Goal: Task Accomplishment & Management: Use online tool/utility

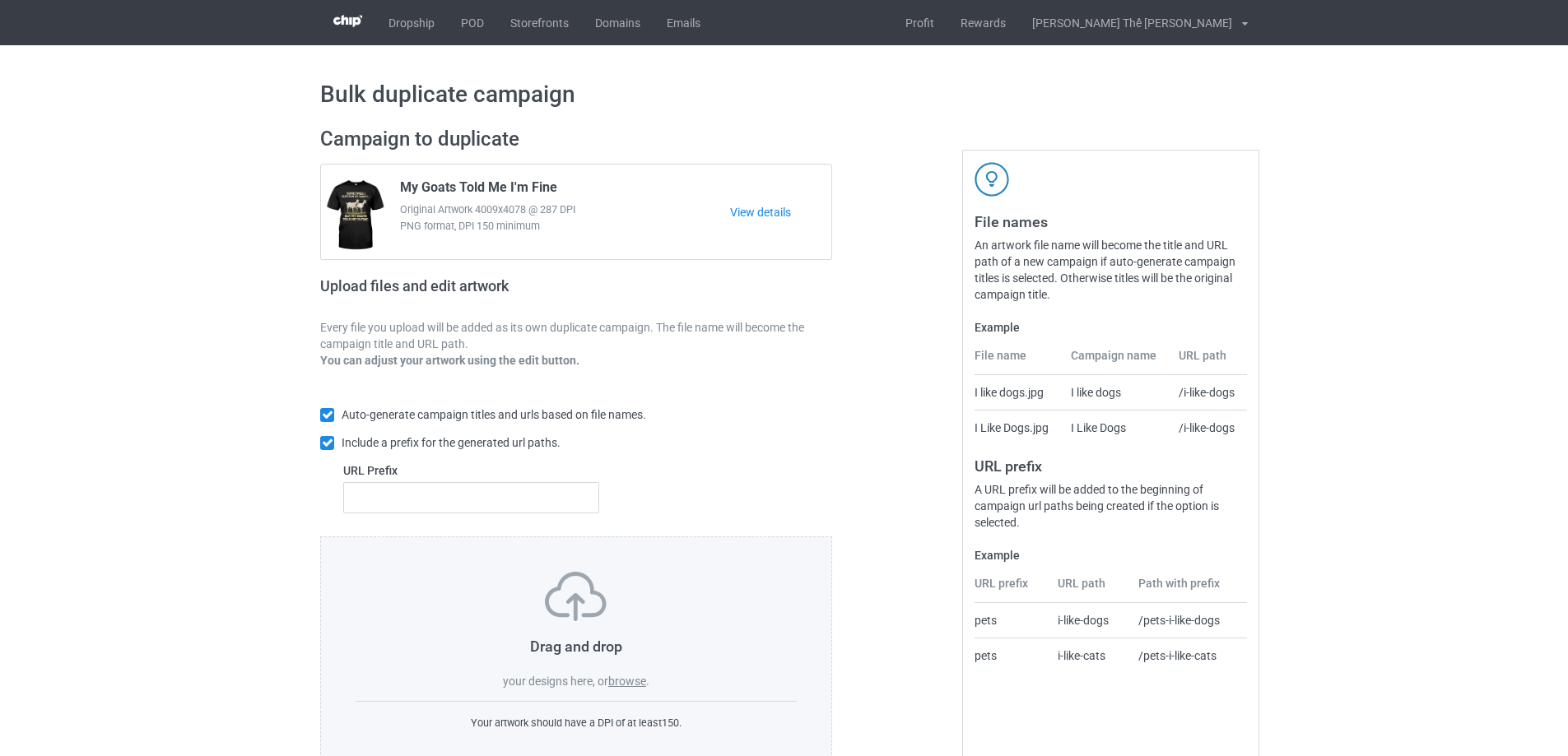
scroll to position [46, 0]
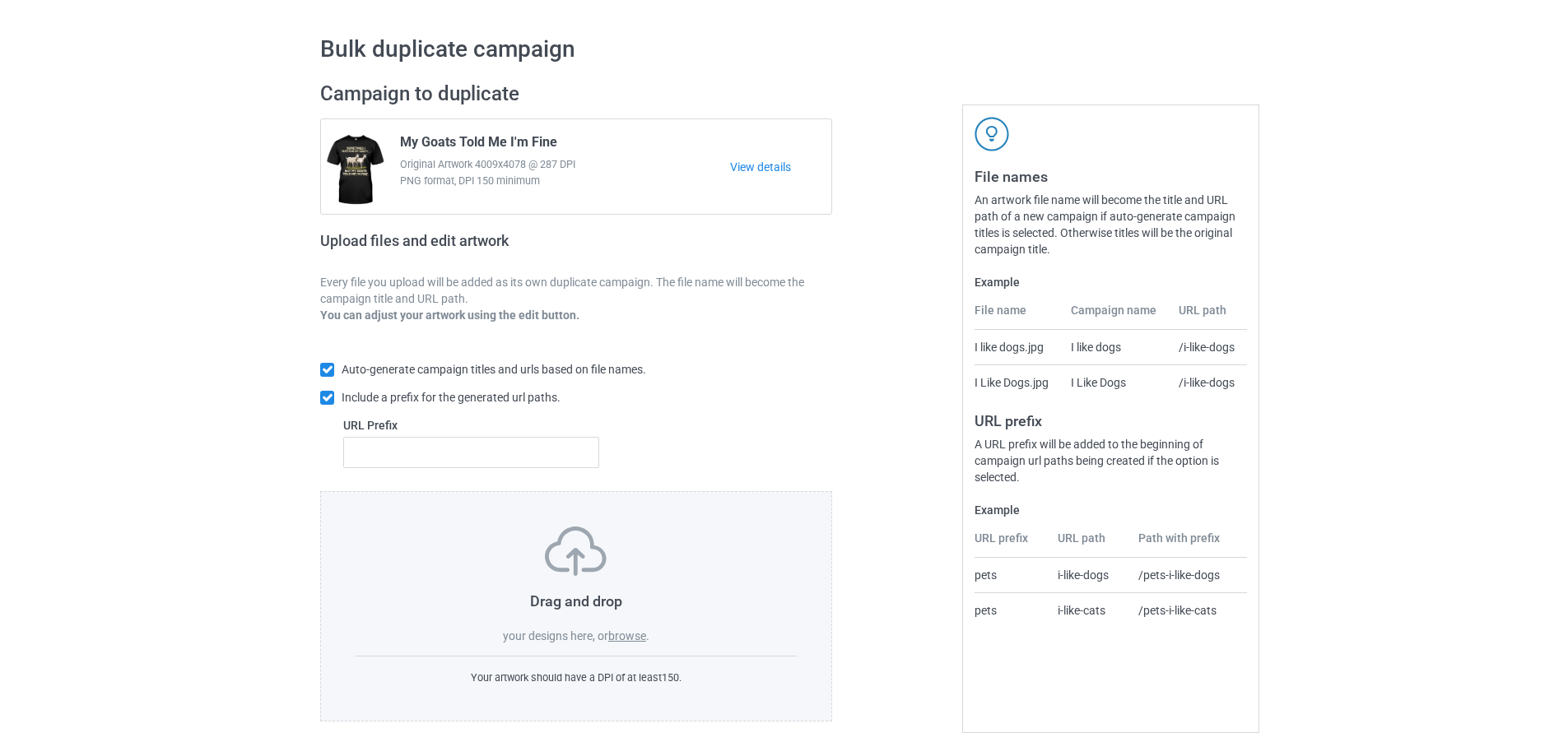
click at [631, 633] on label "browse" at bounding box center [627, 635] width 38 height 13
click at [0, 0] on input "browse" at bounding box center [0, 0] width 0 height 0
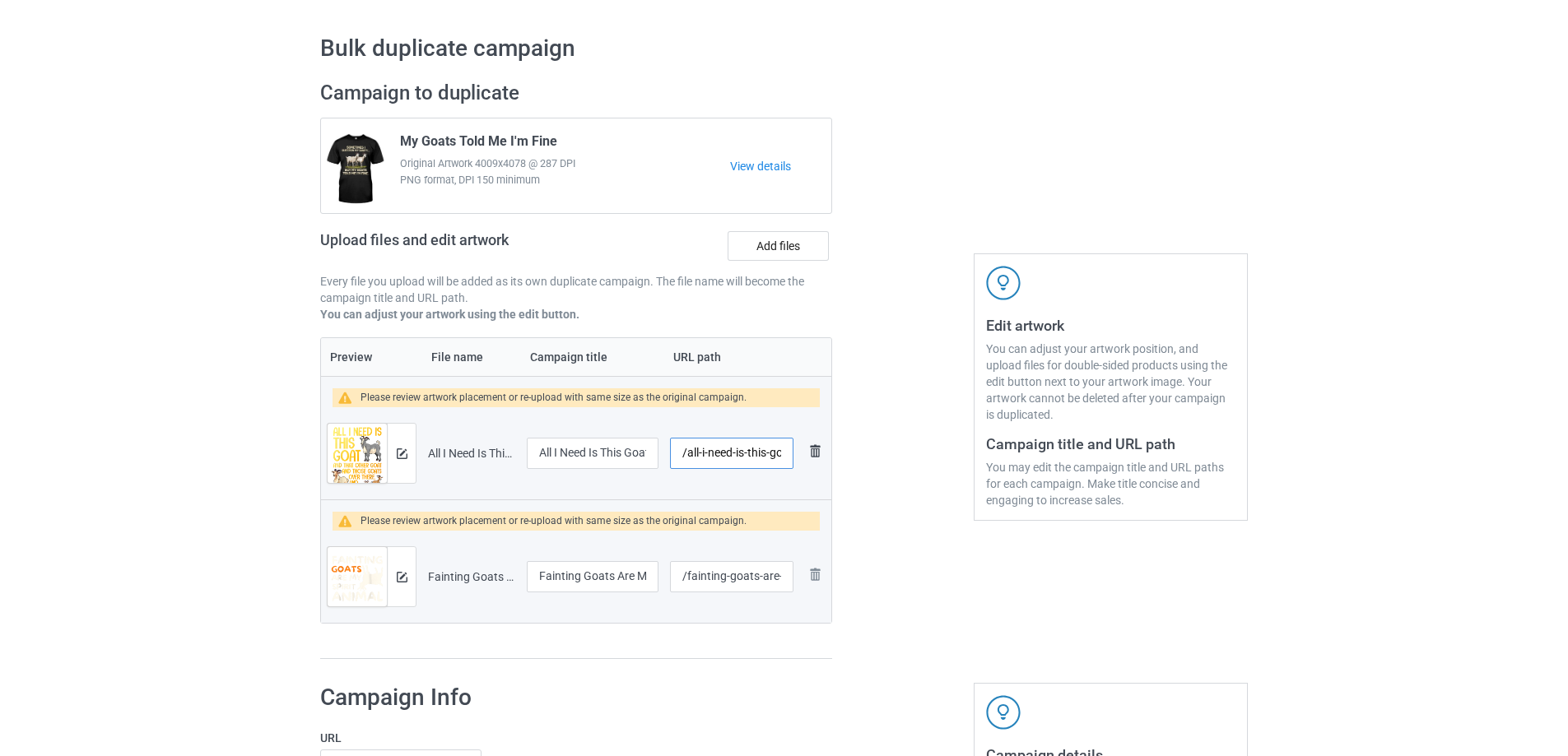
scroll to position [0, 12]
drag, startPoint x: 685, startPoint y: 454, endPoint x: 823, endPoint y: 445, distance: 138.3
click at [823, 445] on tr "Preview and edit artwork All I Need Is This Goat.png All I Need Is This Goat /a…" at bounding box center [577, 453] width 511 height 92
type input "/g0313"
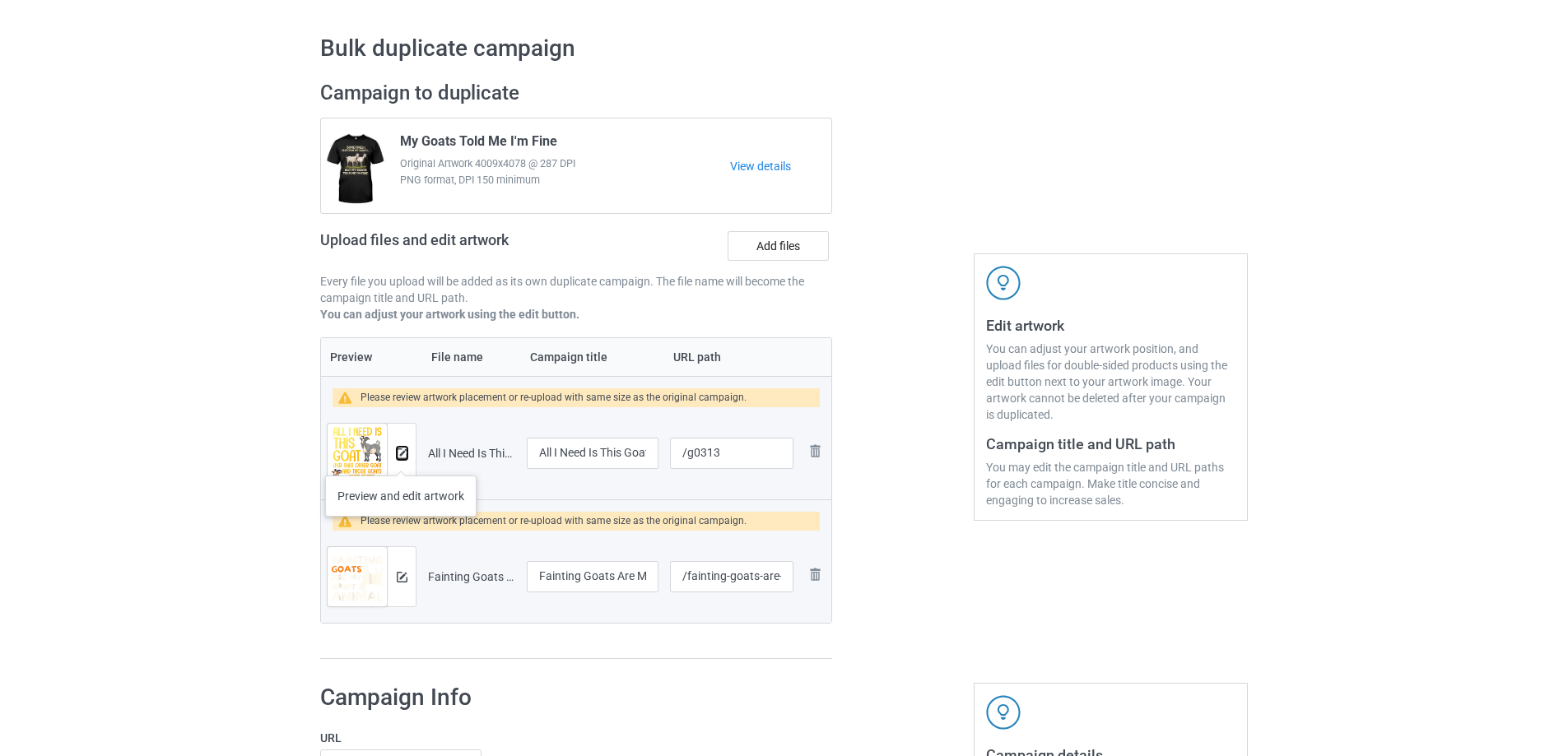
click at [403, 458] on button at bounding box center [402, 453] width 11 height 13
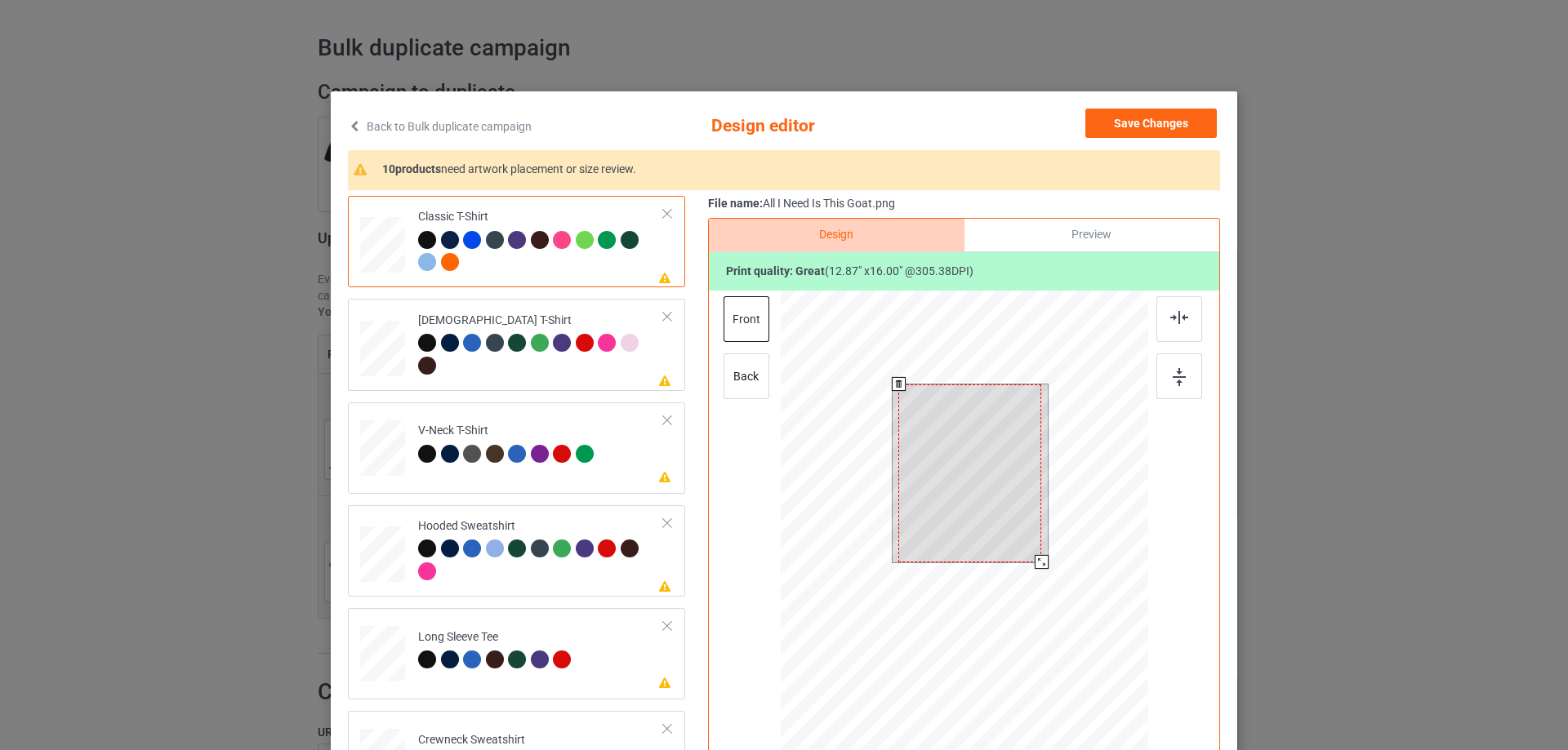
click at [947, 502] on div at bounding box center [970, 474] width 143 height 178
drag, startPoint x: 1032, startPoint y: 561, endPoint x: 1028, endPoint y: 549, distance: 12.6
click at [1029, 549] on div at bounding box center [1035, 554] width 14 height 14
click at [1034, 557] on div at bounding box center [1038, 558] width 14 height 14
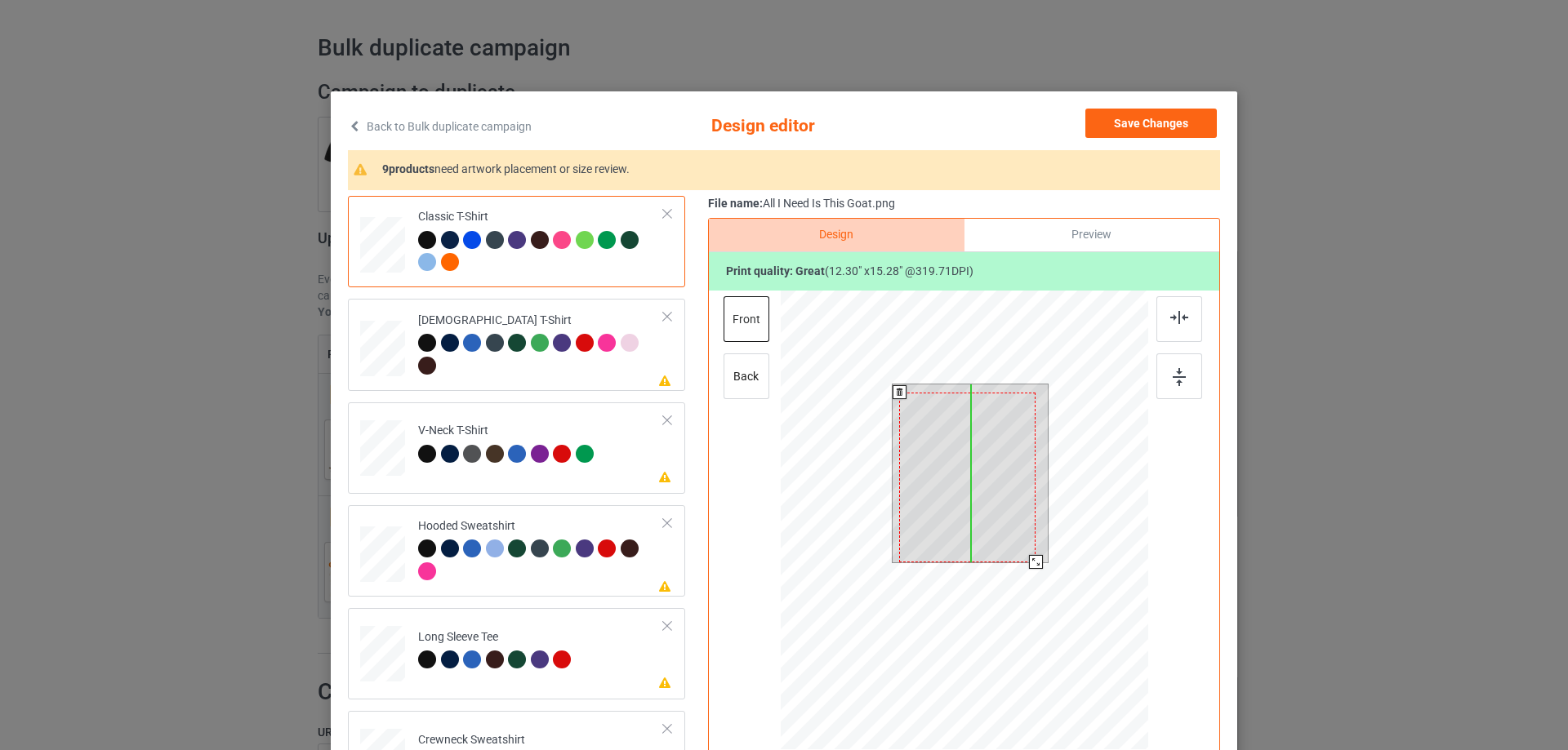
click at [984, 489] on div at bounding box center [968, 478] width 137 height 170
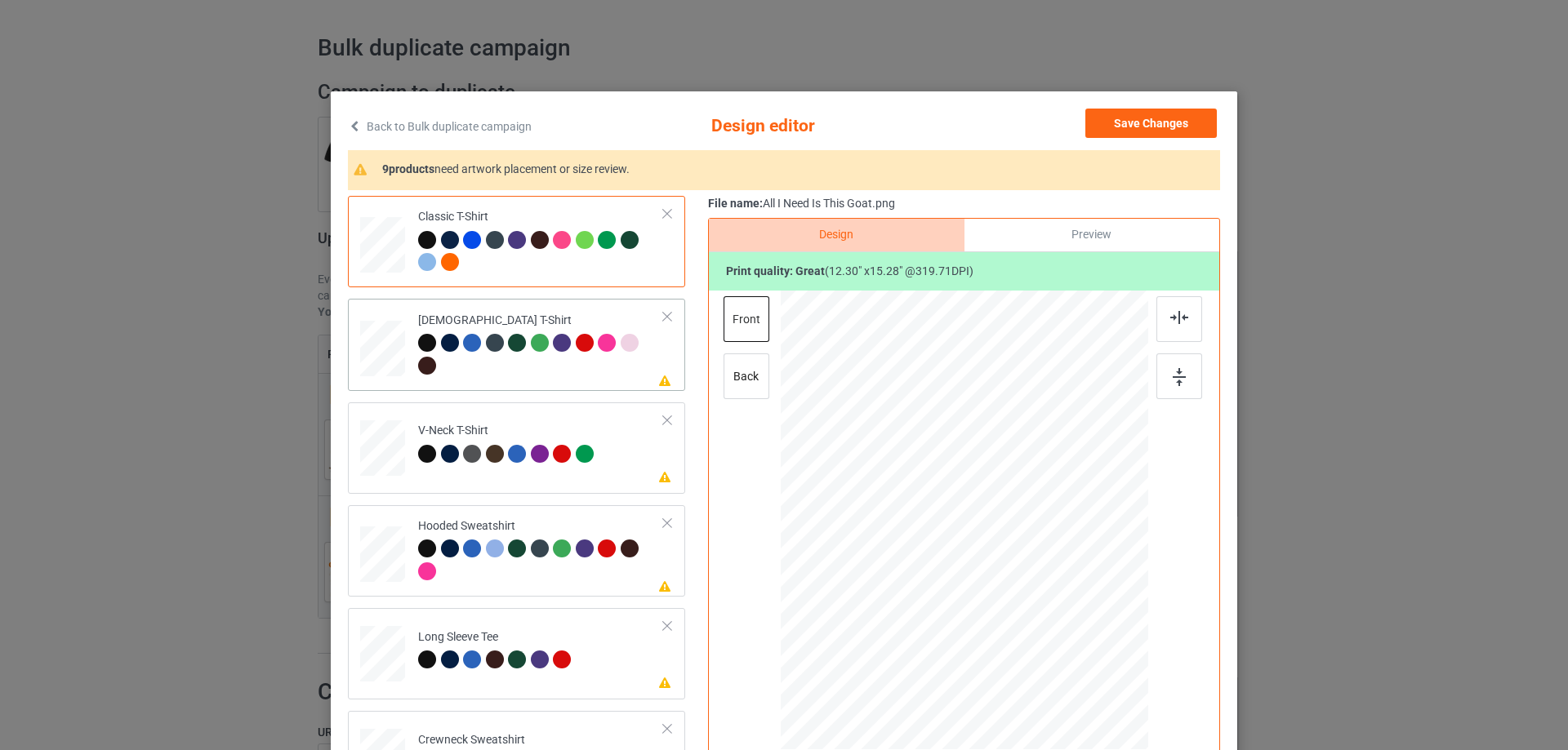
click at [510, 371] on div at bounding box center [540, 355] width 245 height 45
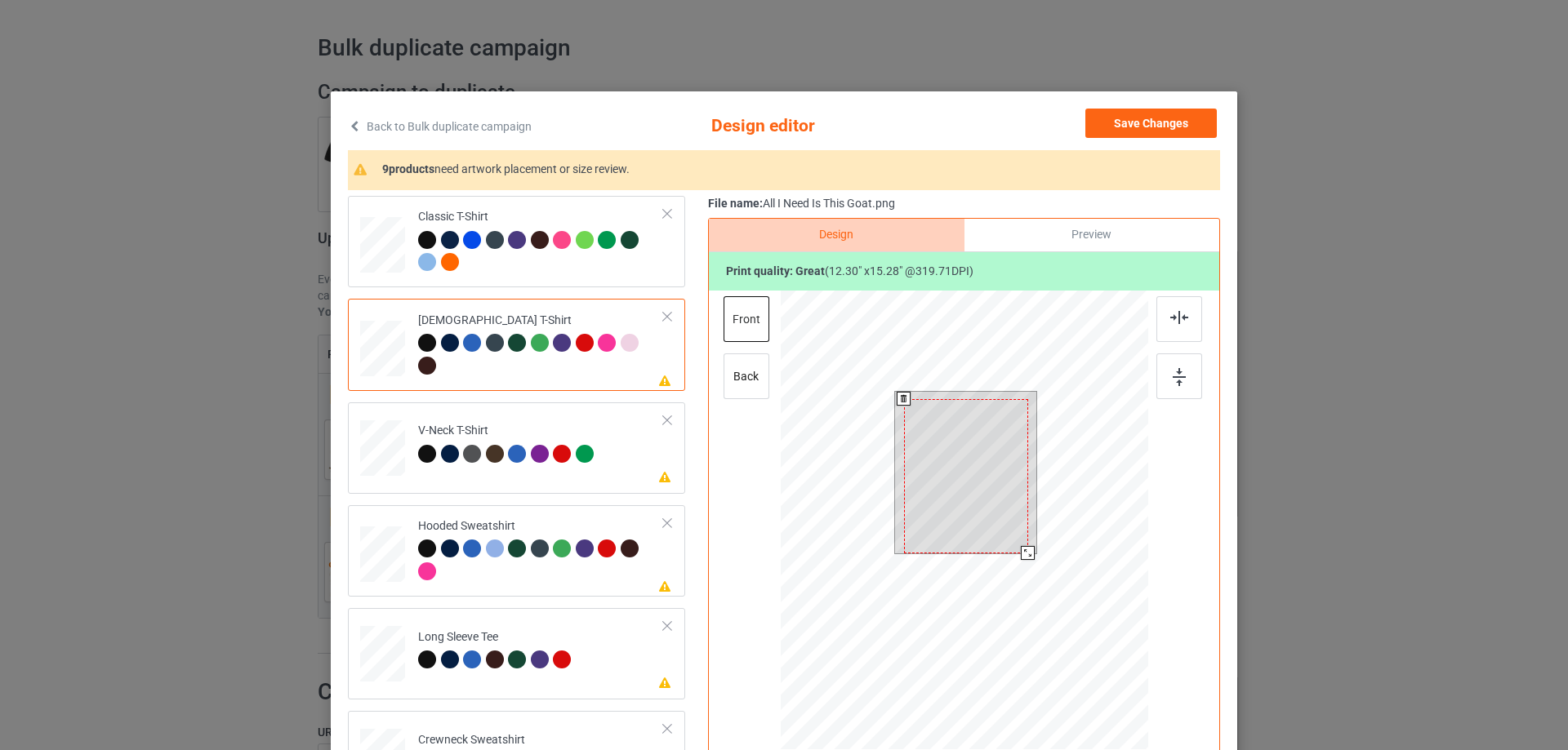
click at [984, 485] on div at bounding box center [965, 477] width 124 height 154
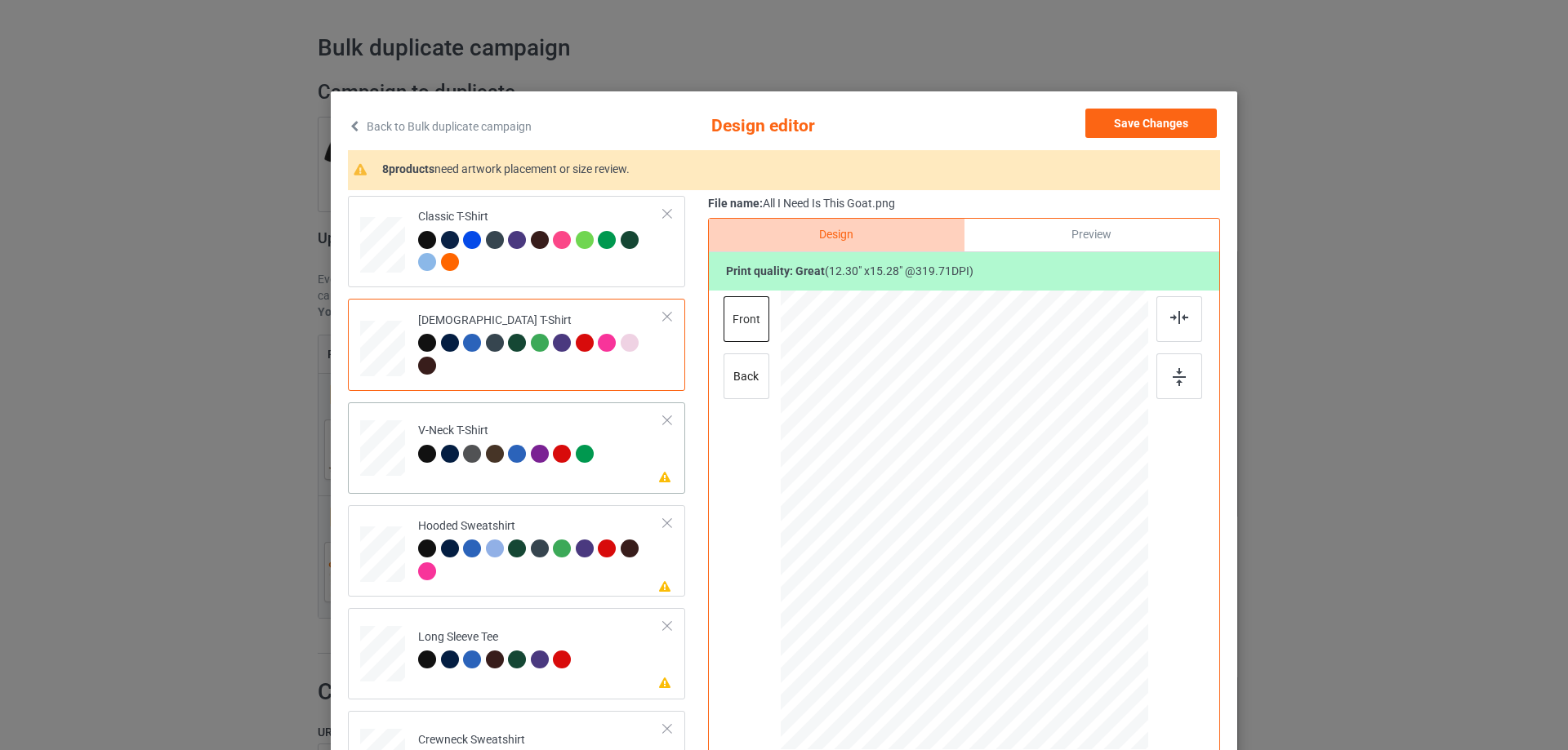
click at [506, 479] on td "Please review artwork placement V-Neck T-Shirt" at bounding box center [540, 444] width 264 height 72
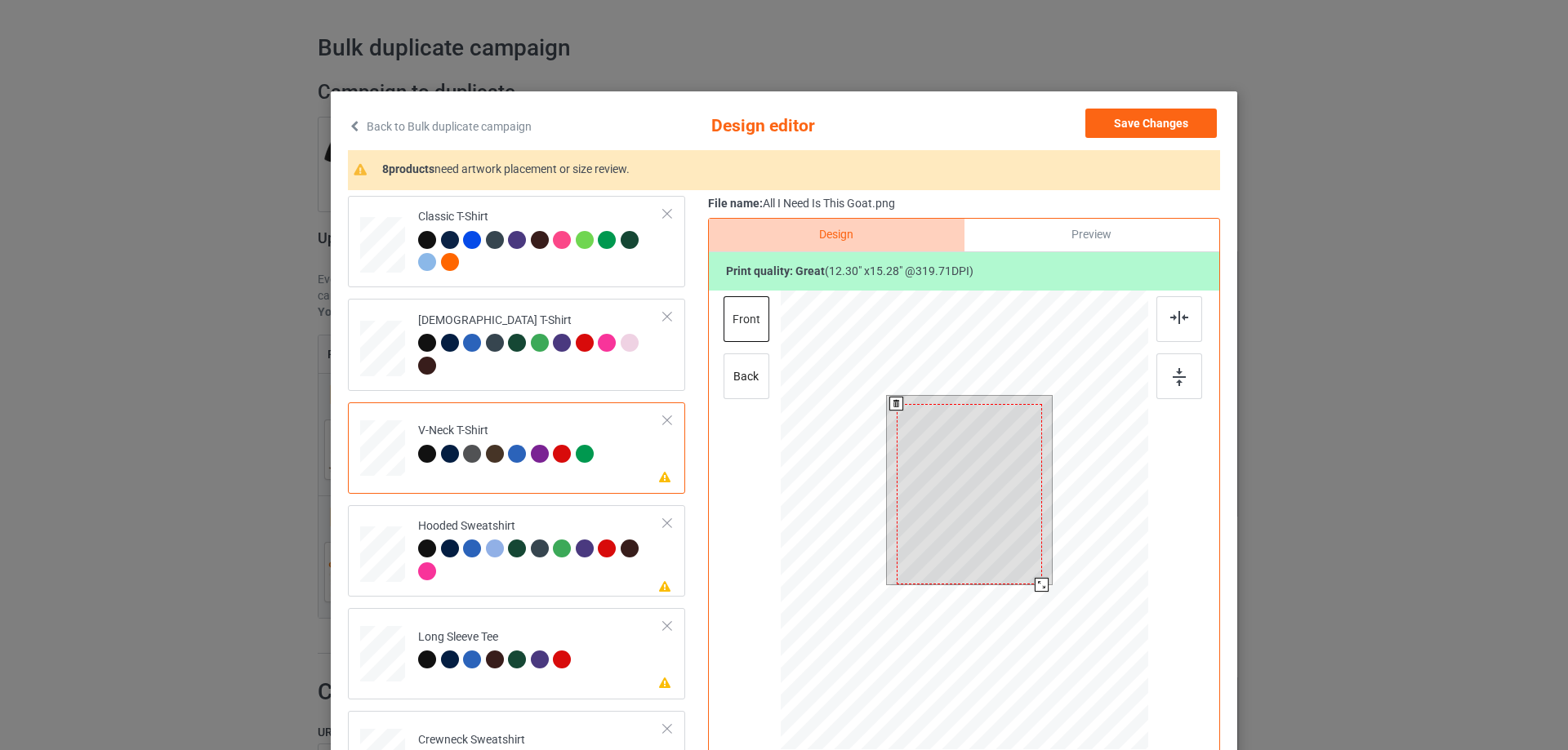
click at [968, 498] on div at bounding box center [969, 494] width 146 height 180
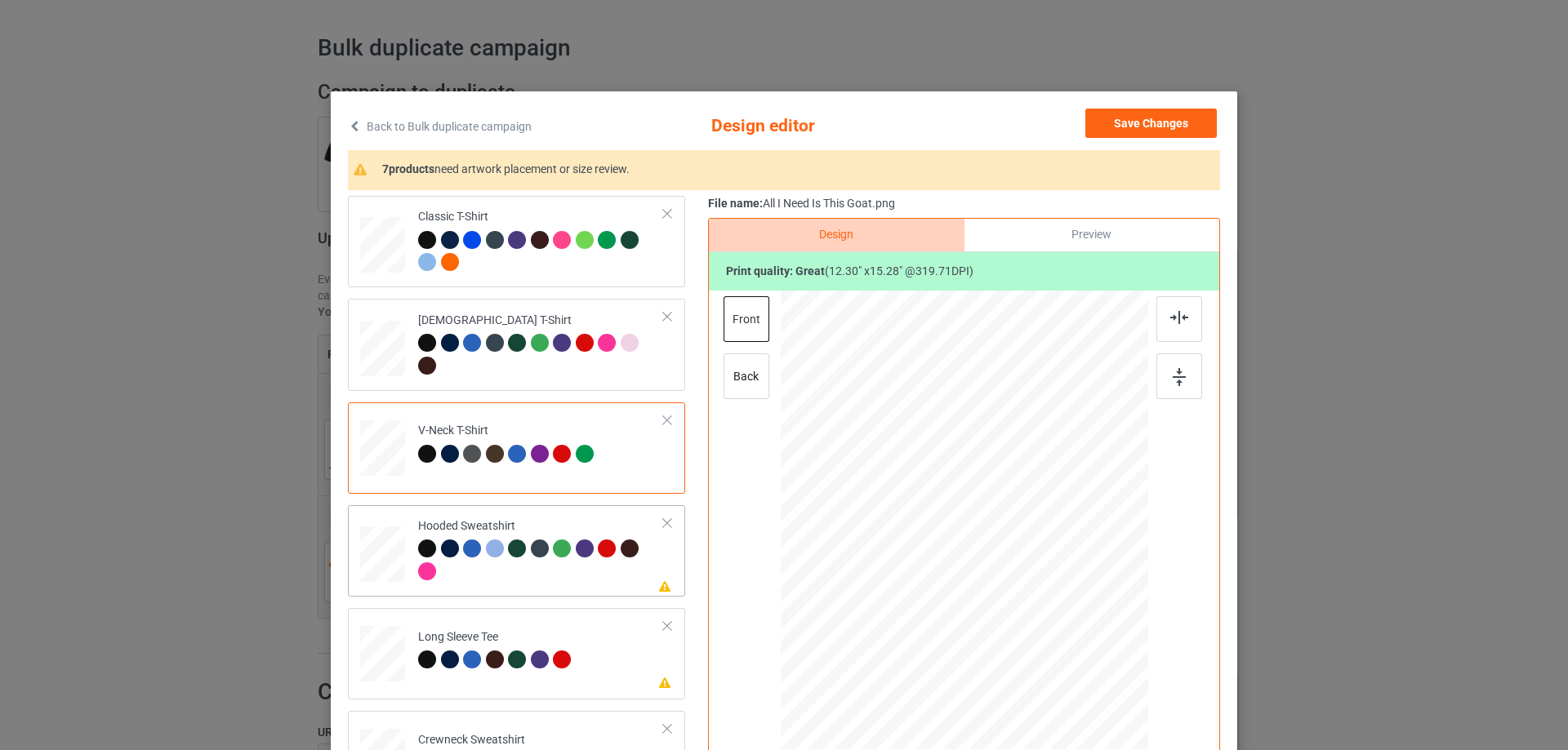
click at [498, 580] on div at bounding box center [540, 561] width 245 height 45
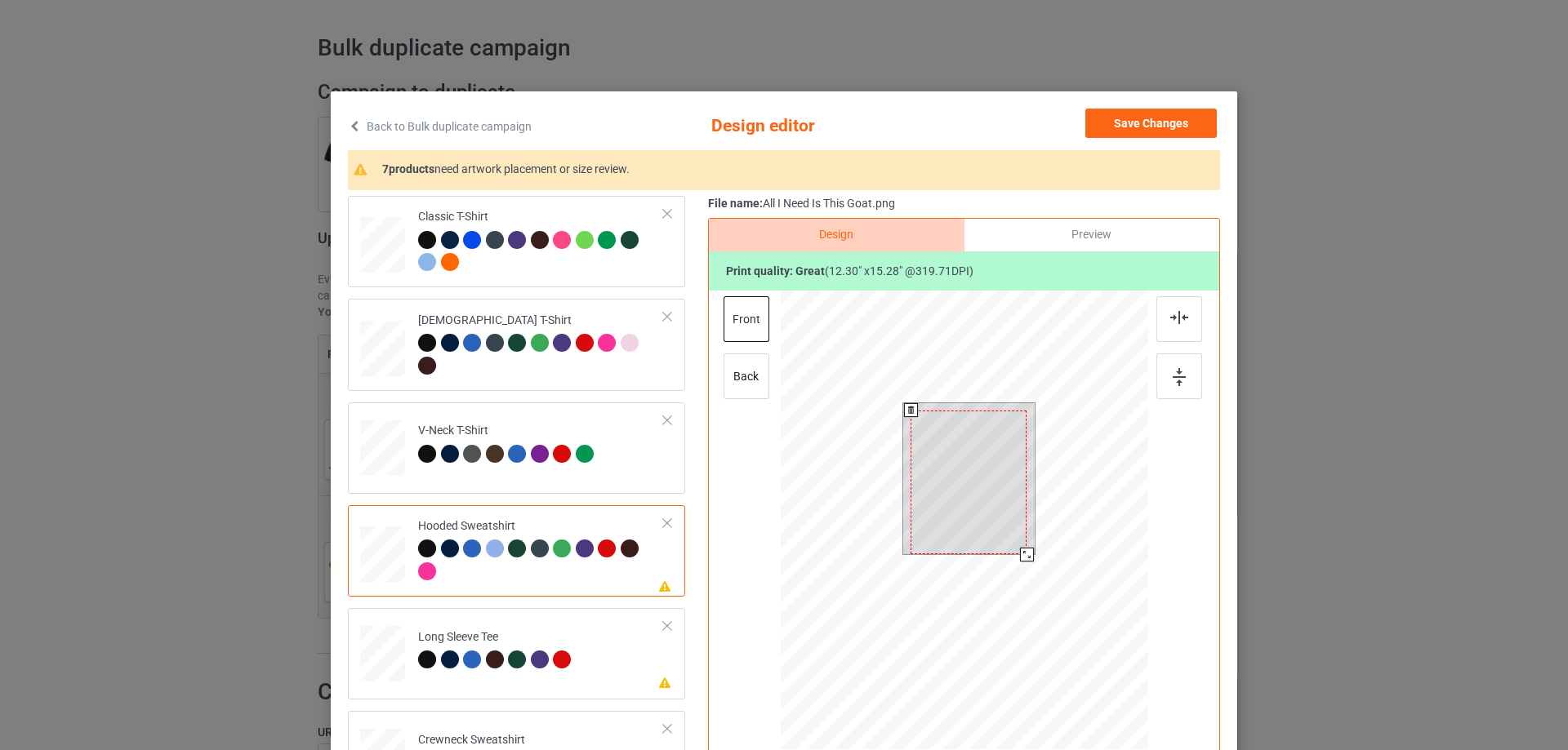
click at [969, 515] on div at bounding box center [968, 482] width 116 height 143
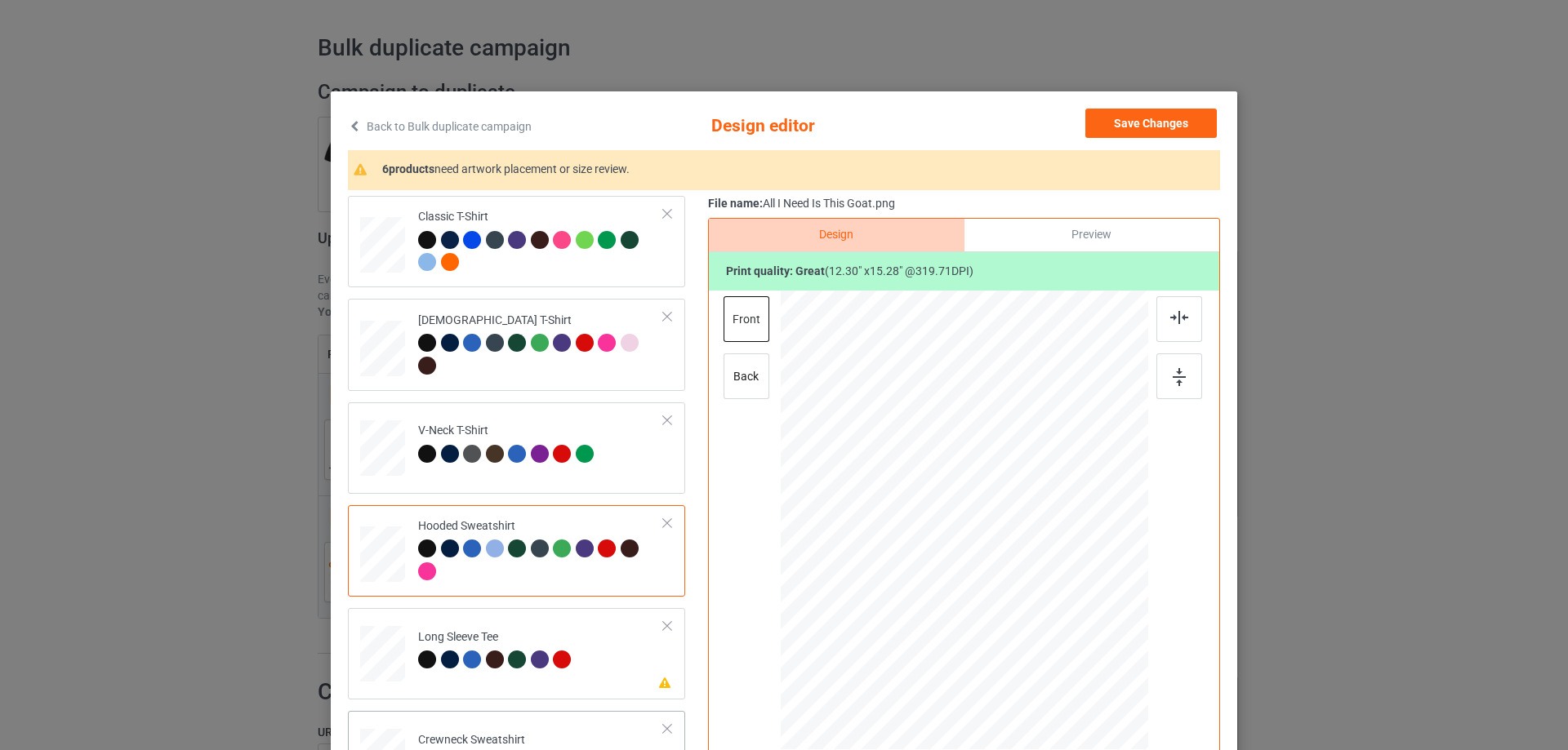
scroll to position [245, 0]
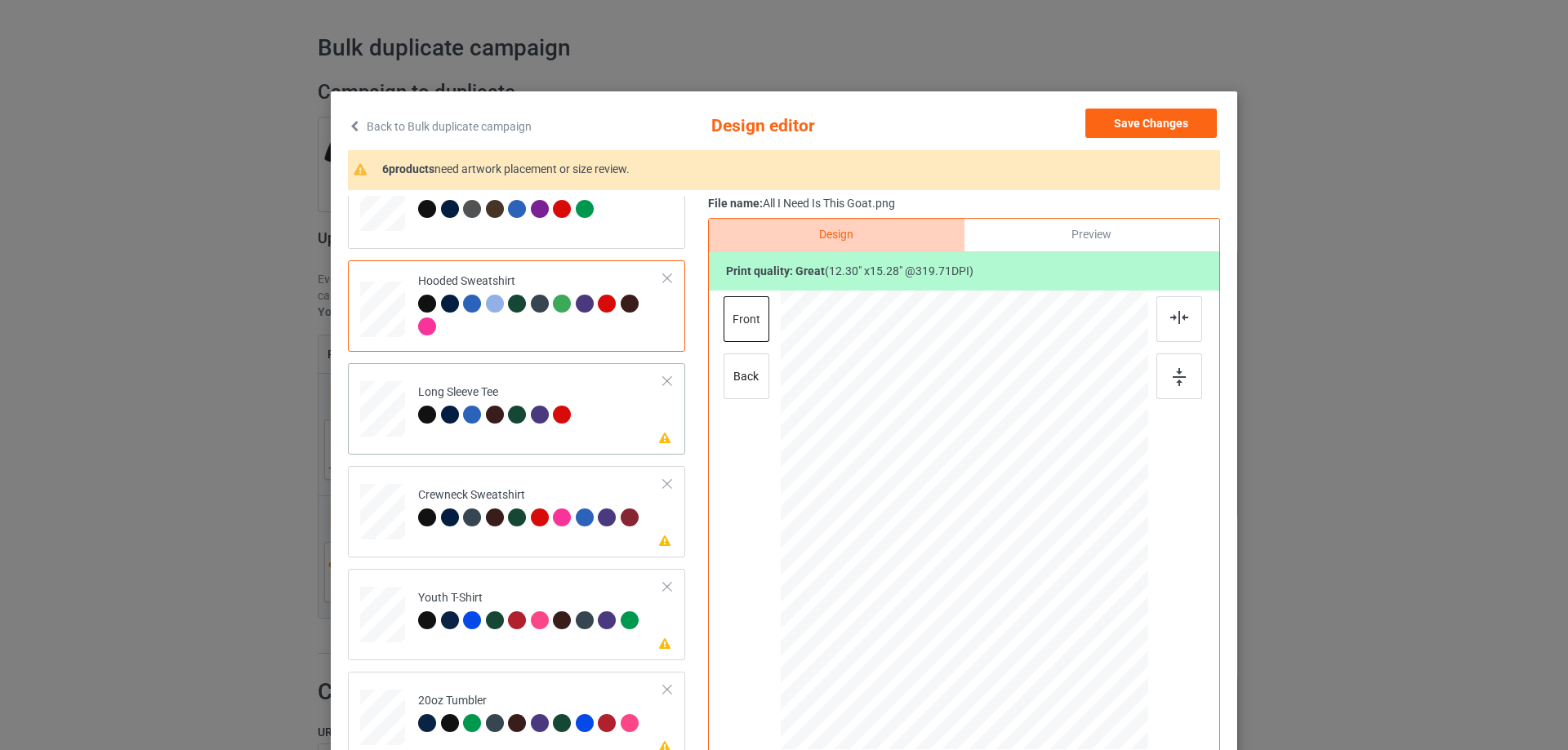
click at [549, 442] on div "Please review artwork placement Long Sleeve Tee" at bounding box center [517, 409] width 338 height 91
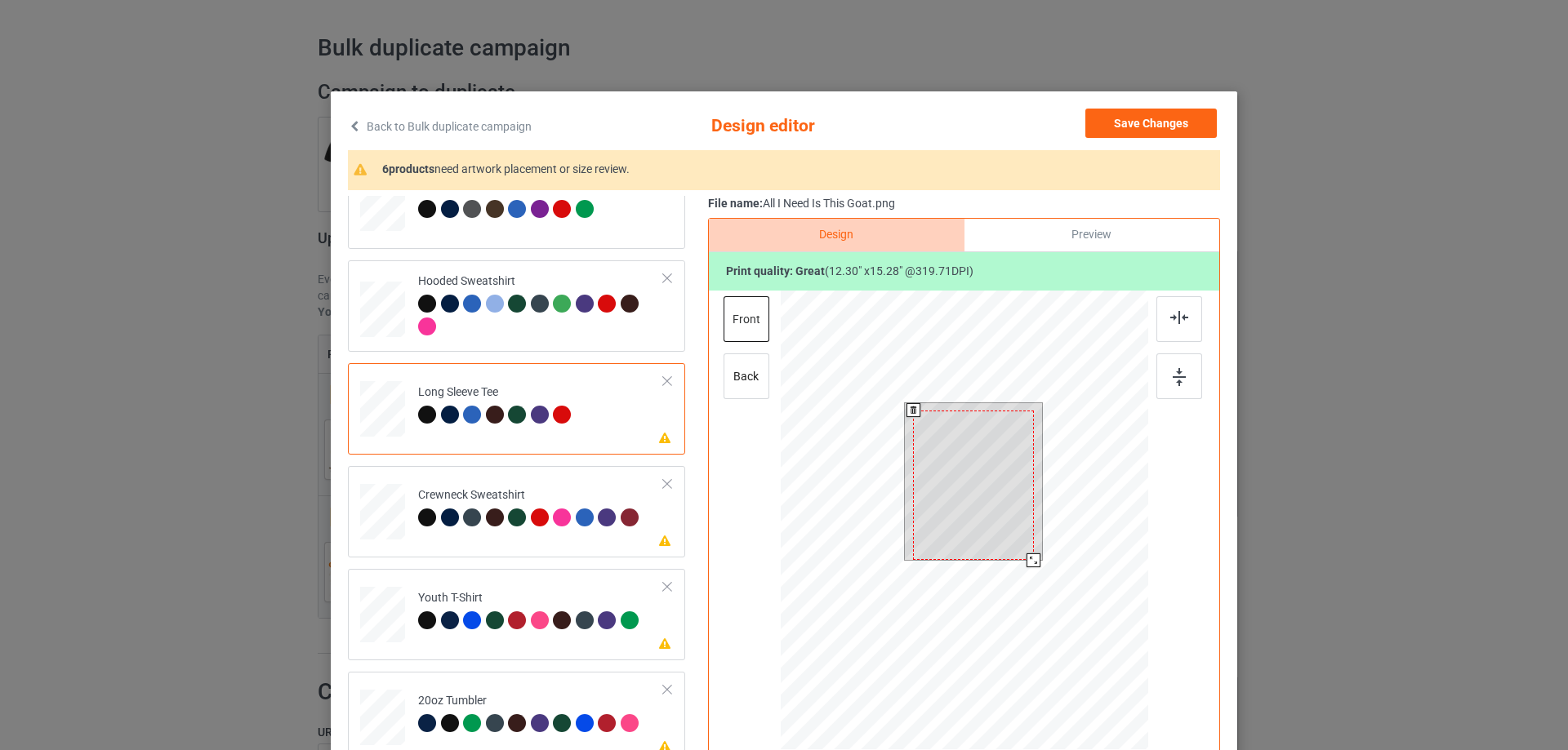
click at [969, 482] on div at bounding box center [974, 485] width 121 height 149
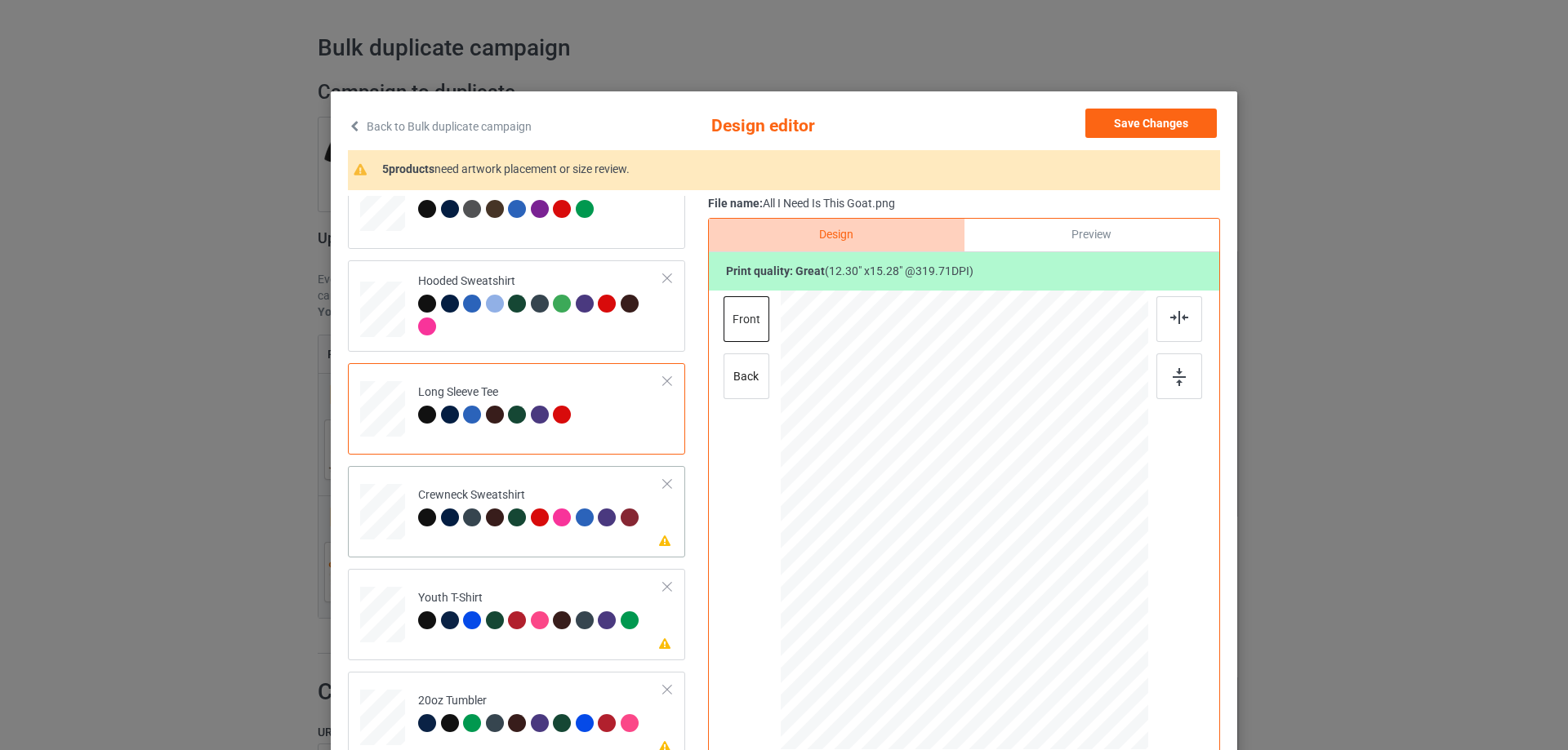
click at [491, 537] on td "Please review artwork placement Crewneck Sweatshirt" at bounding box center [540, 509] width 264 height 72
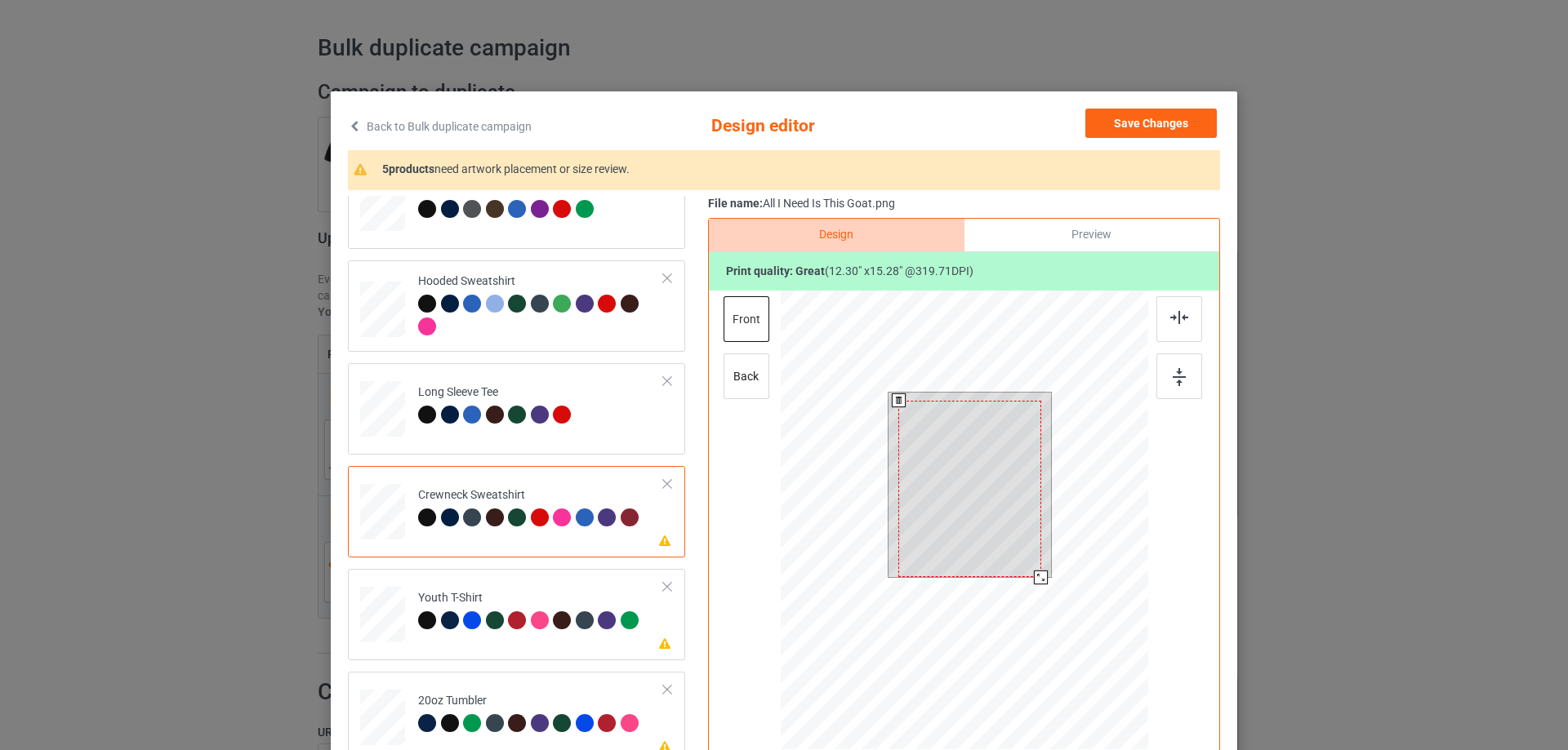
click at [936, 497] on div at bounding box center [970, 489] width 143 height 177
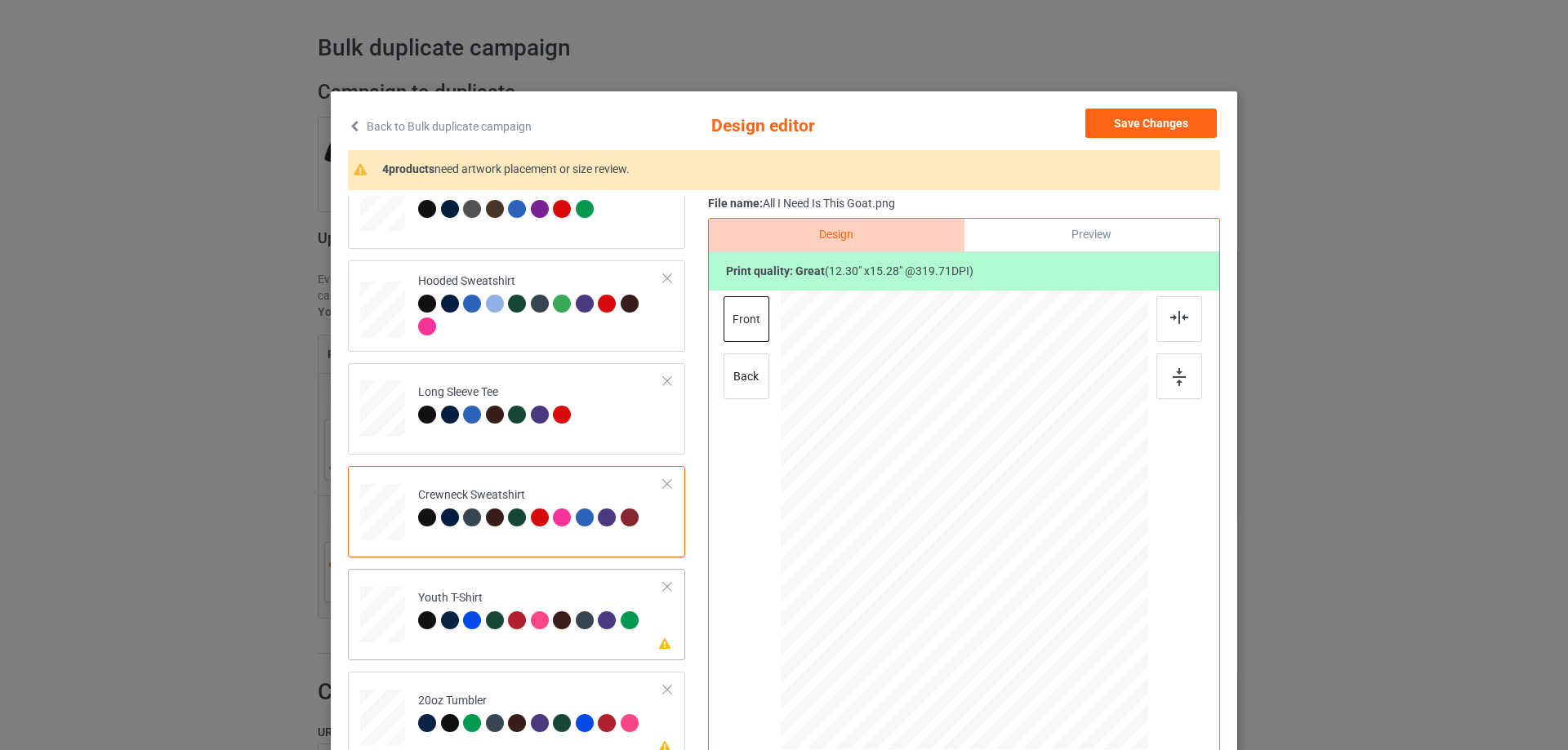
scroll to position [381, 0]
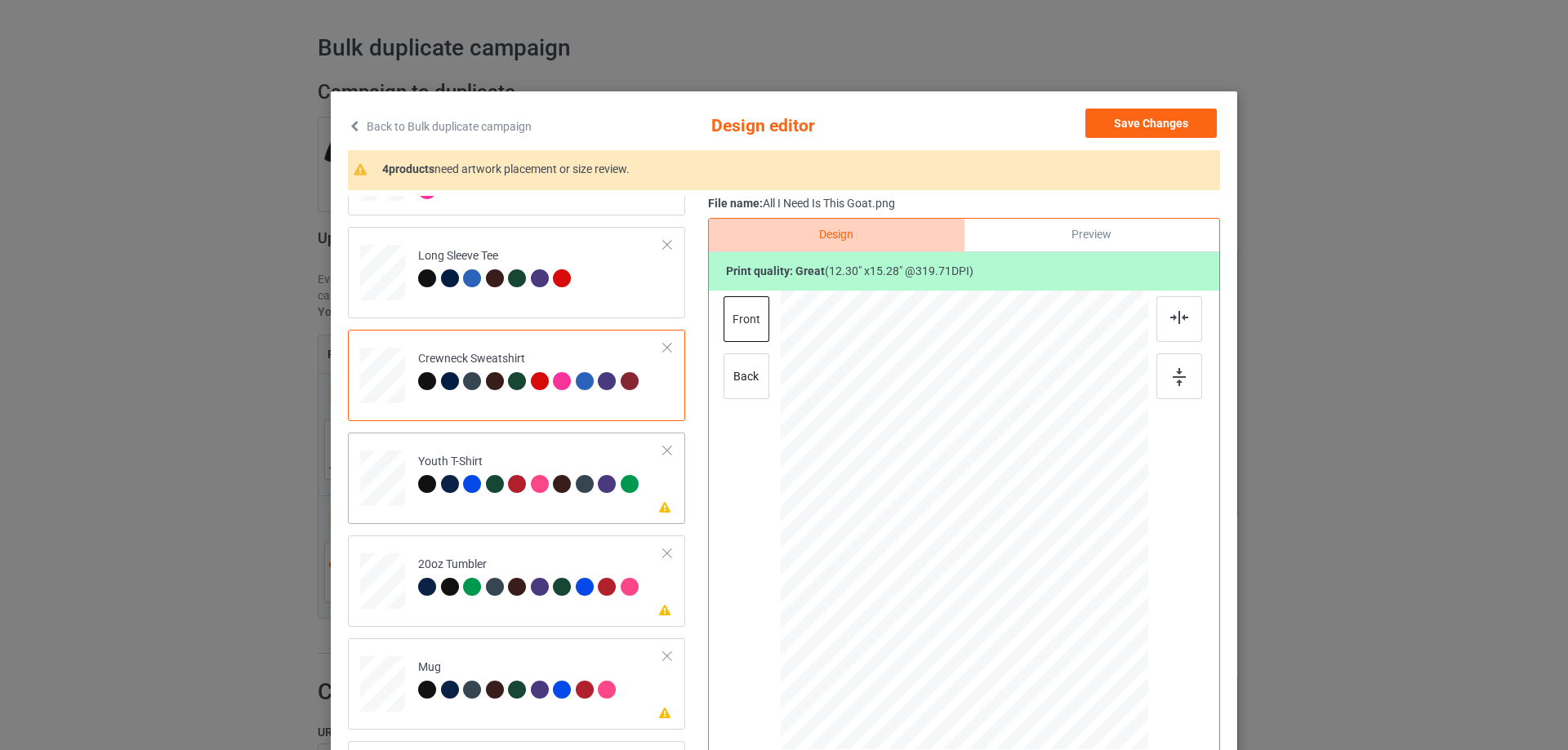
click at [499, 513] on div "Please review artwork placement Youth T-Shirt" at bounding box center [517, 478] width 338 height 91
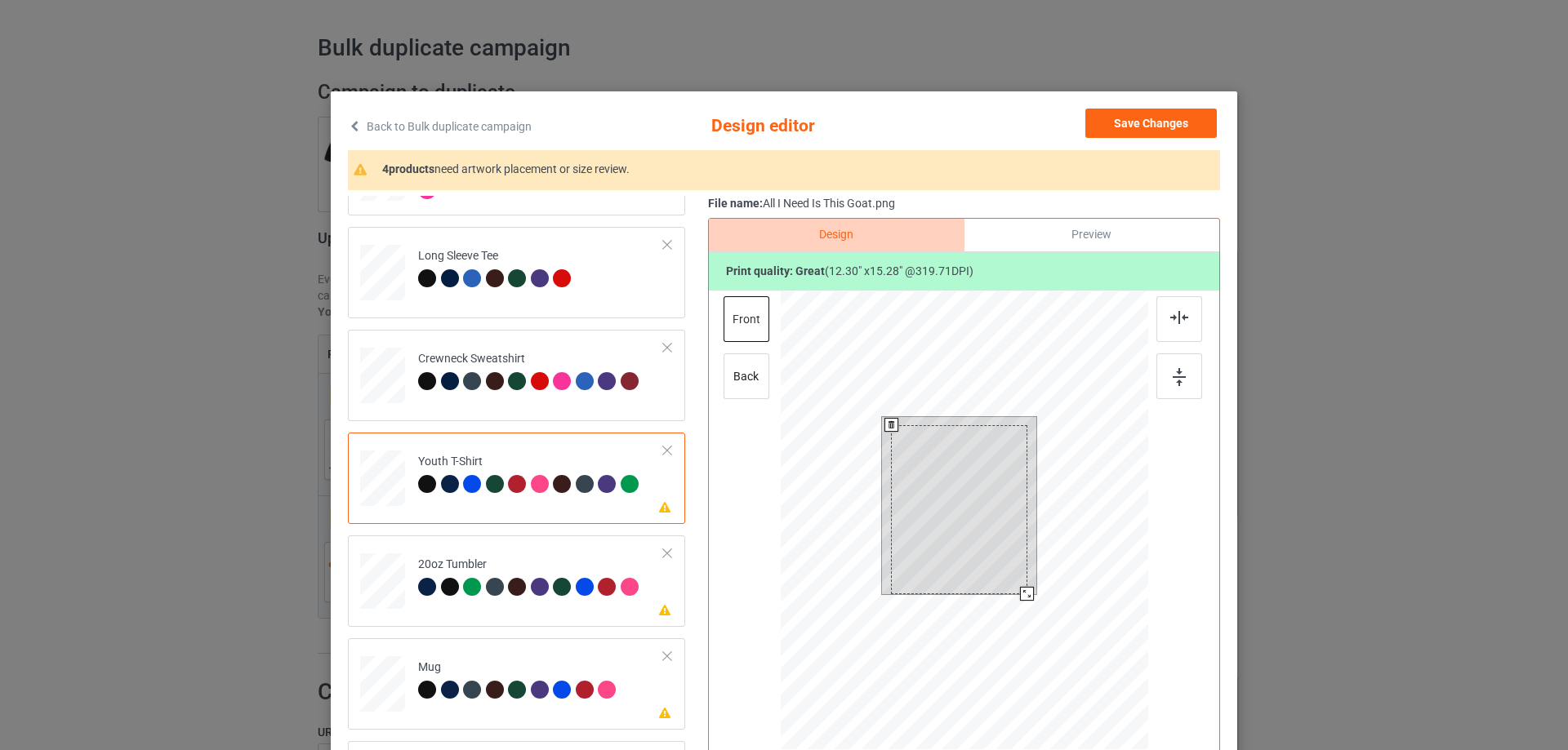
click at [957, 481] on div at bounding box center [958, 510] width 136 height 169
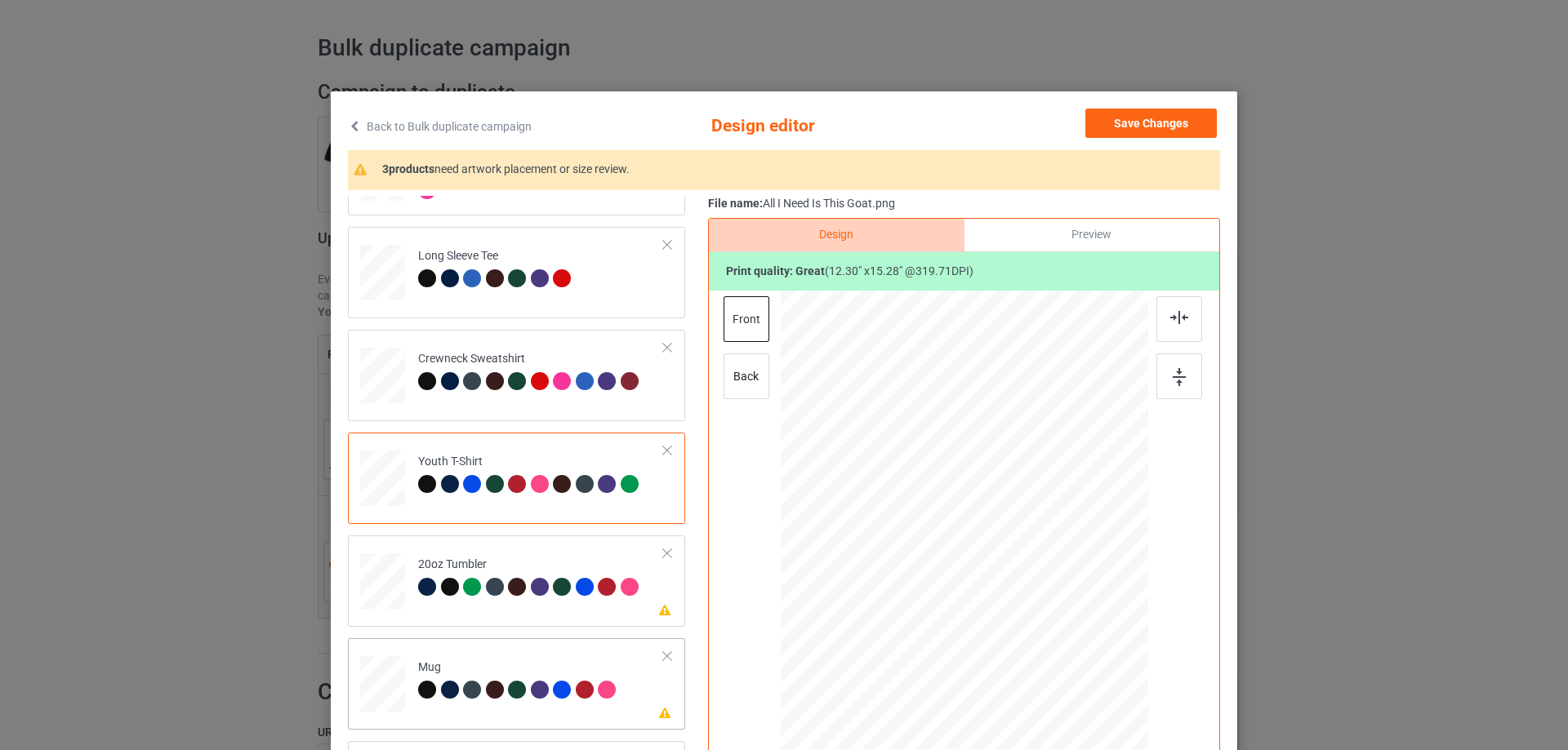
scroll to position [163, 0]
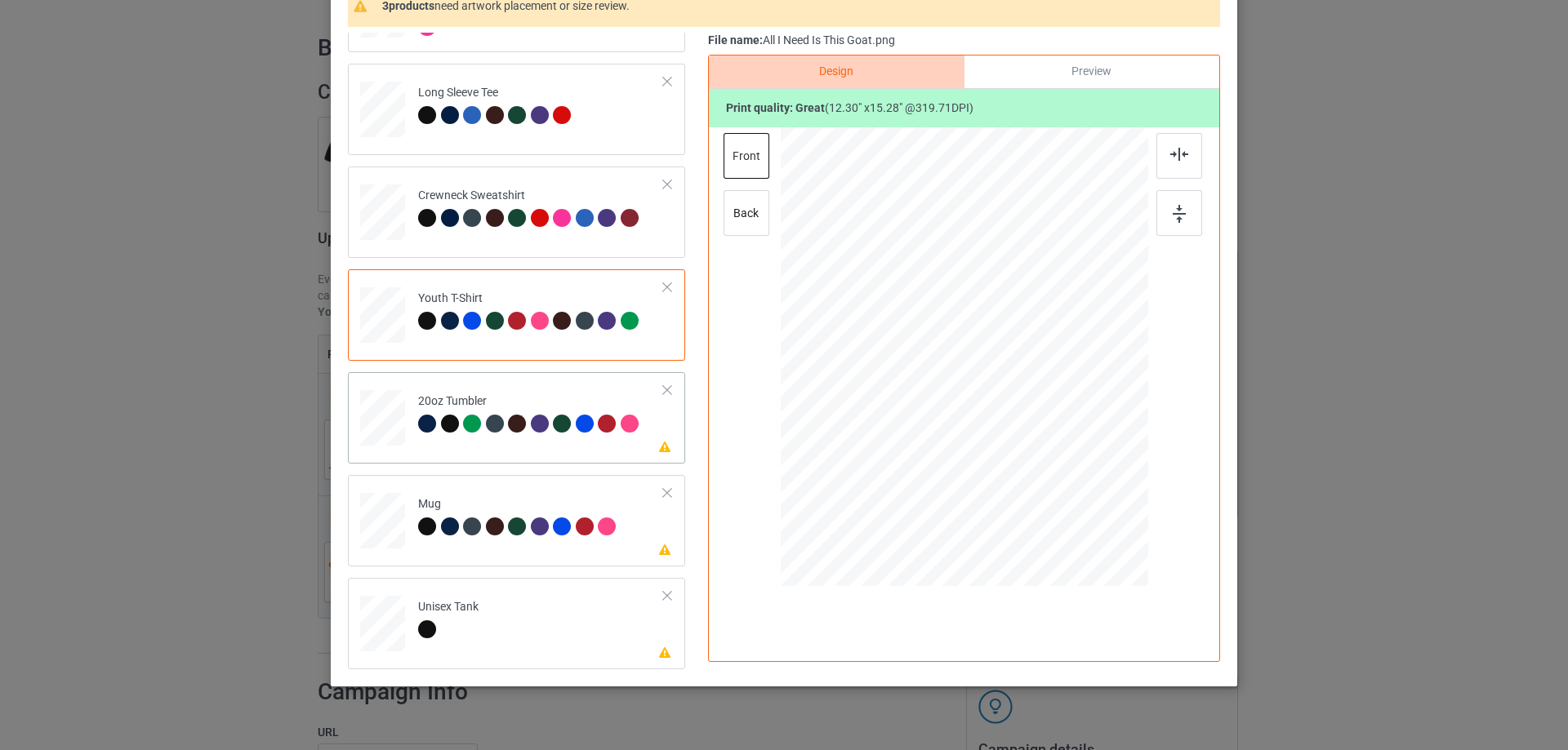
click at [495, 454] on div "Please review artwork placement 20oz Tumbler" at bounding box center [517, 418] width 338 height 91
click at [979, 377] on div at bounding box center [964, 357] width 209 height 259
drag, startPoint x: 1058, startPoint y: 488, endPoint x: 1019, endPoint y: 412, distance: 85.4
click at [1019, 412] on div at bounding box center [964, 356] width 348 height 211
drag, startPoint x: 976, startPoint y: 343, endPoint x: 891, endPoint y: 324, distance: 87.1
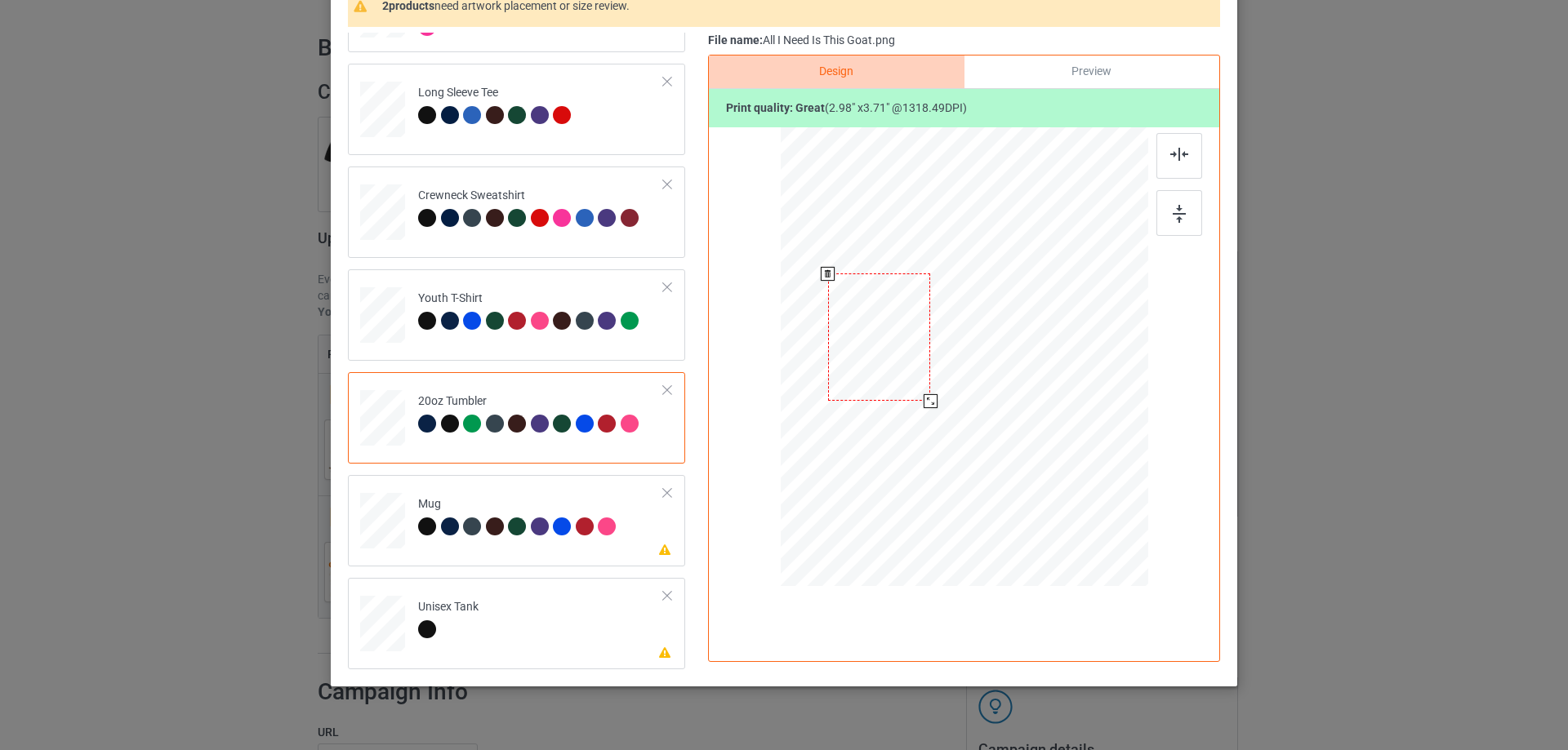
click at [891, 324] on div at bounding box center [879, 336] width 102 height 128
drag, startPoint x: 923, startPoint y: 401, endPoint x: 918, endPoint y: 393, distance: 9.4
click at [918, 393] on div at bounding box center [925, 394] width 14 height 14
drag, startPoint x: 898, startPoint y: 347, endPoint x: 898, endPoint y: 337, distance: 10.0
click at [898, 337] on div at bounding box center [879, 327] width 90 height 112
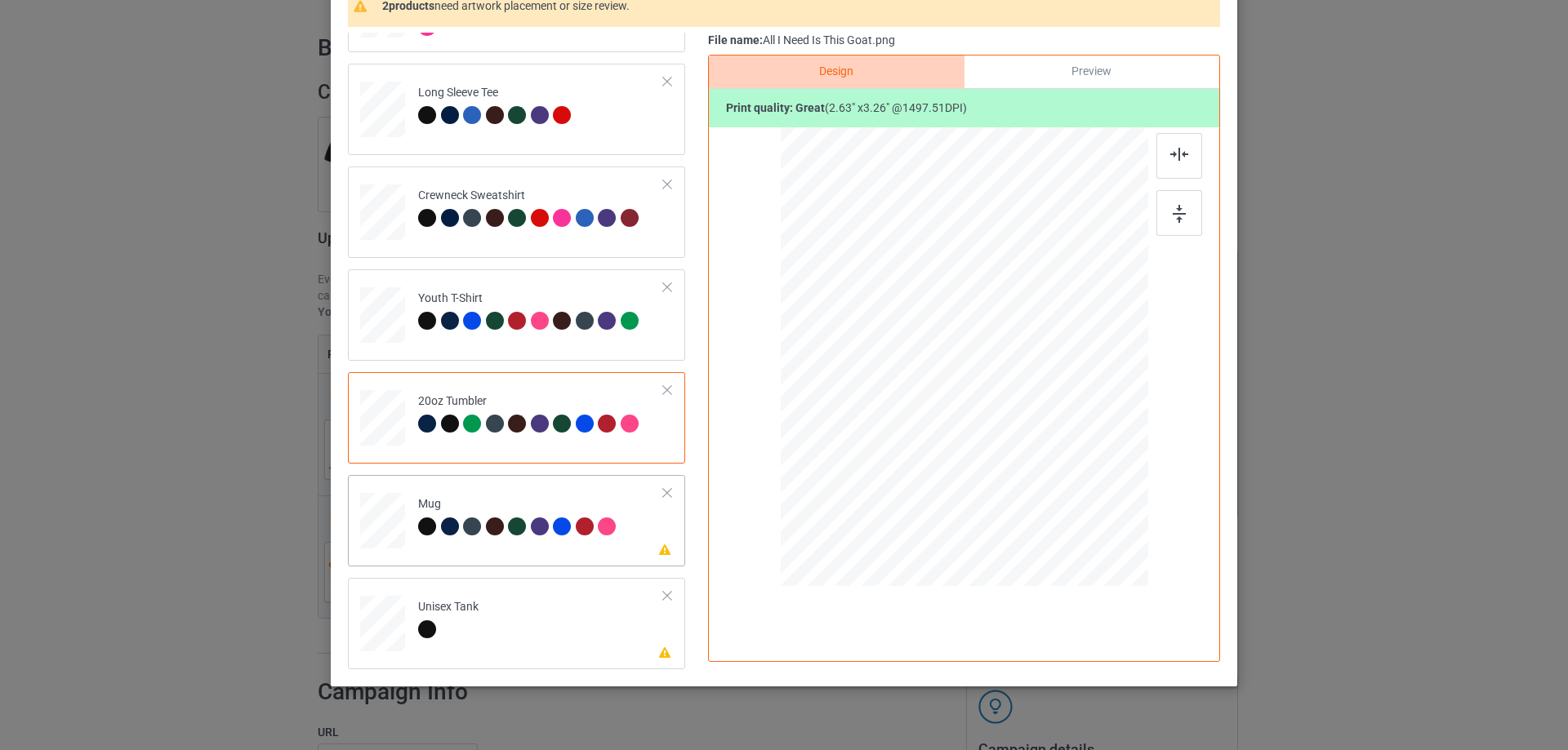
click at [549, 549] on td "Please review artwork placement Mug" at bounding box center [540, 517] width 264 height 72
click at [926, 325] on div at bounding box center [964, 356] width 221 height 274
drag, startPoint x: 1067, startPoint y: 493, endPoint x: 1030, endPoint y: 403, distance: 97.3
click at [1030, 403] on div at bounding box center [964, 356] width 367 height 152
drag, startPoint x: 1023, startPoint y: 375, endPoint x: 1068, endPoint y: 373, distance: 45.0
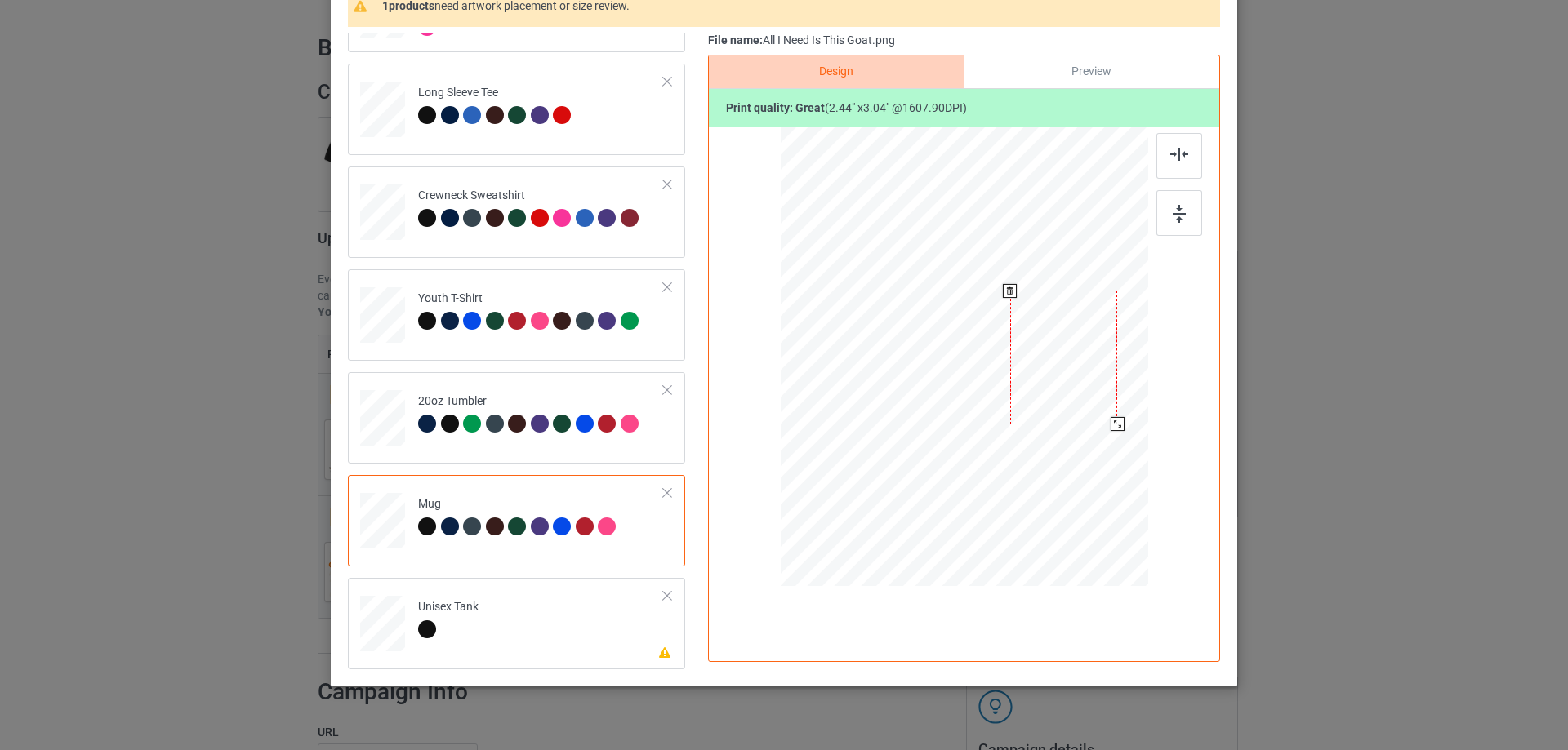
click at [1068, 373] on div at bounding box center [1064, 357] width 108 height 134
click at [1113, 421] on div at bounding box center [1117, 422] width 14 height 14
click at [1082, 389] on div at bounding box center [1065, 357] width 105 height 131
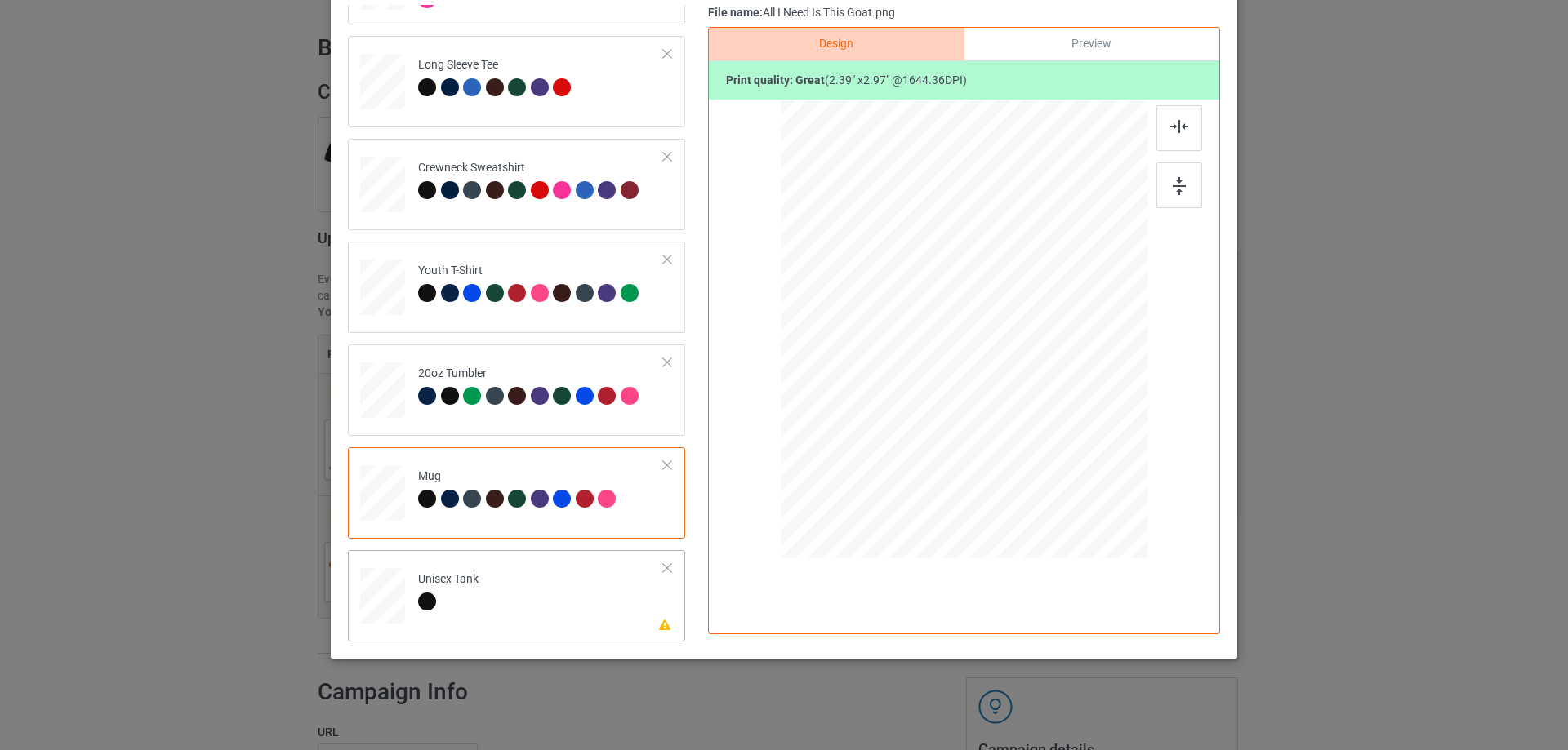
drag, startPoint x: 484, startPoint y: 600, endPoint x: 546, endPoint y: 595, distance: 62.2
click at [484, 601] on td "Please review artwork placement Unisex Tank" at bounding box center [540, 593] width 264 height 72
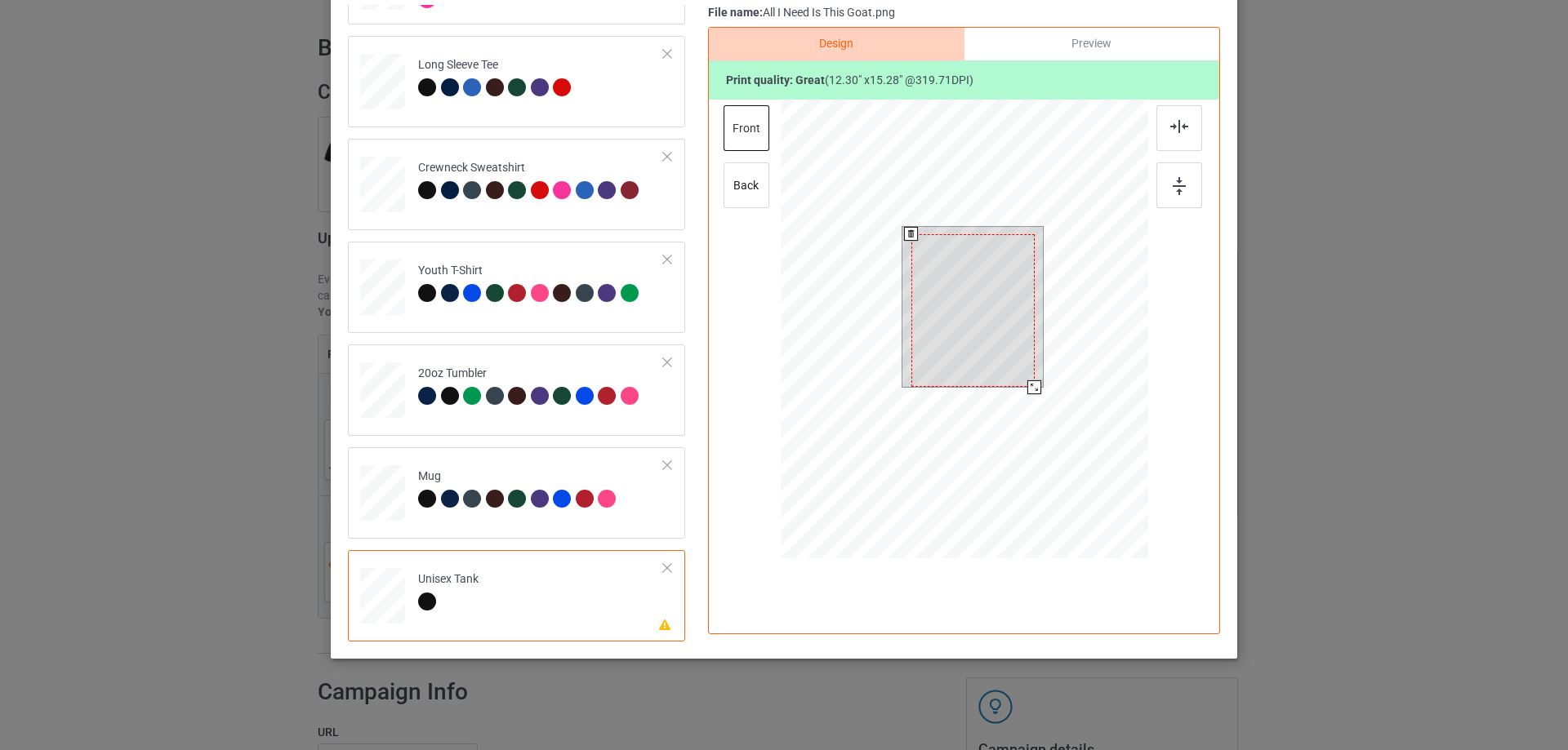
click at [972, 325] on div at bounding box center [973, 311] width 124 height 153
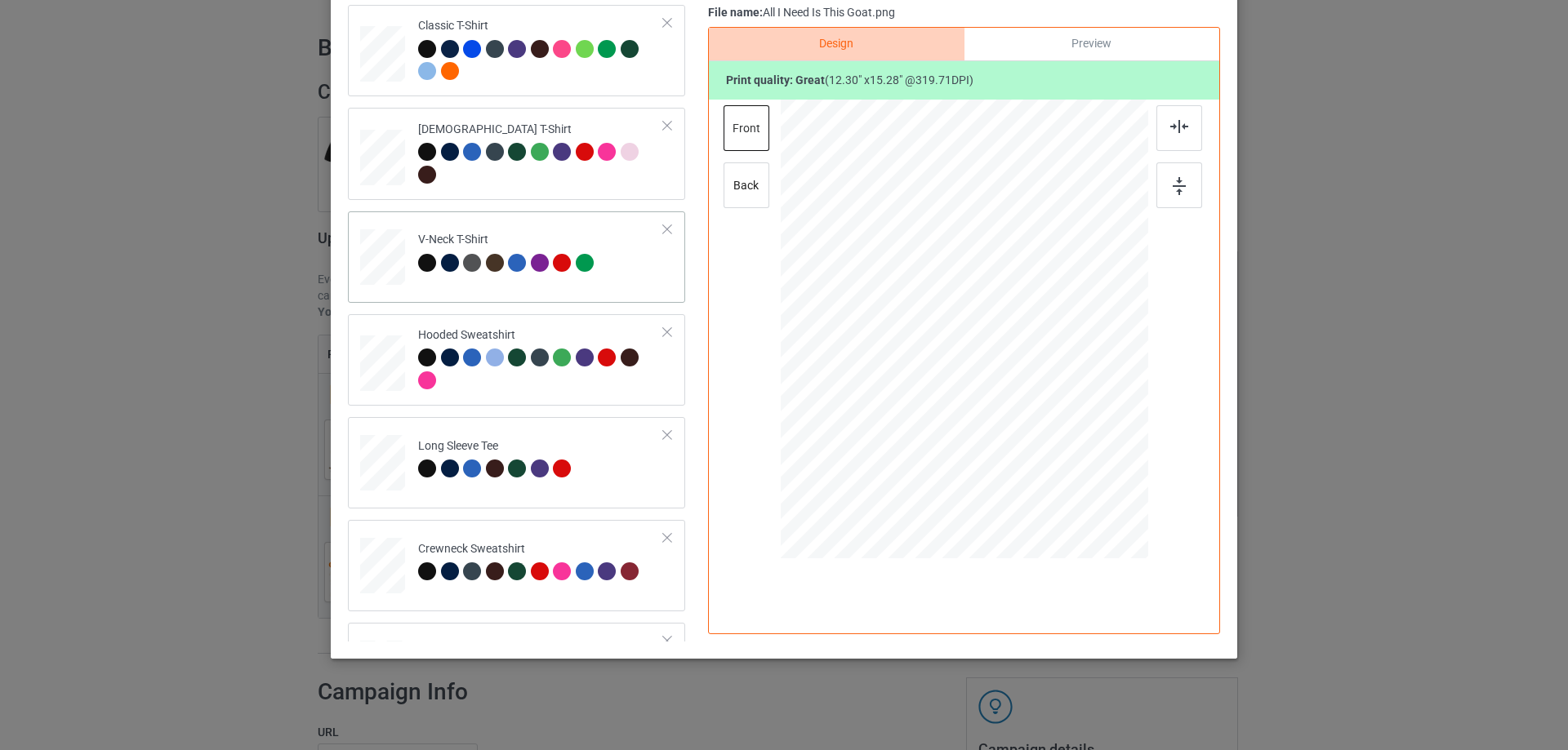
scroll to position [0, 0]
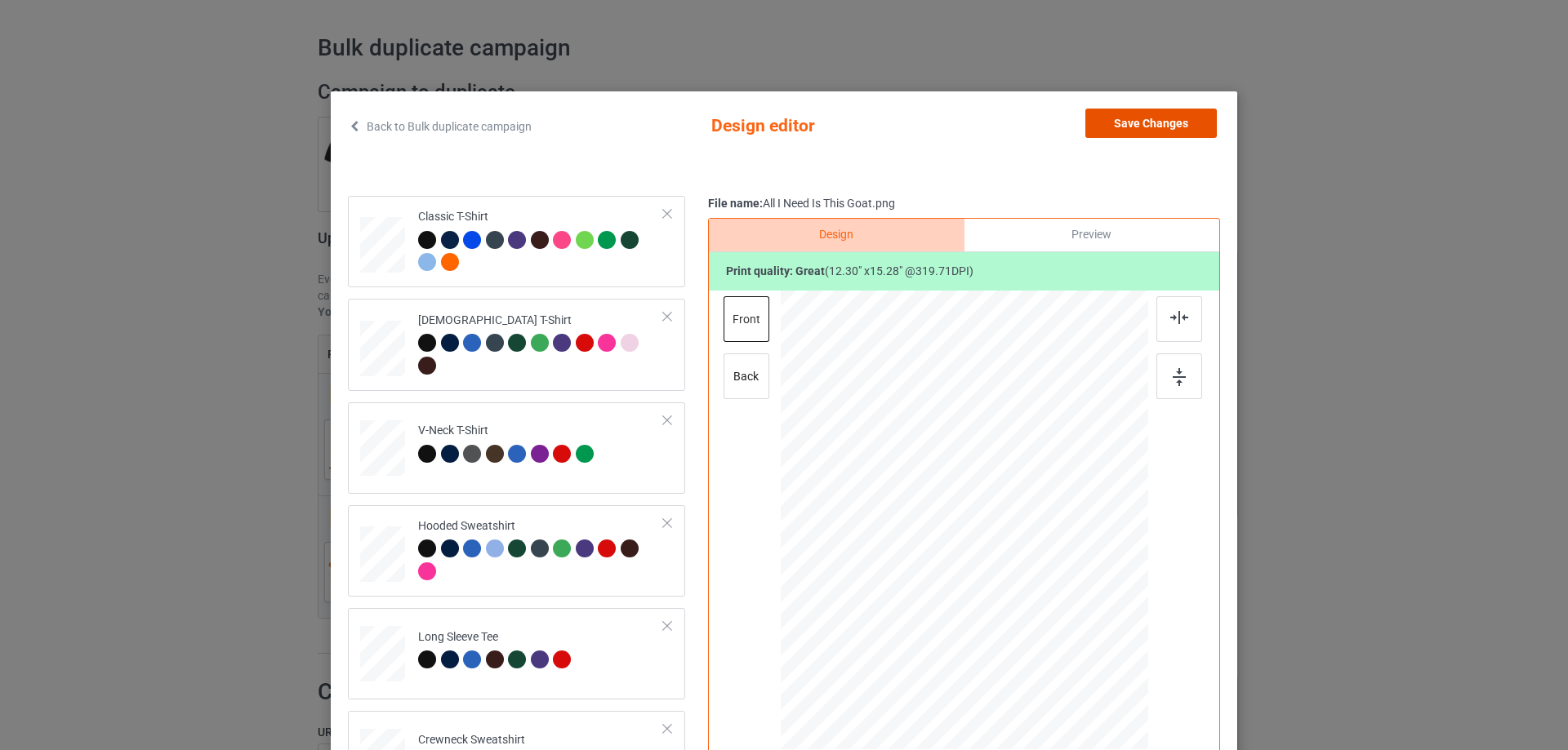
click at [1167, 124] on button "Save Changes" at bounding box center [1151, 124] width 132 height 30
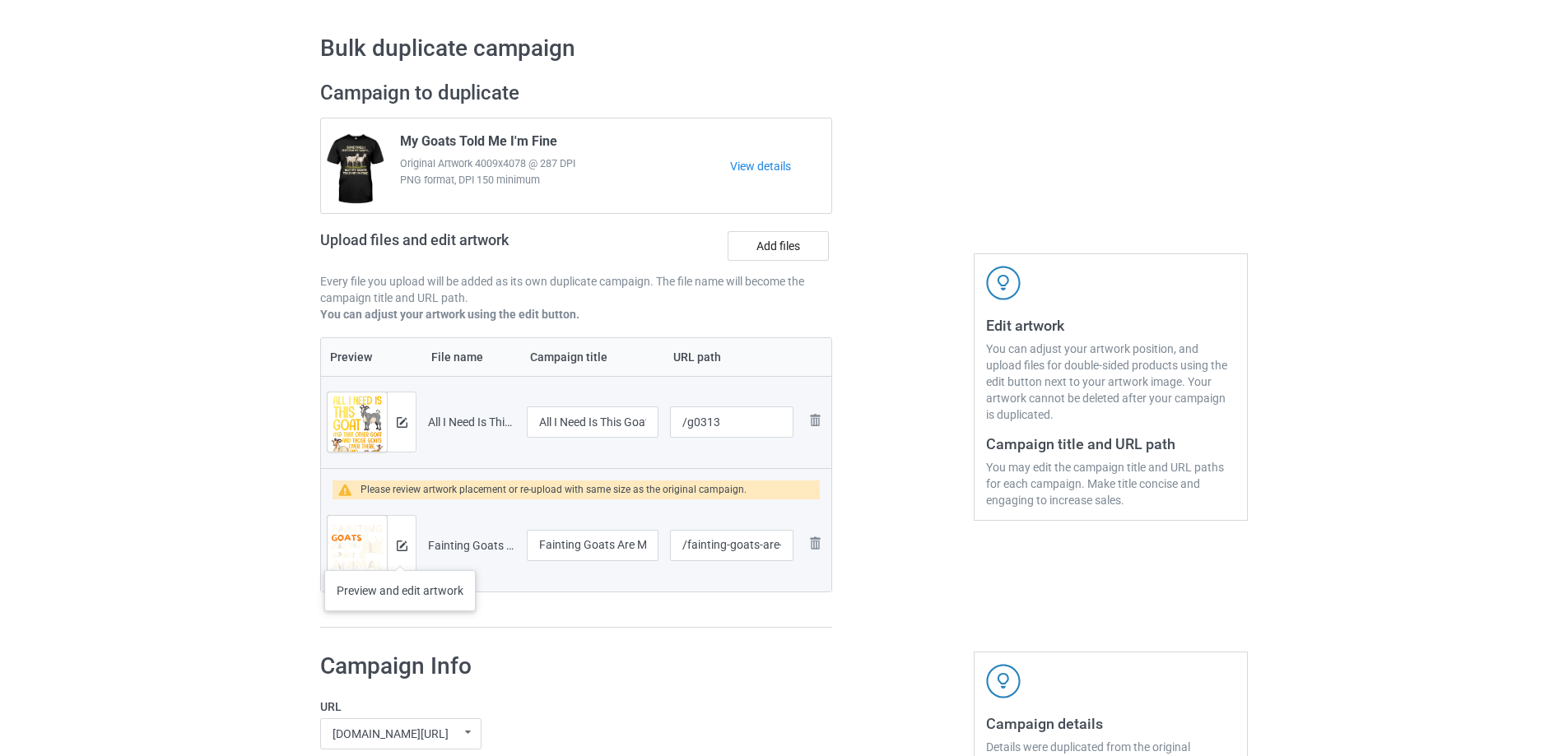
click at [400, 554] on div at bounding box center [401, 545] width 29 height 59
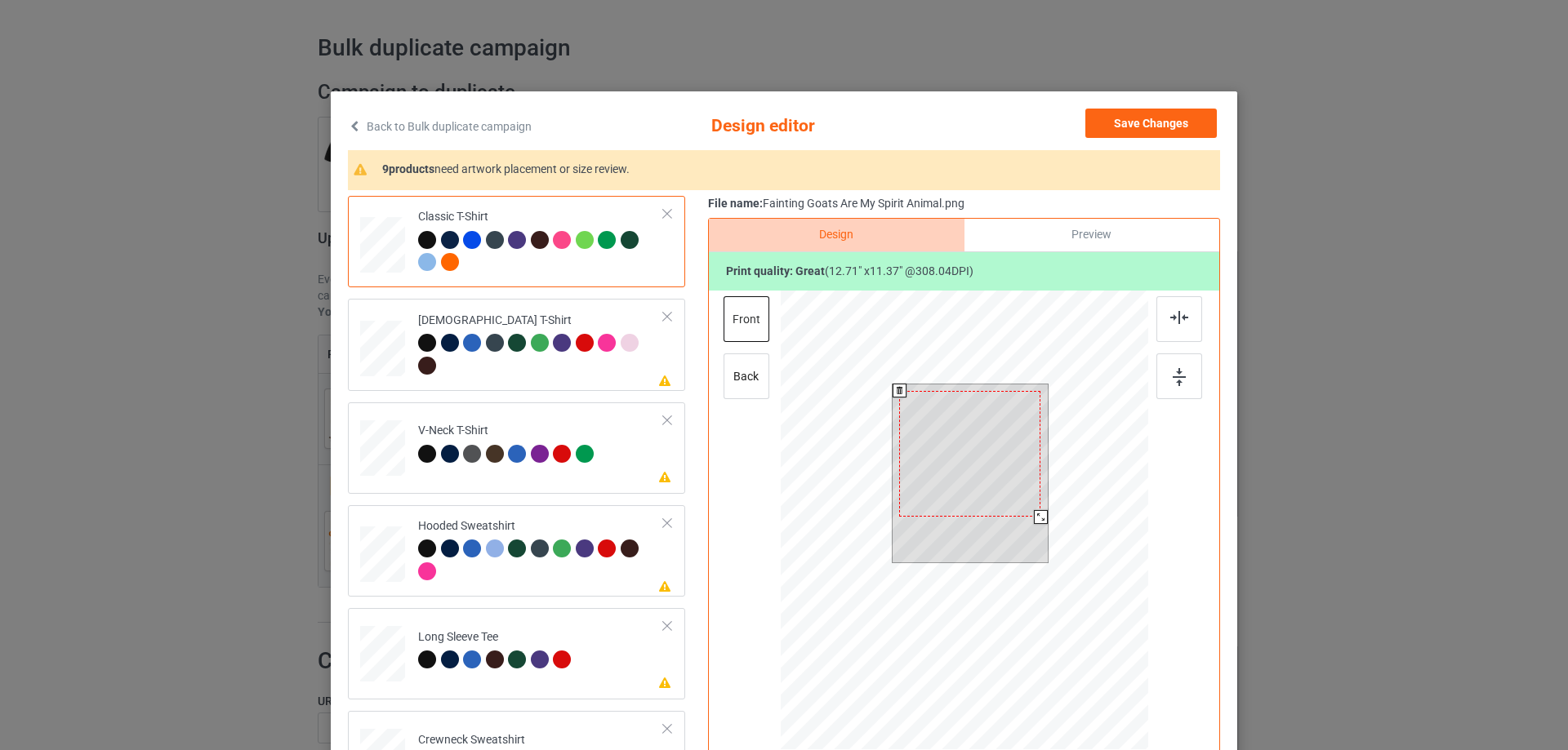
drag, startPoint x: 1041, startPoint y: 522, endPoint x: 1032, endPoint y: 516, distance: 10.8
click at [1034, 516] on div at bounding box center [1041, 517] width 14 height 14
click at [1041, 515] on div at bounding box center [1042, 518] width 14 height 14
click at [963, 445] on div at bounding box center [967, 459] width 145 height 129
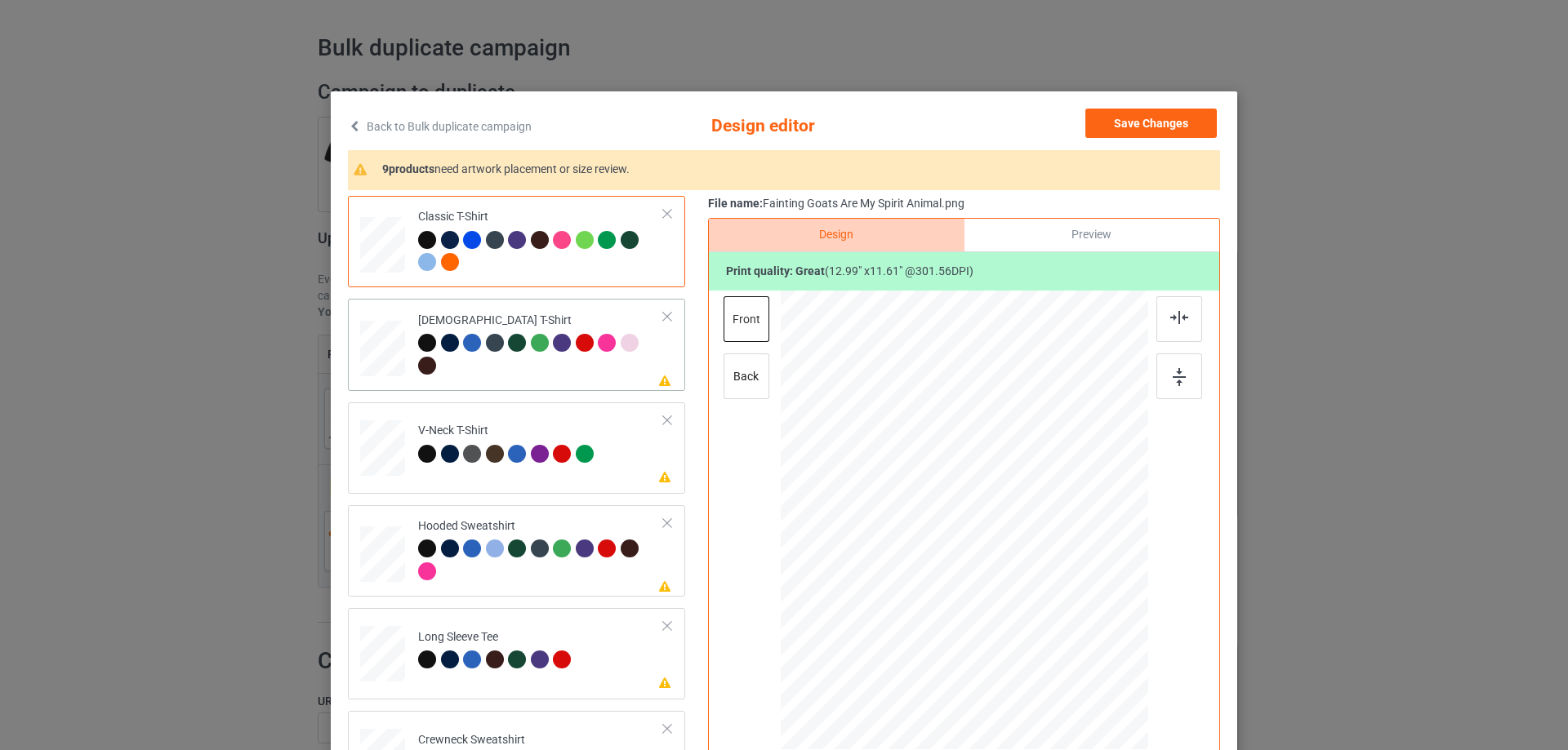
click at [566, 365] on div at bounding box center [540, 355] width 245 height 45
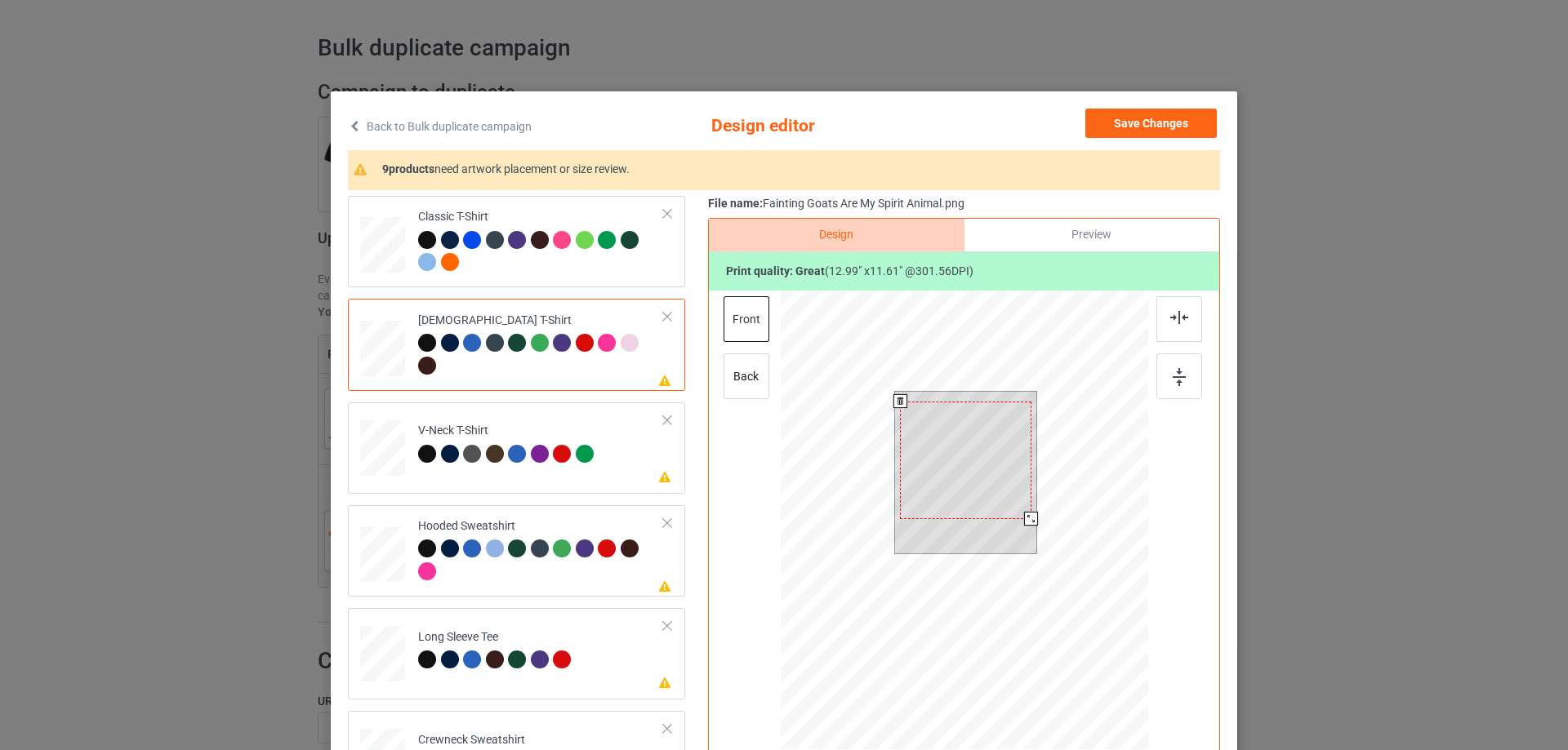
click at [959, 448] on div at bounding box center [965, 460] width 132 height 118
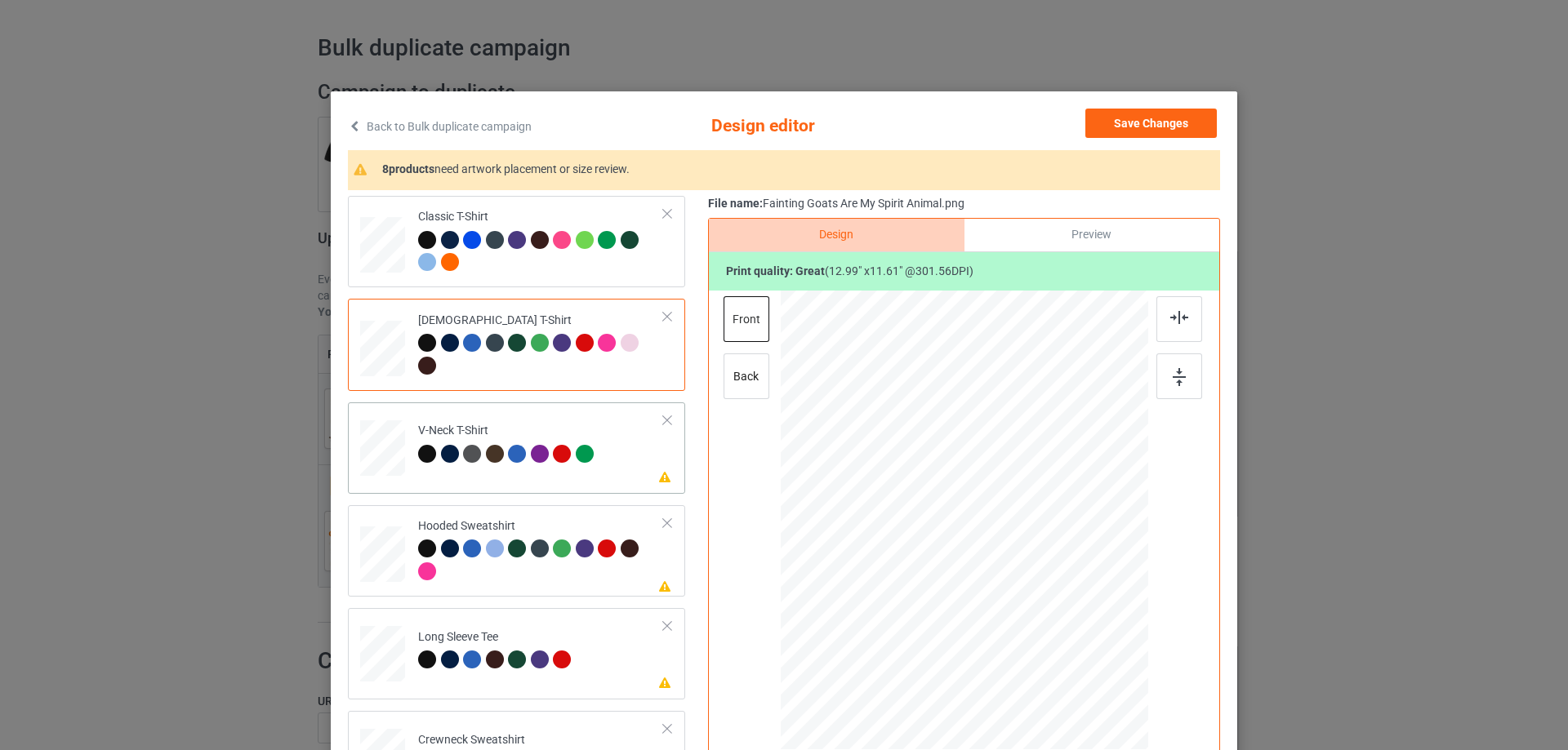
click at [549, 485] on div "Please review artwork placement V-Neck T-Shirt" at bounding box center [517, 448] width 338 height 91
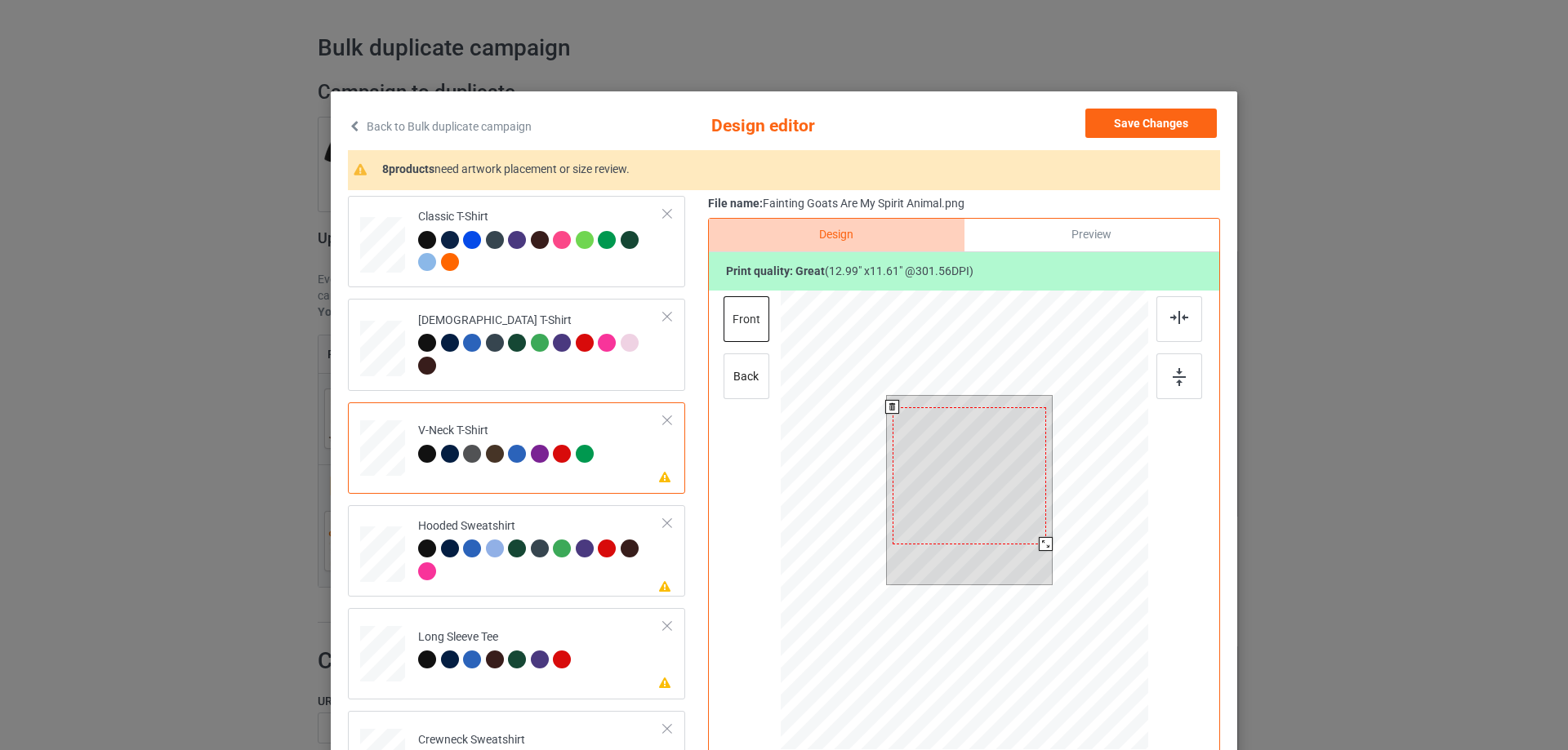
click at [995, 489] on div at bounding box center [969, 476] width 153 height 138
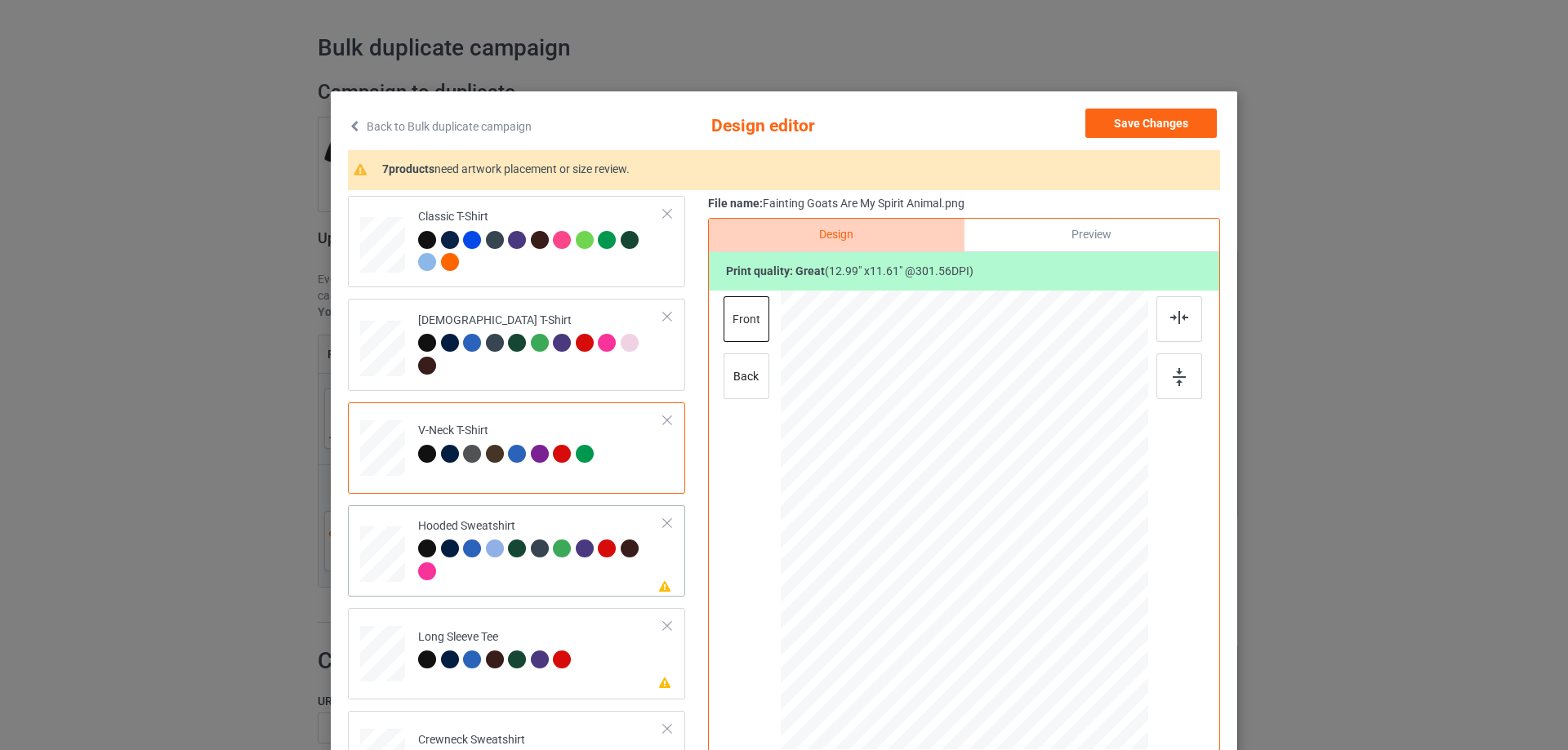
click at [511, 582] on div at bounding box center [540, 561] width 245 height 45
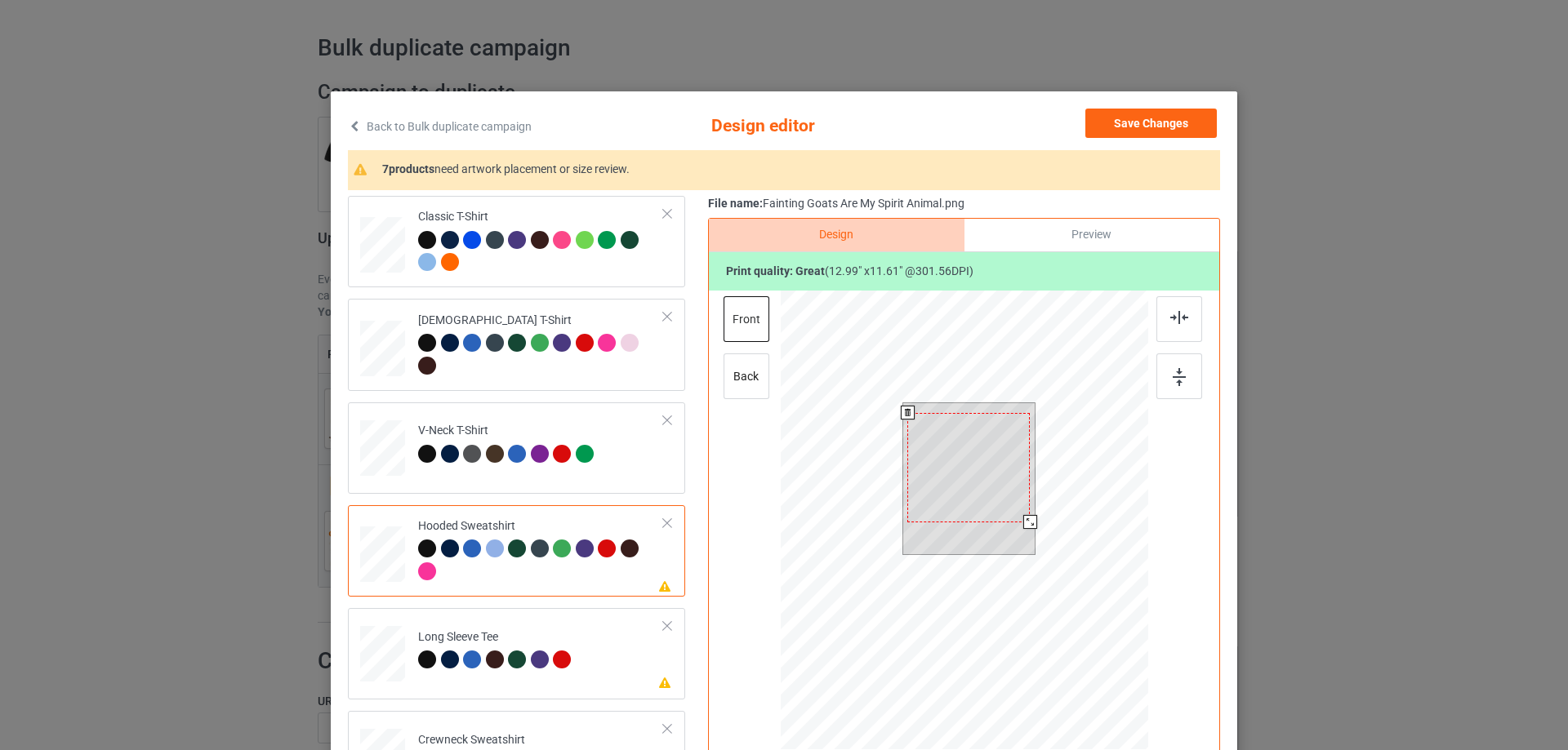
click at [988, 483] on div at bounding box center [969, 468] width 123 height 110
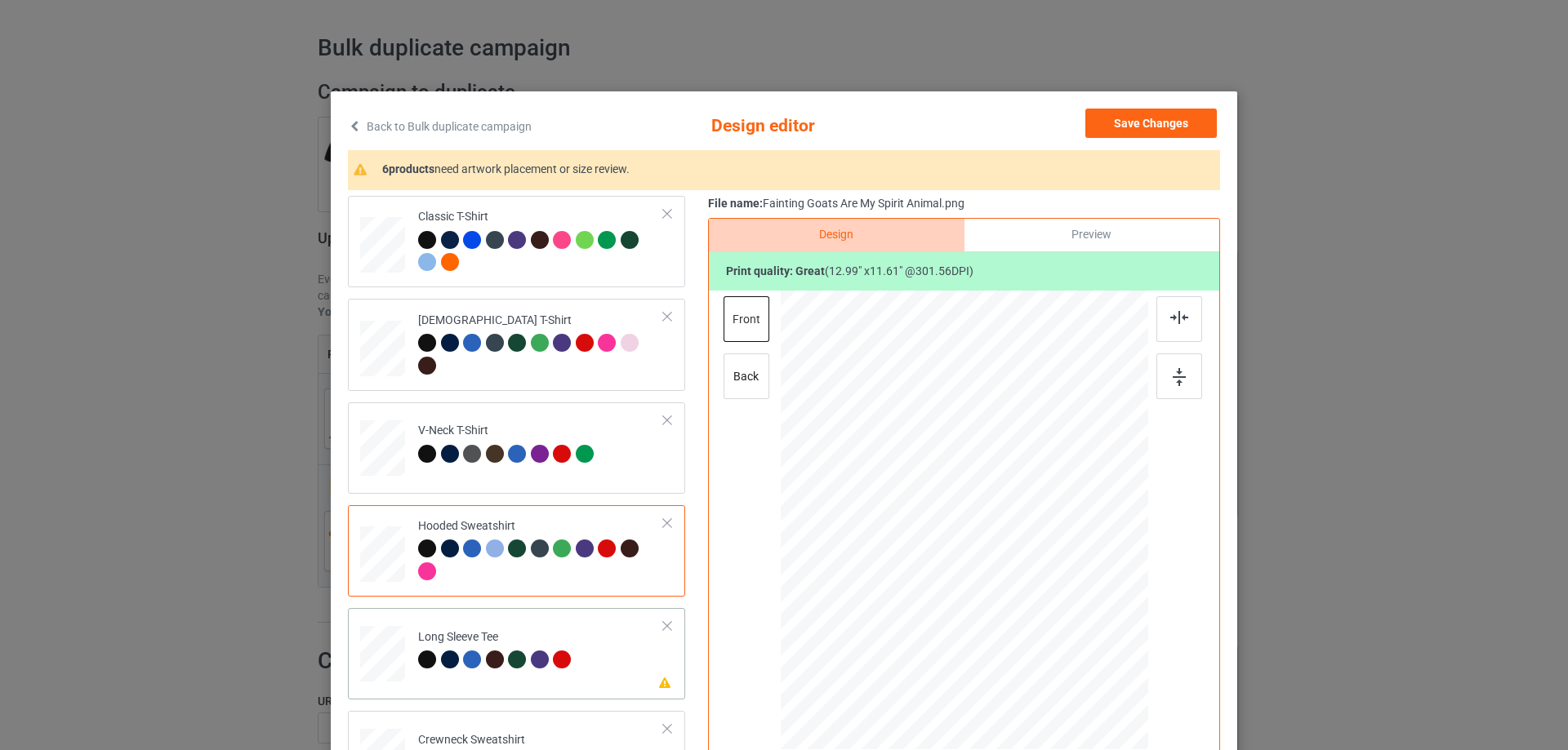
scroll to position [163, 0]
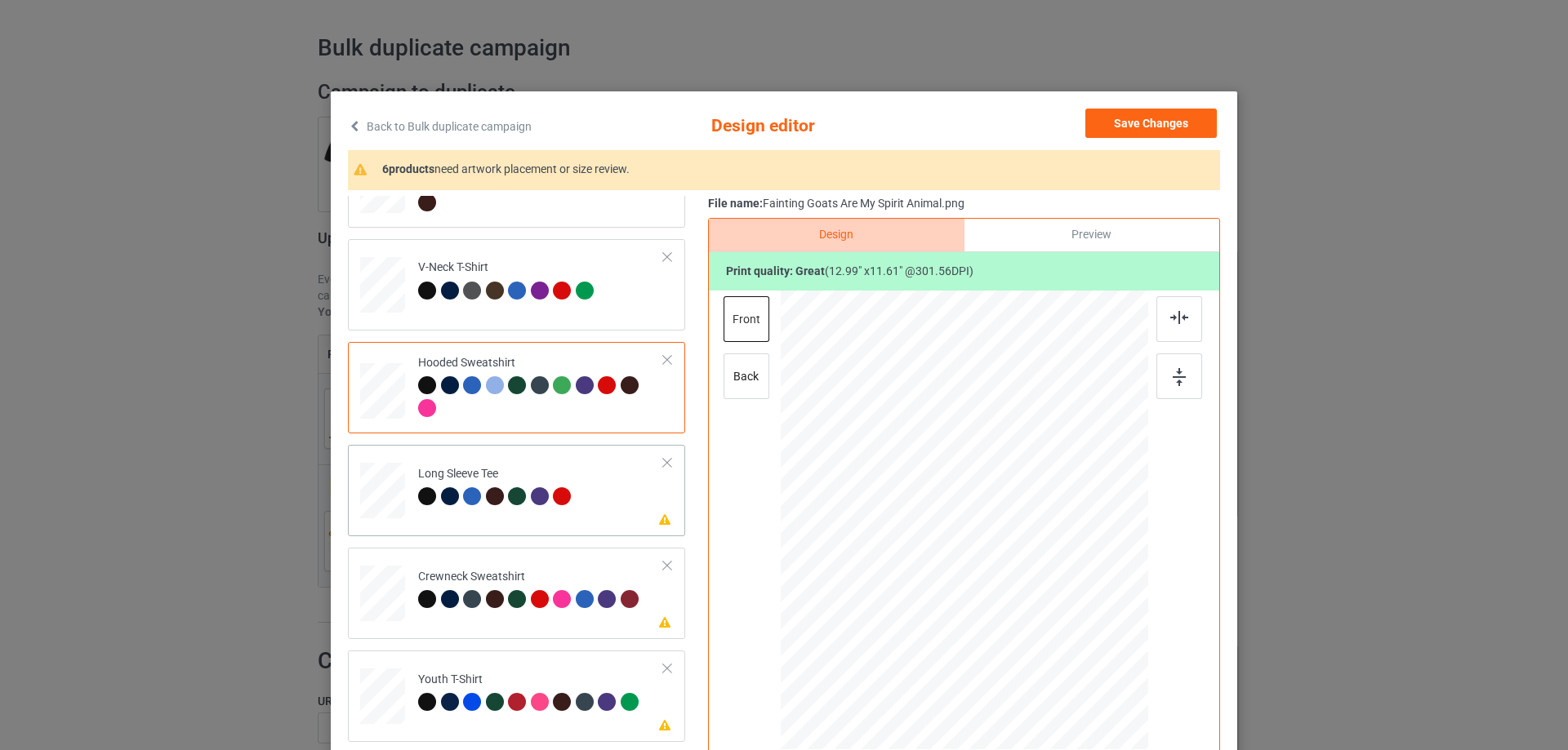
click at [544, 516] on td "Please review artwork placement Long Sleeve Tee" at bounding box center [540, 487] width 264 height 72
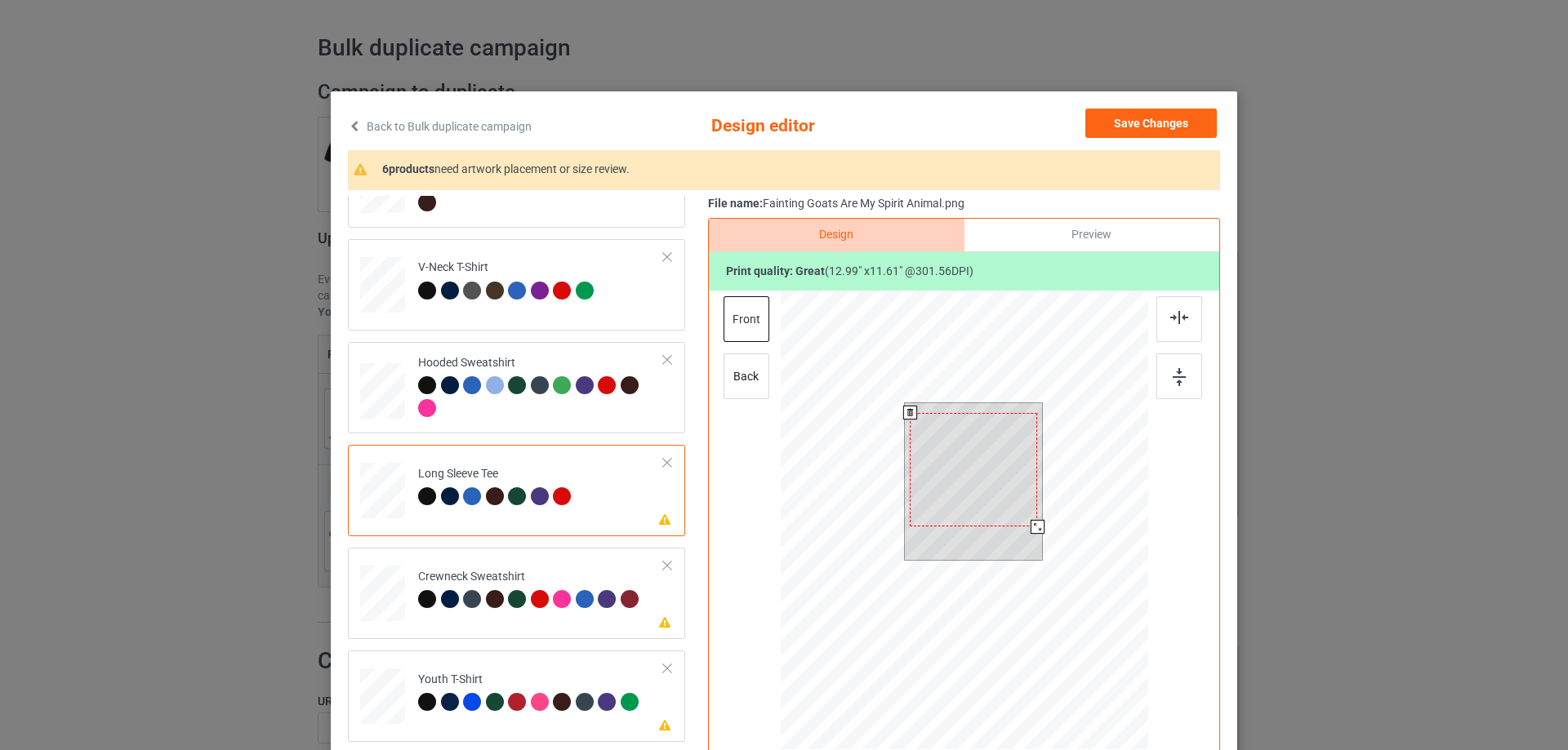
click at [994, 463] on div at bounding box center [973, 470] width 128 height 114
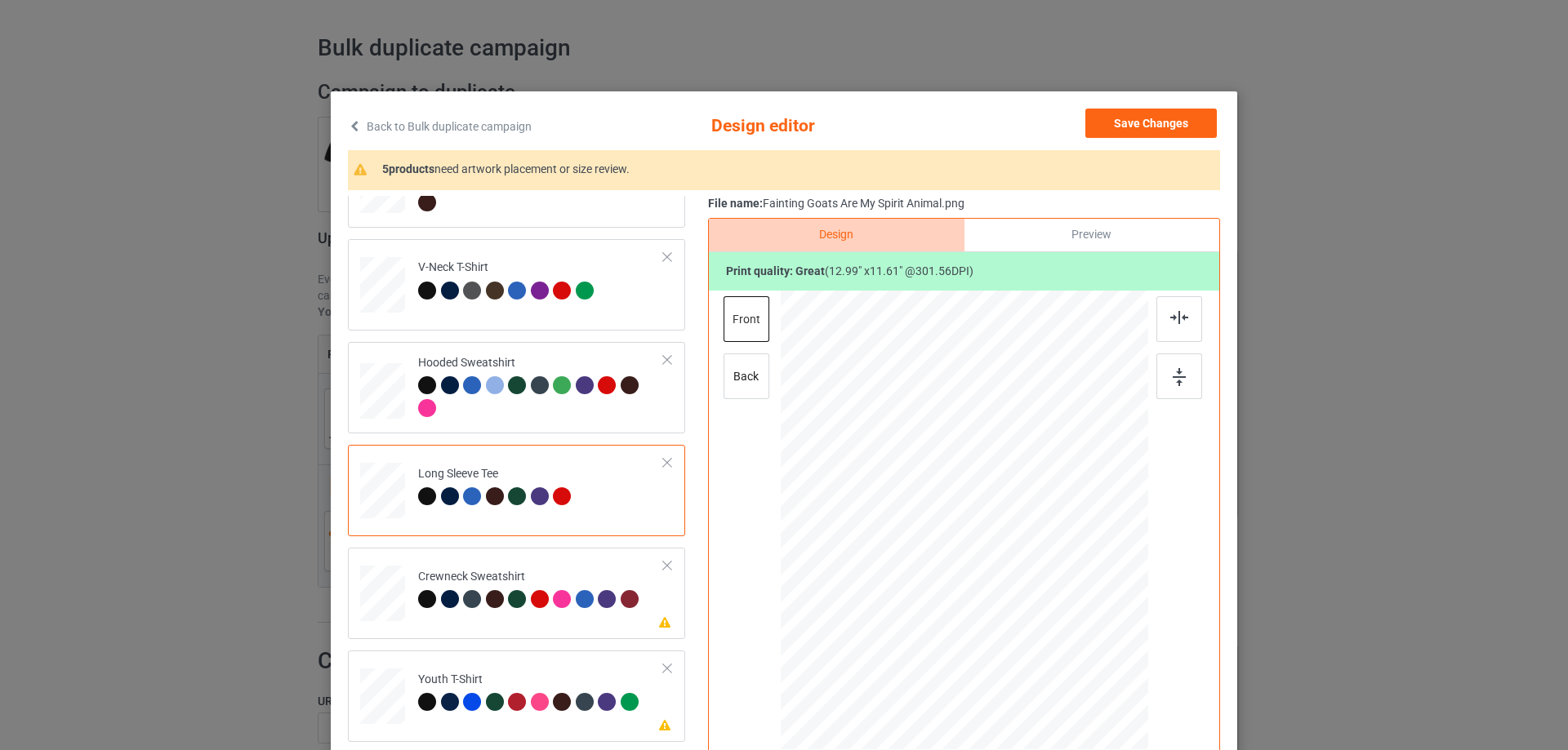
scroll to position [381, 0]
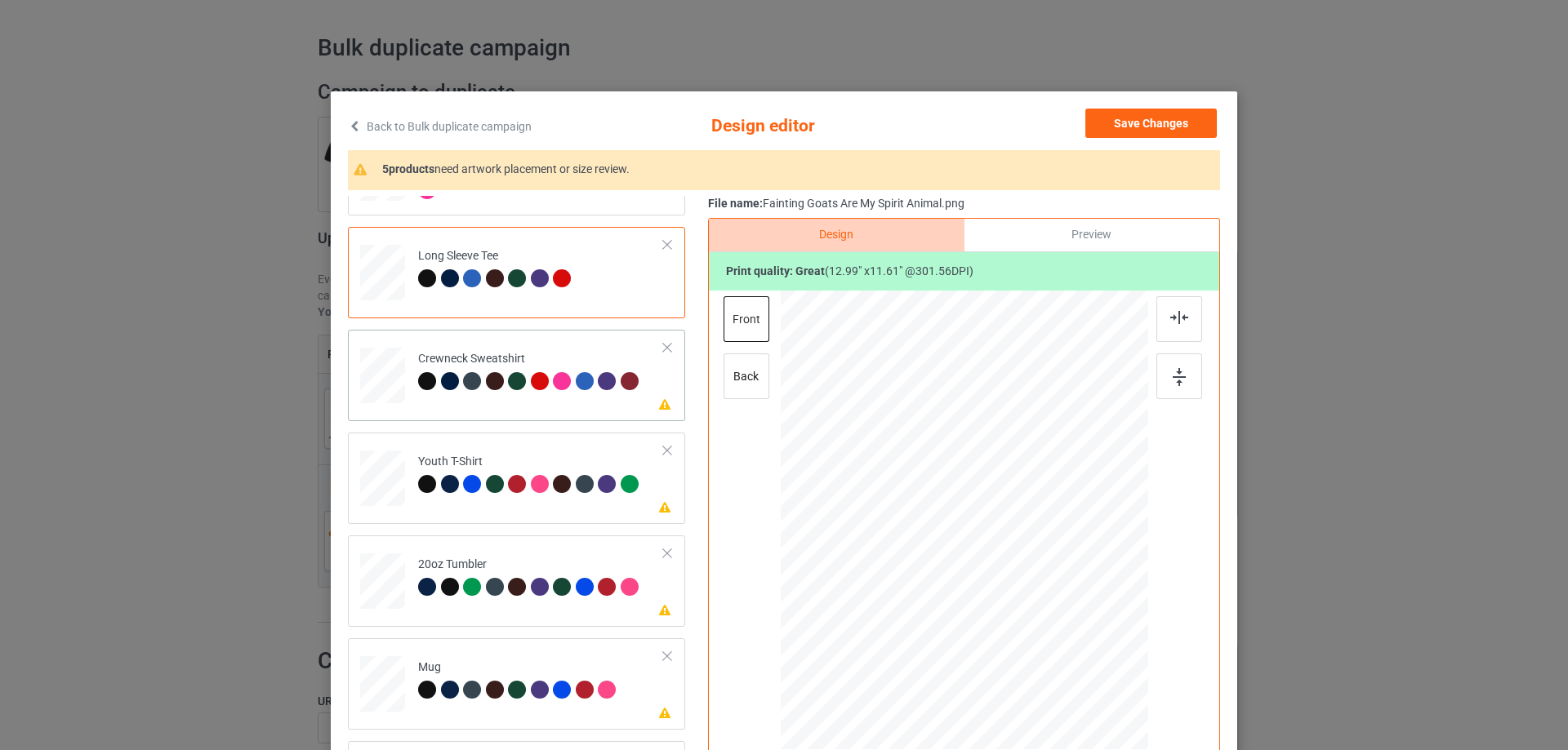
drag, startPoint x: 535, startPoint y: 410, endPoint x: 544, endPoint y: 419, distance: 12.7
click at [537, 410] on div "Please review artwork placement Crewneck Sweatshirt" at bounding box center [517, 375] width 338 height 91
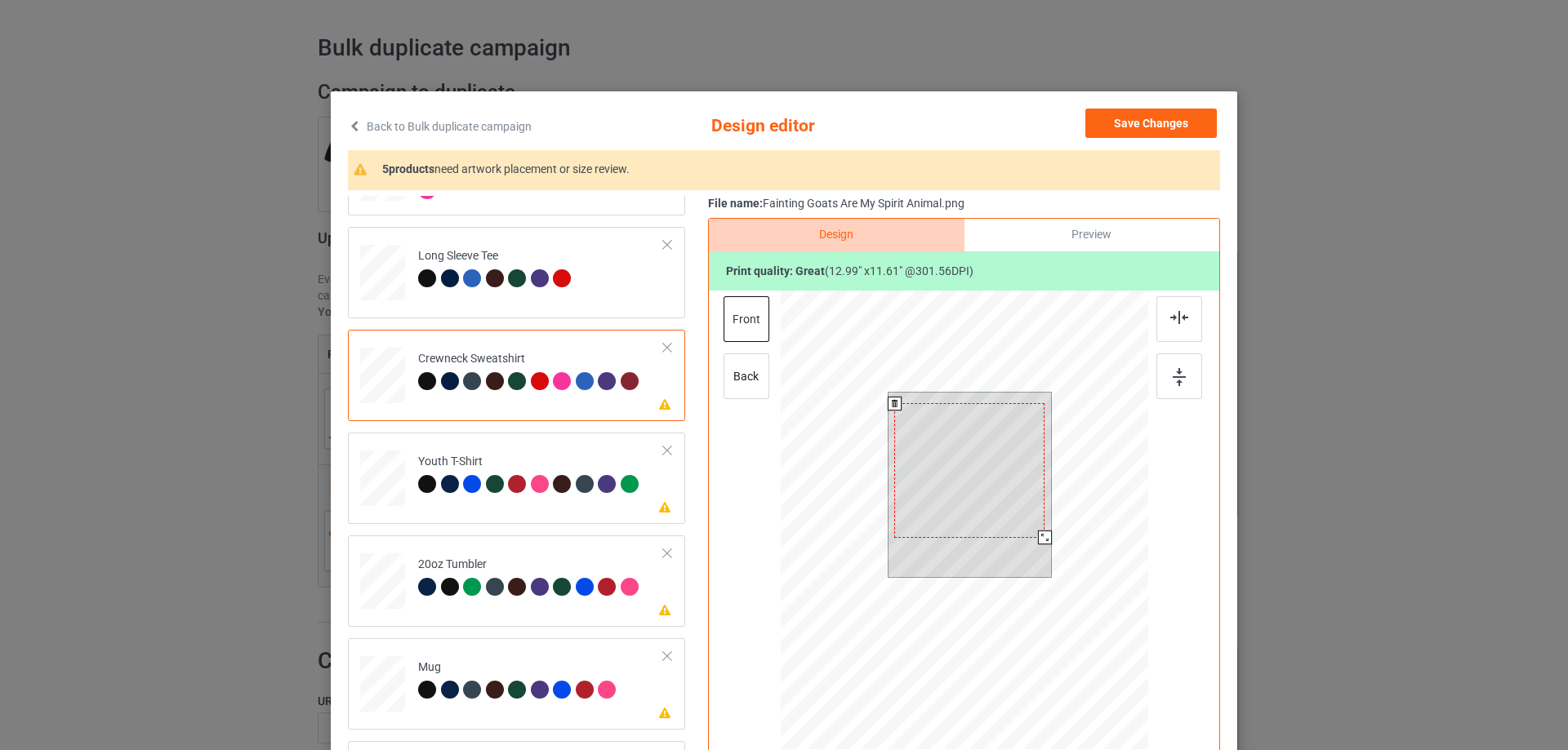
click at [1009, 473] on div at bounding box center [970, 471] width 150 height 135
click at [951, 462] on div at bounding box center [970, 474] width 150 height 135
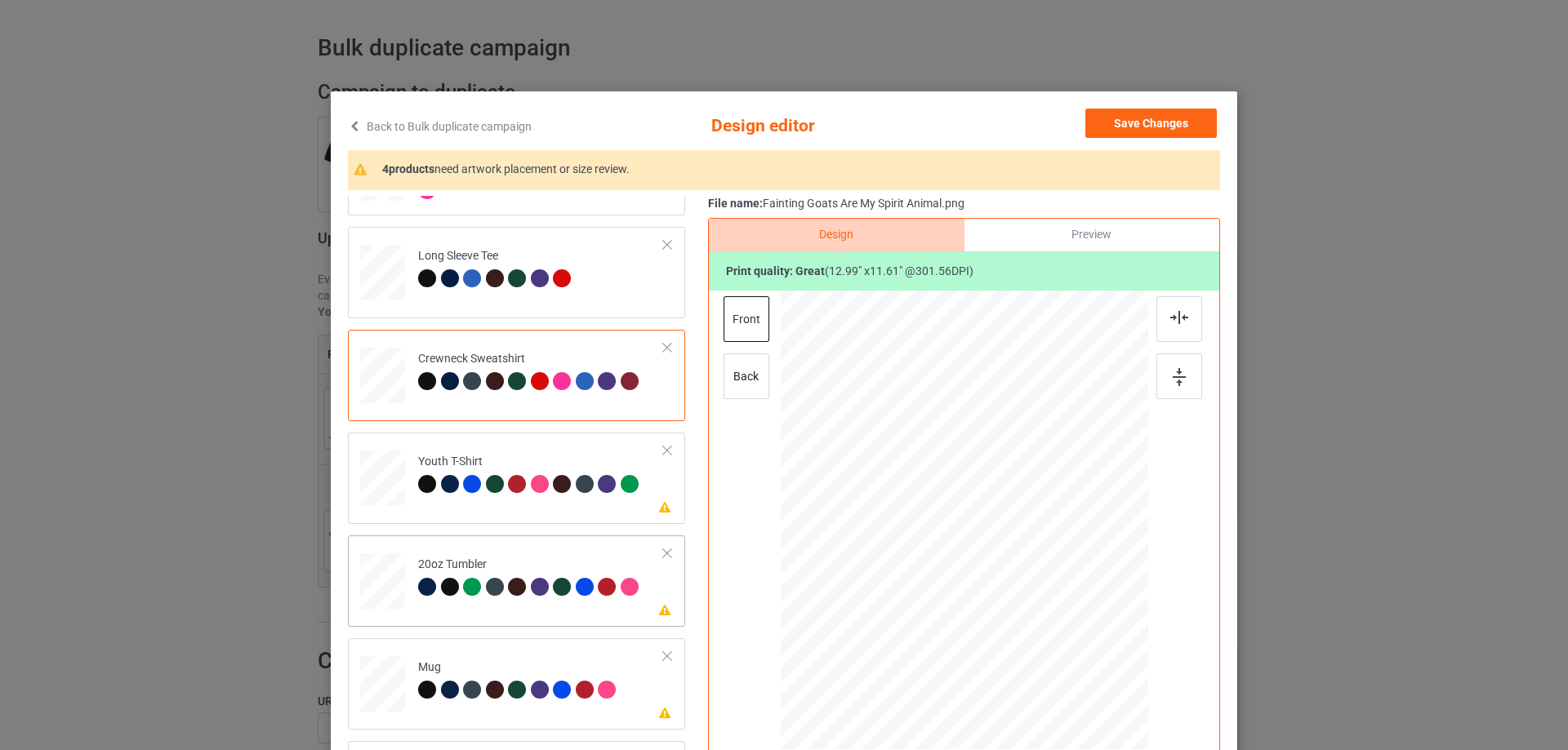
scroll to position [82, 0]
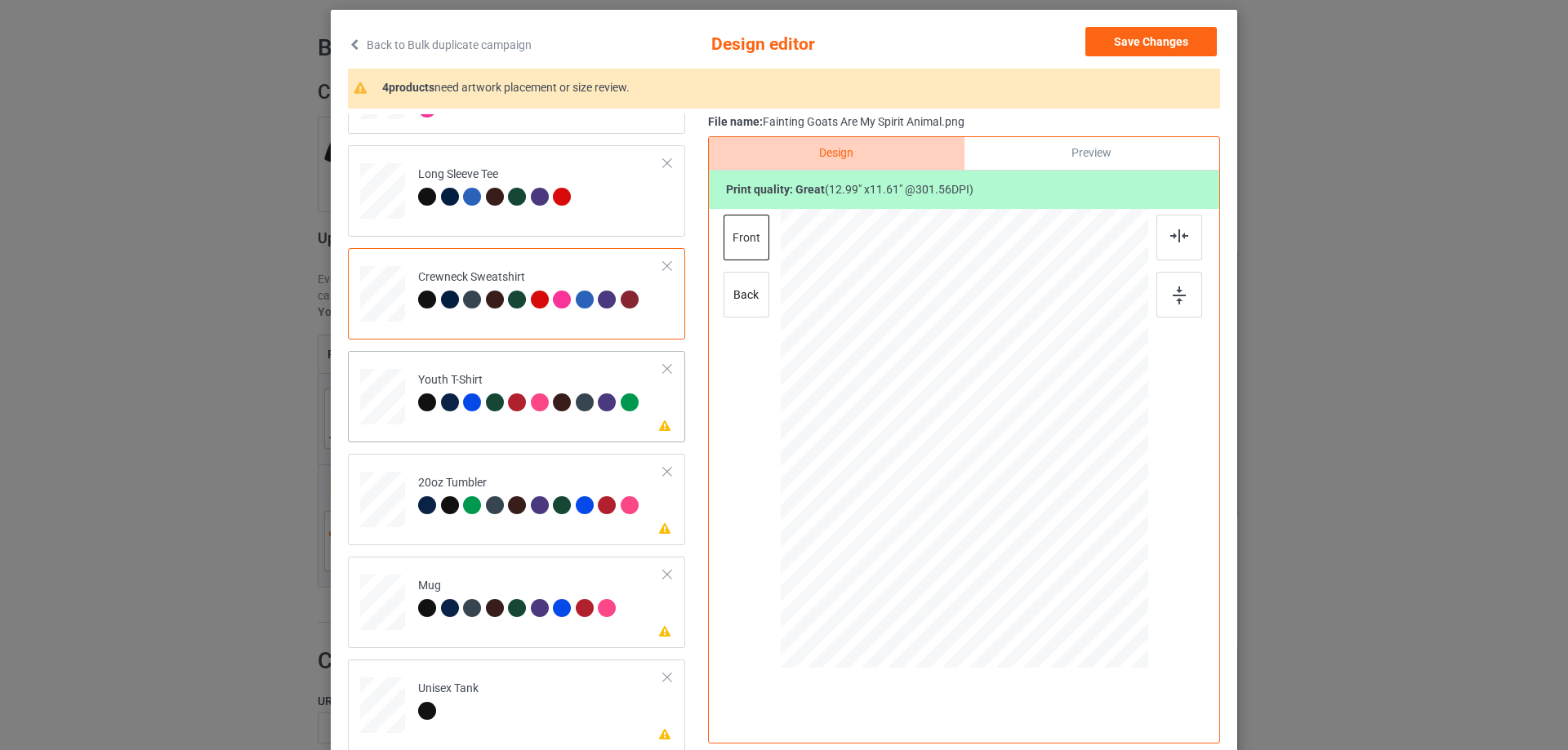
drag, startPoint x: 525, startPoint y: 432, endPoint x: 535, endPoint y: 432, distance: 10.0
click at [525, 432] on div "Please review artwork placement Youth T-Shirt" at bounding box center [517, 397] width 338 height 91
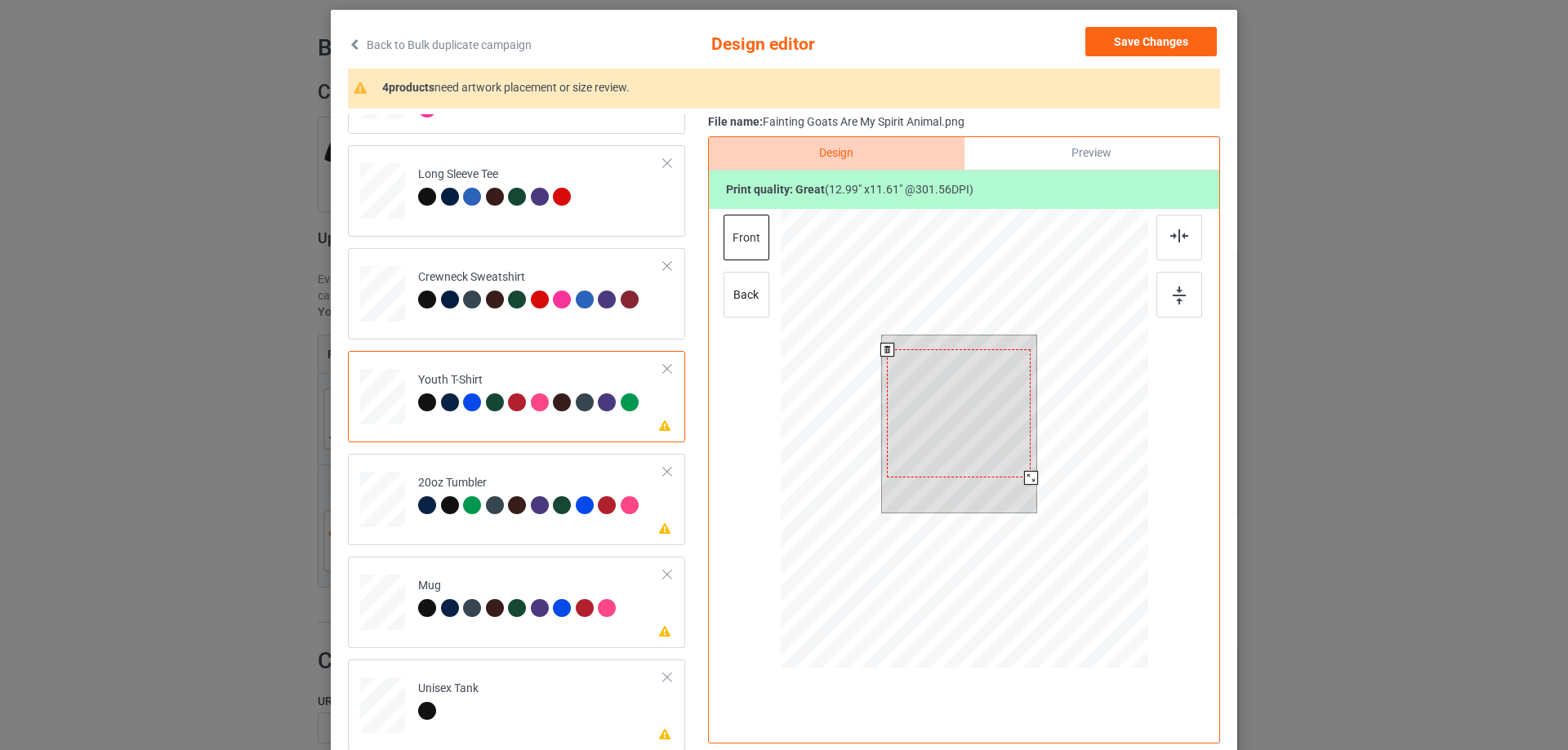
click at [931, 435] on div at bounding box center [958, 414] width 144 height 129
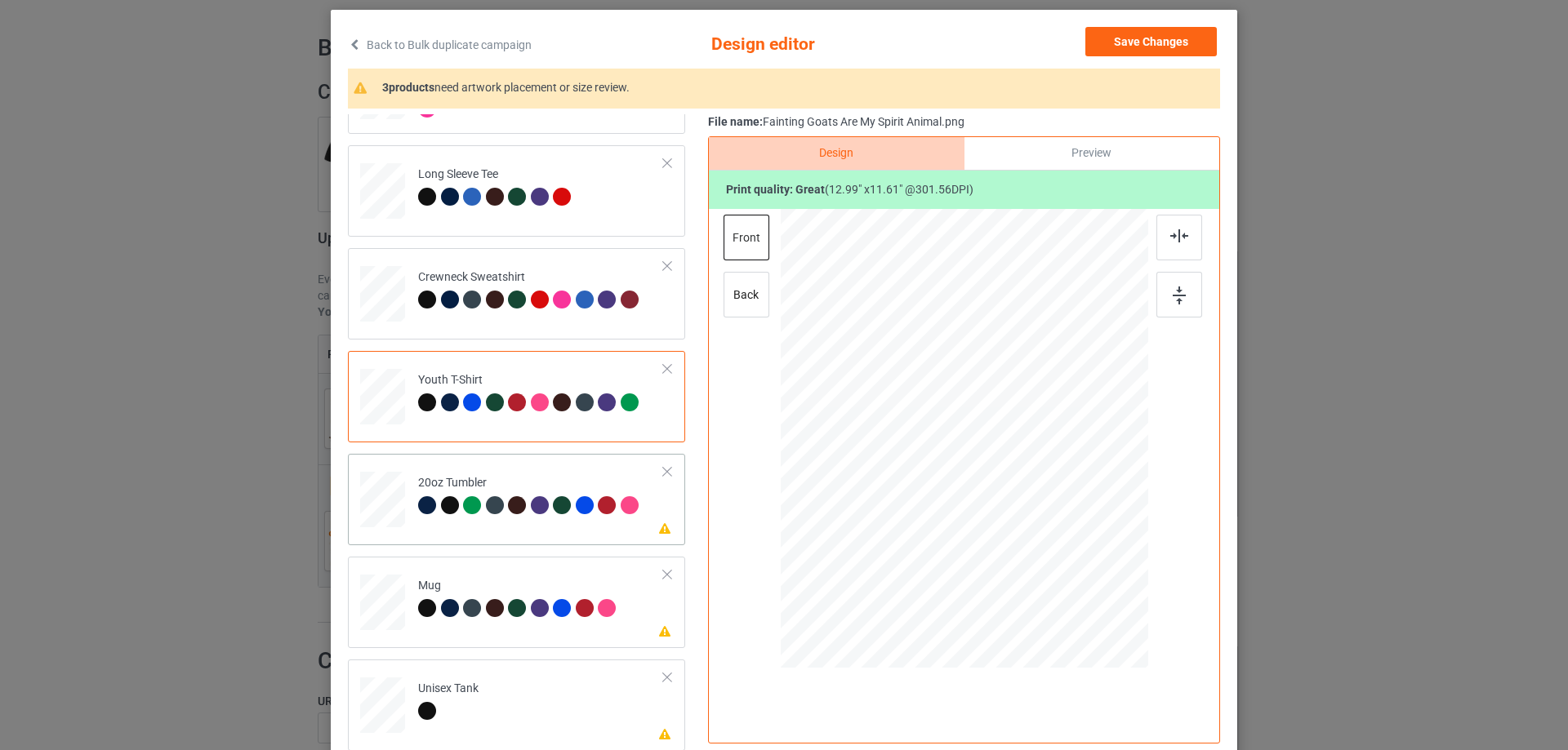
click at [526, 529] on td "Please review artwork placement 20oz Tumbler" at bounding box center [540, 496] width 264 height 72
drag, startPoint x: 1062, startPoint y: 528, endPoint x: 1012, endPoint y: 470, distance: 76.6
click at [1015, 478] on div at bounding box center [964, 438] width 348 height 211
drag, startPoint x: 977, startPoint y: 431, endPoint x: 891, endPoint y: 395, distance: 93.2
click at [891, 395] on div at bounding box center [878, 402] width 104 height 92
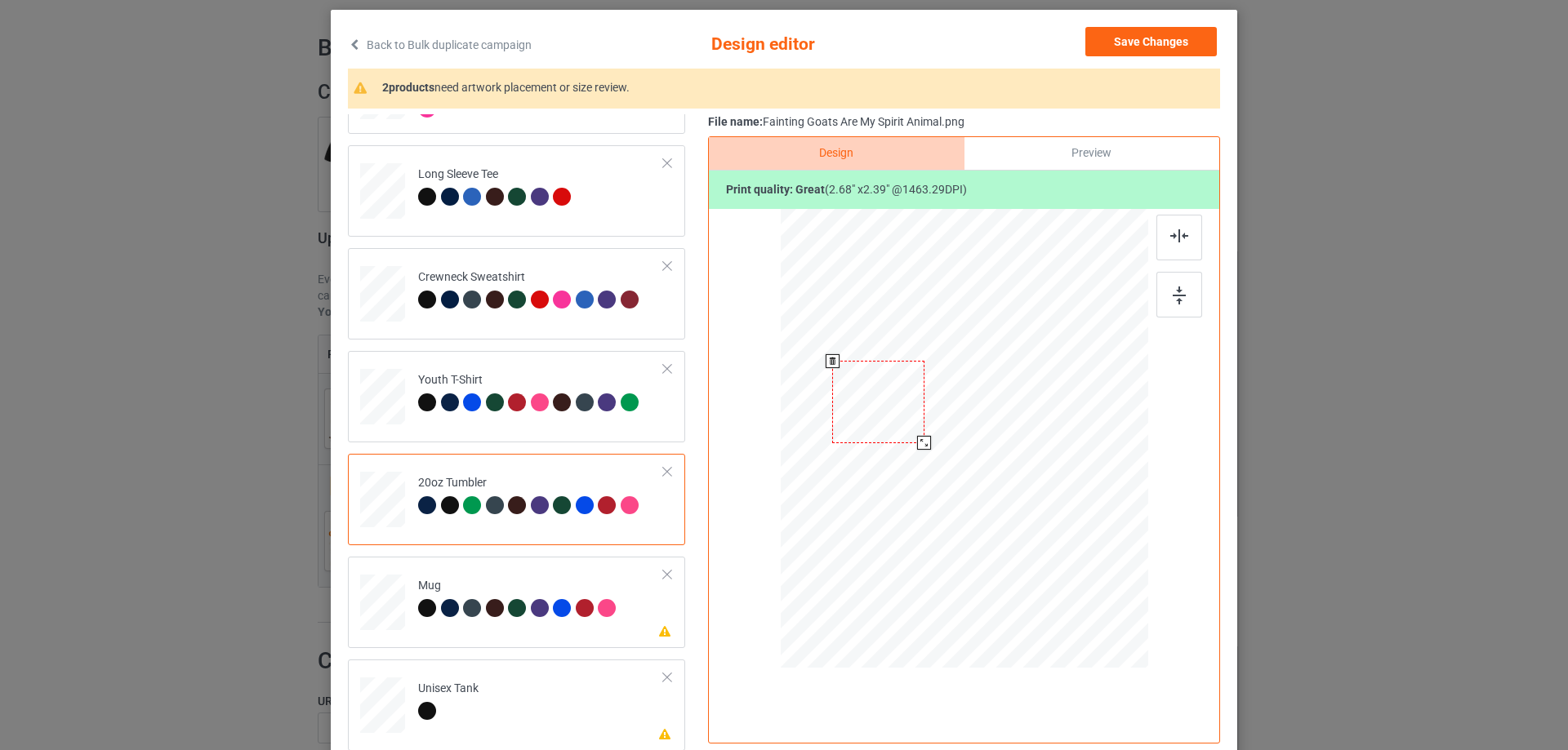
drag, startPoint x: 918, startPoint y: 445, endPoint x: 910, endPoint y: 443, distance: 8.2
click at [910, 443] on div at bounding box center [878, 402] width 92 height 82
click at [883, 404] on div at bounding box center [876, 394] width 92 height 82
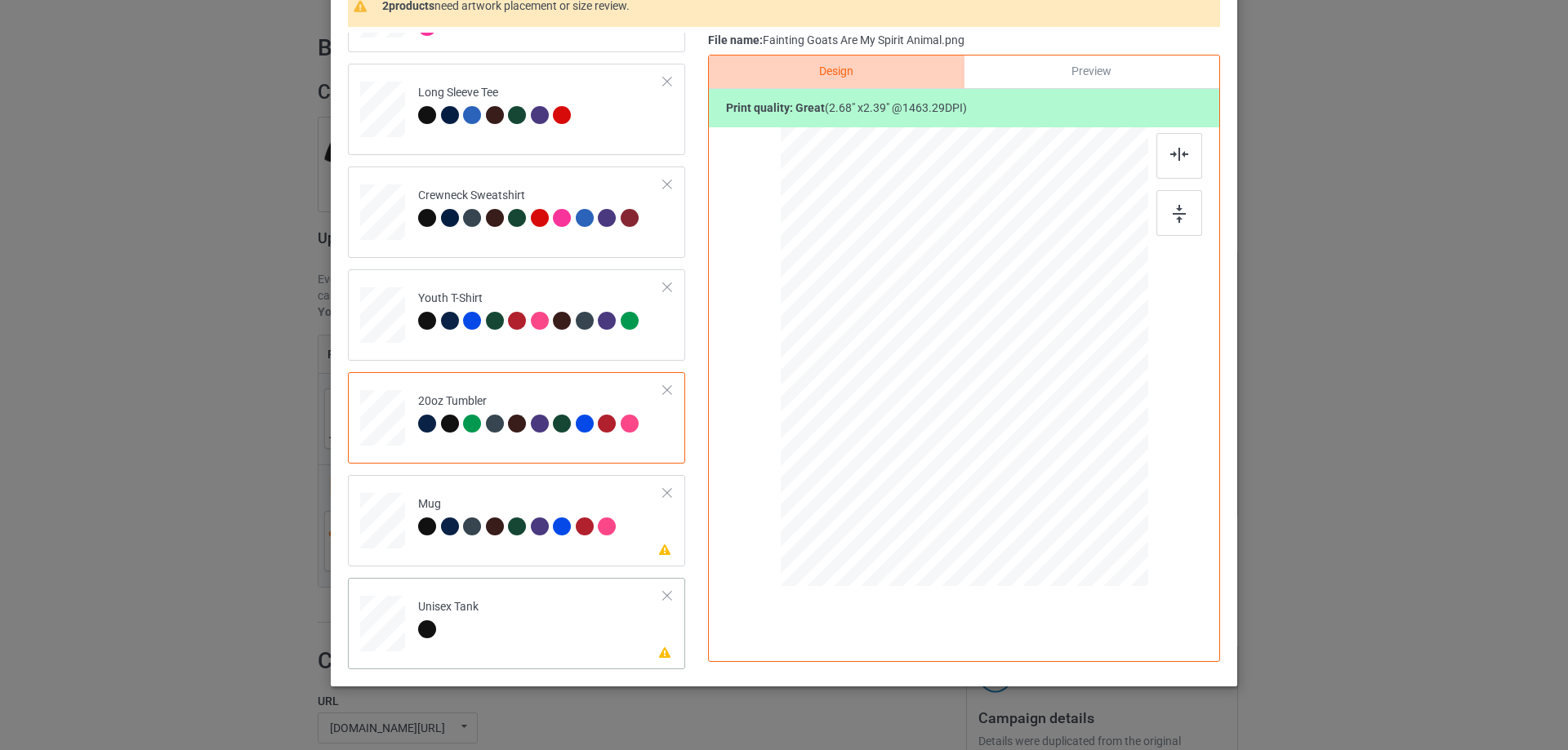
scroll to position [192, 0]
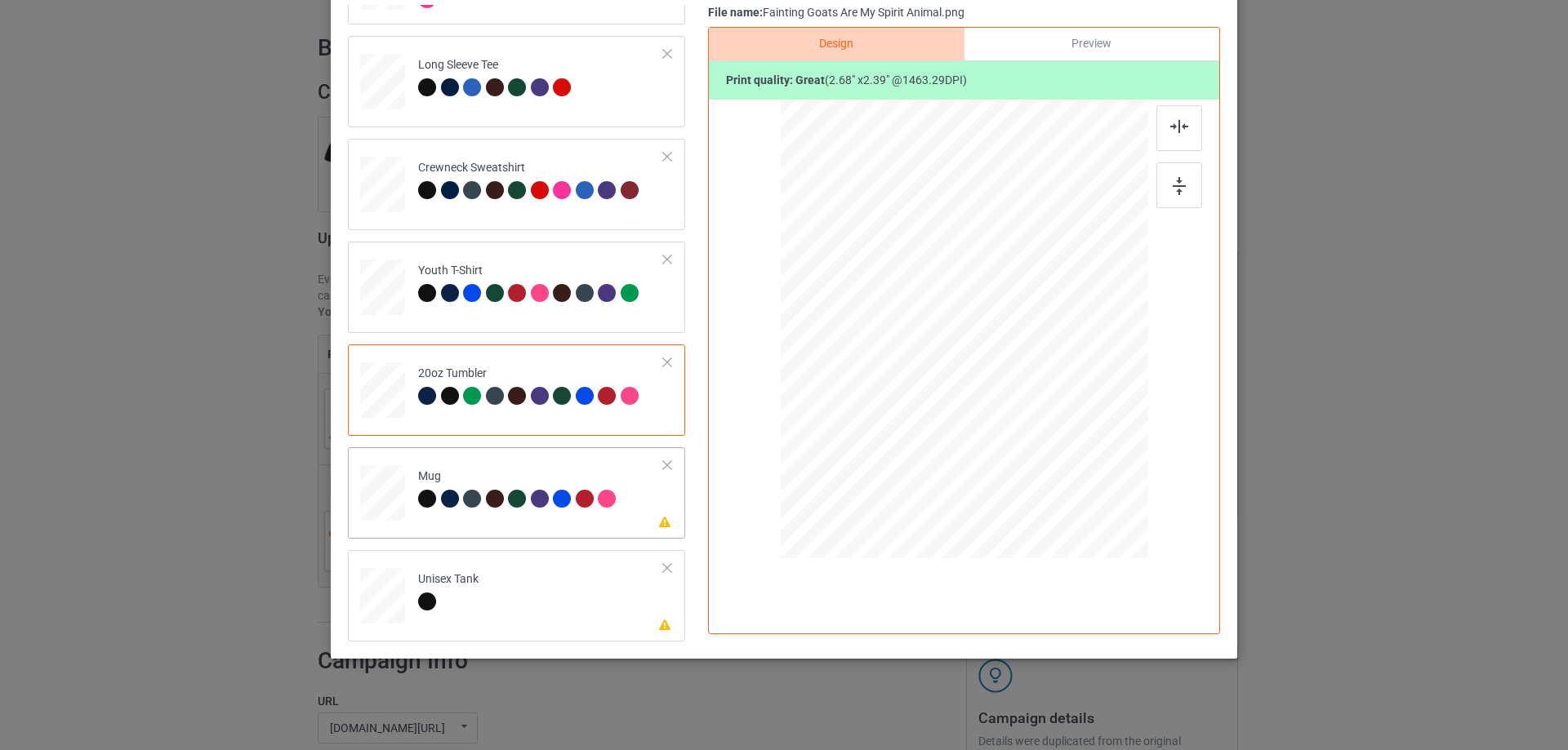
click at [522, 527] on div "Please review artwork placement Mug" at bounding box center [517, 493] width 338 height 91
click at [918, 366] on div at bounding box center [964, 328] width 221 height 197
drag, startPoint x: 1068, startPoint y: 425, endPoint x: 1021, endPoint y: 376, distance: 67.9
click at [1021, 376] on div at bounding box center [1023, 381] width 14 height 14
drag, startPoint x: 1048, startPoint y: 351, endPoint x: 1085, endPoint y: 341, distance: 38.3
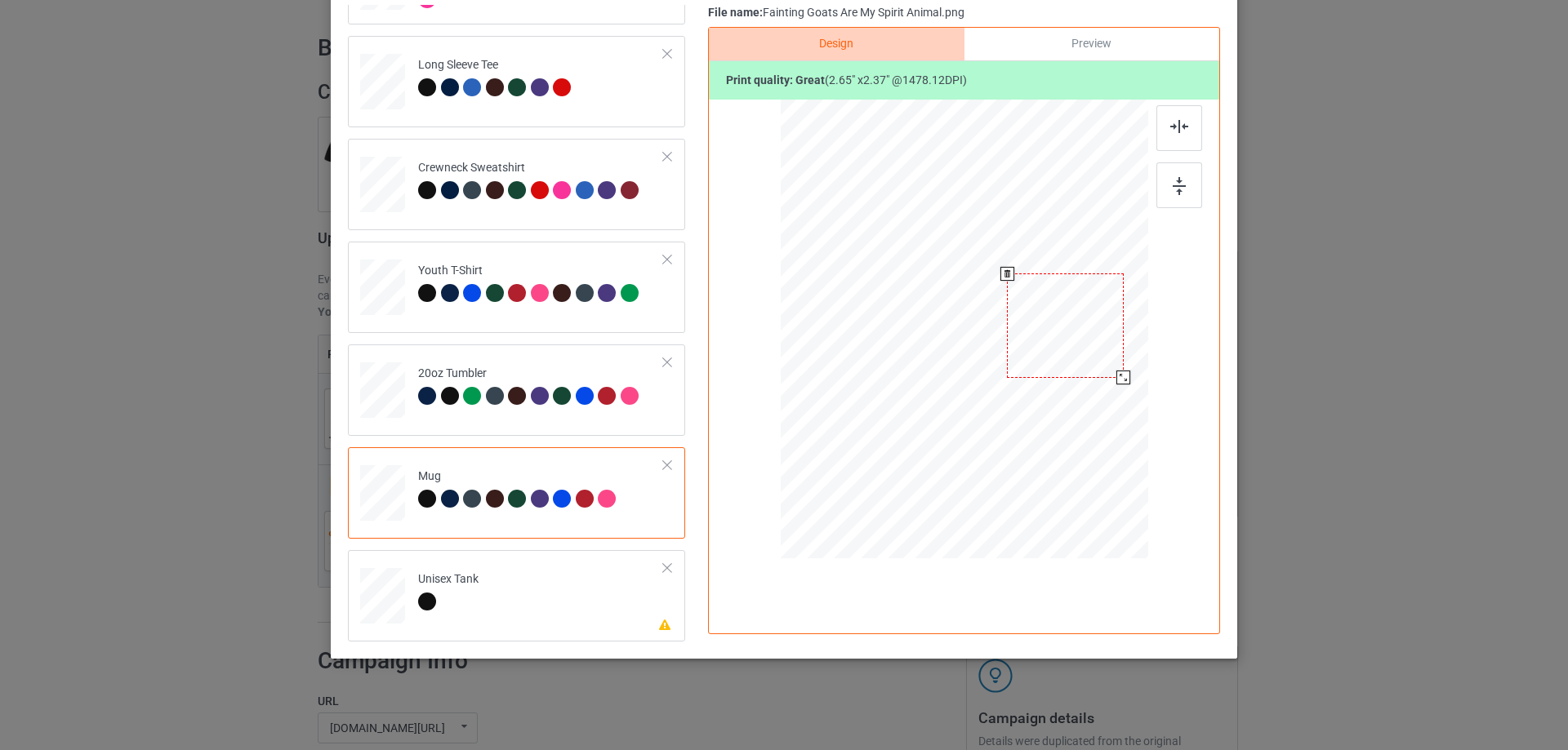
click at [1085, 341] on div at bounding box center [1065, 325] width 117 height 104
drag, startPoint x: 539, startPoint y: 586, endPoint x: 555, endPoint y: 573, distance: 20.6
click at [539, 587] on td "Please review artwork placement Unisex Tank" at bounding box center [540, 593] width 264 height 72
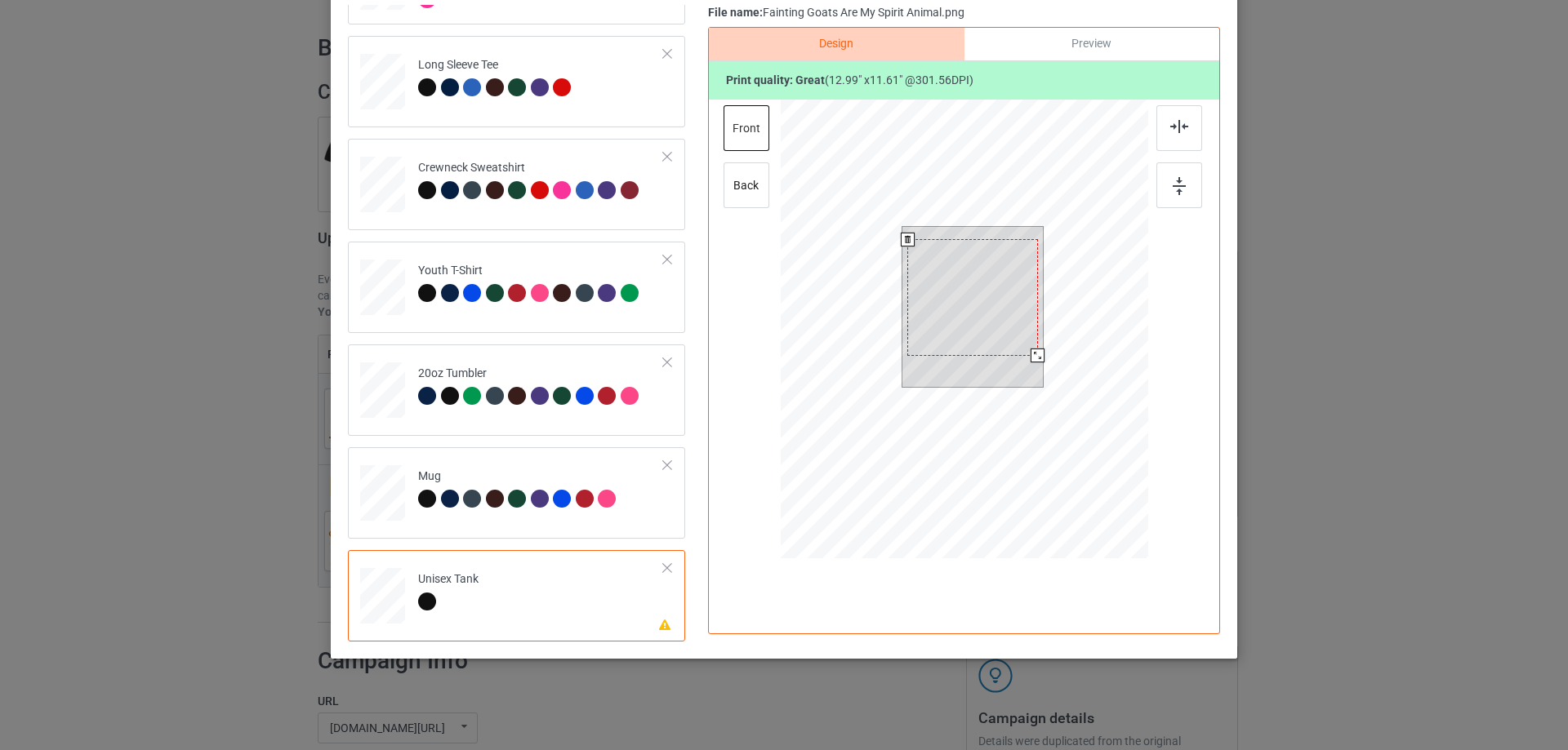
click at [969, 321] on div at bounding box center [973, 298] width 131 height 117
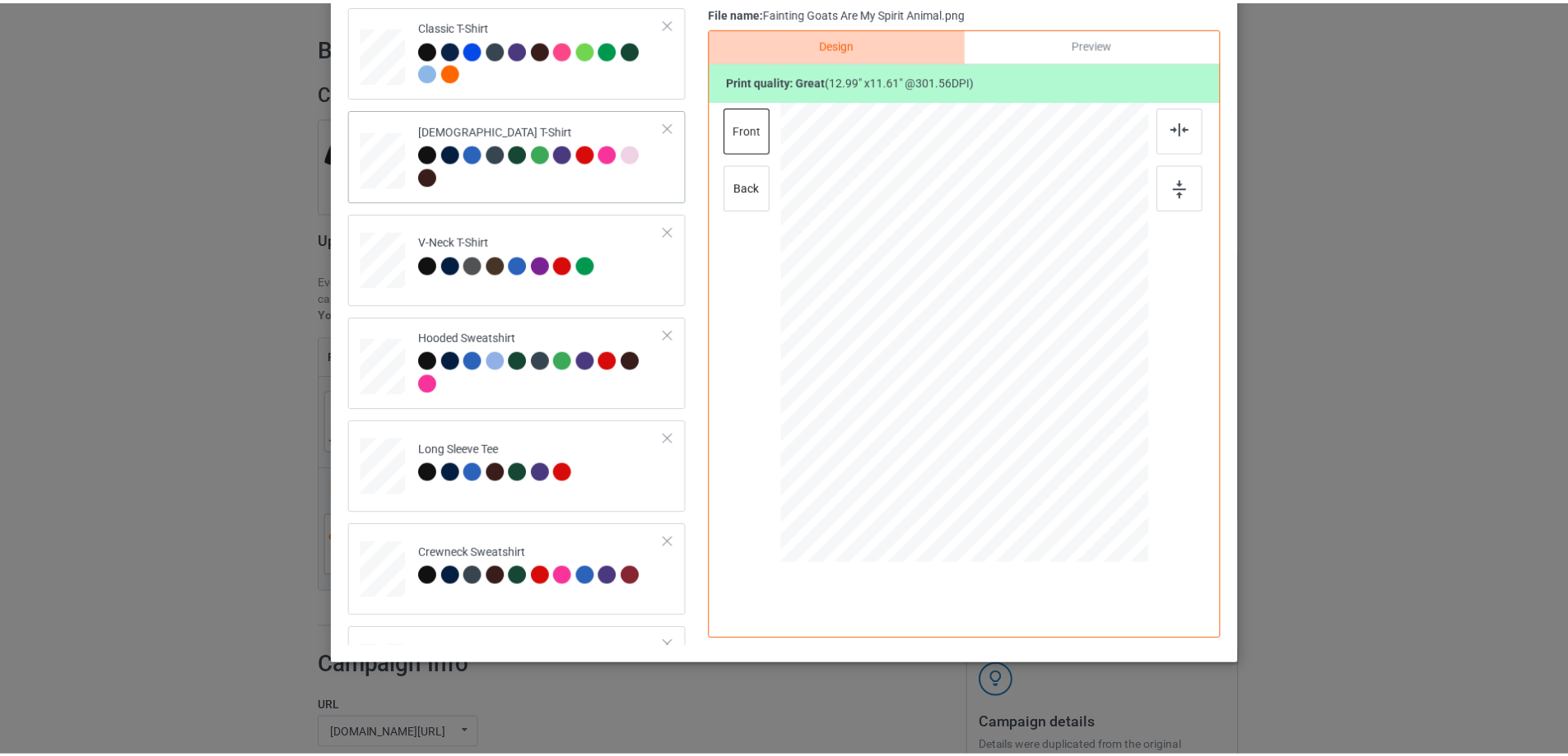
scroll to position [0, 0]
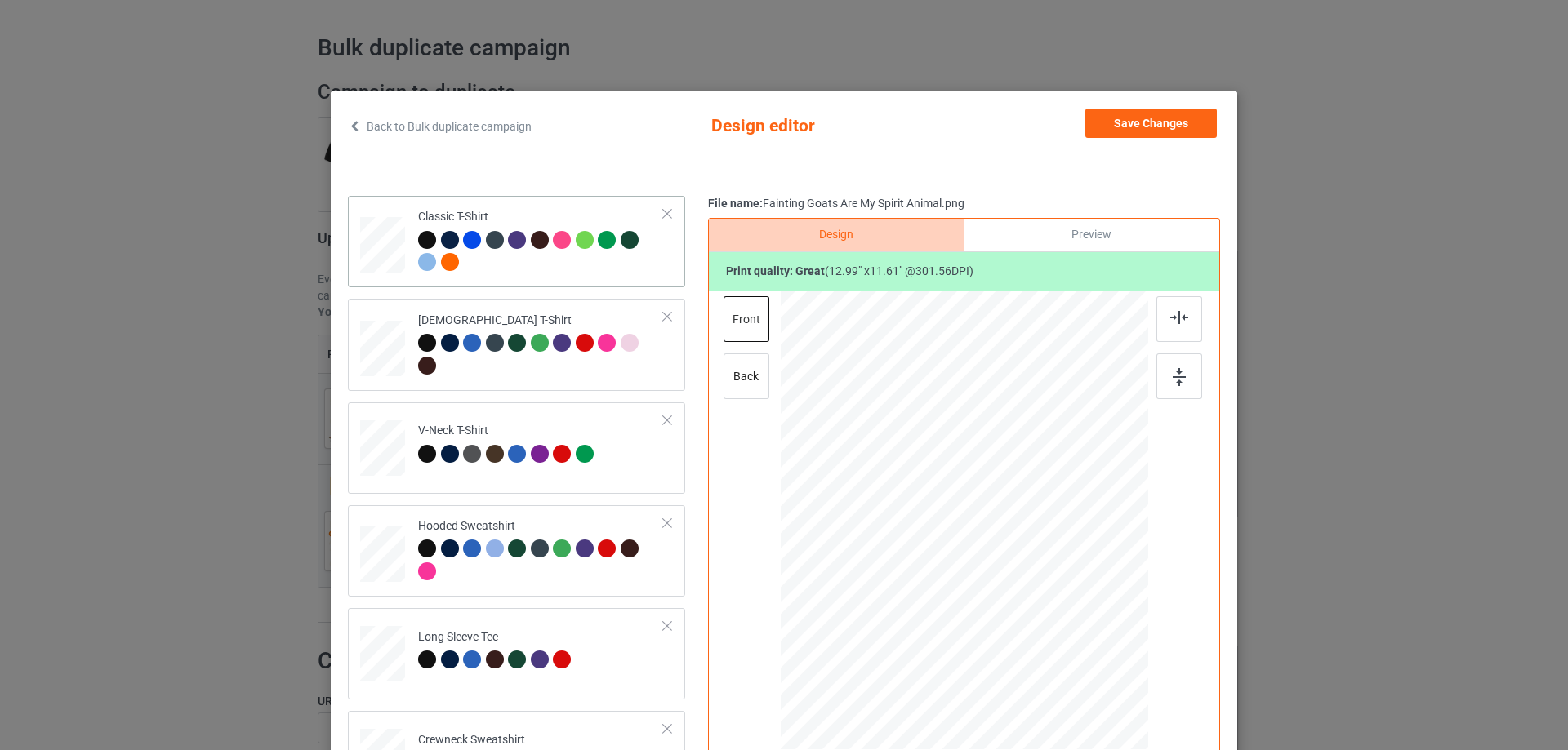
click at [585, 264] on div at bounding box center [540, 253] width 245 height 45
click at [1135, 126] on button "Save Changes" at bounding box center [1151, 124] width 132 height 30
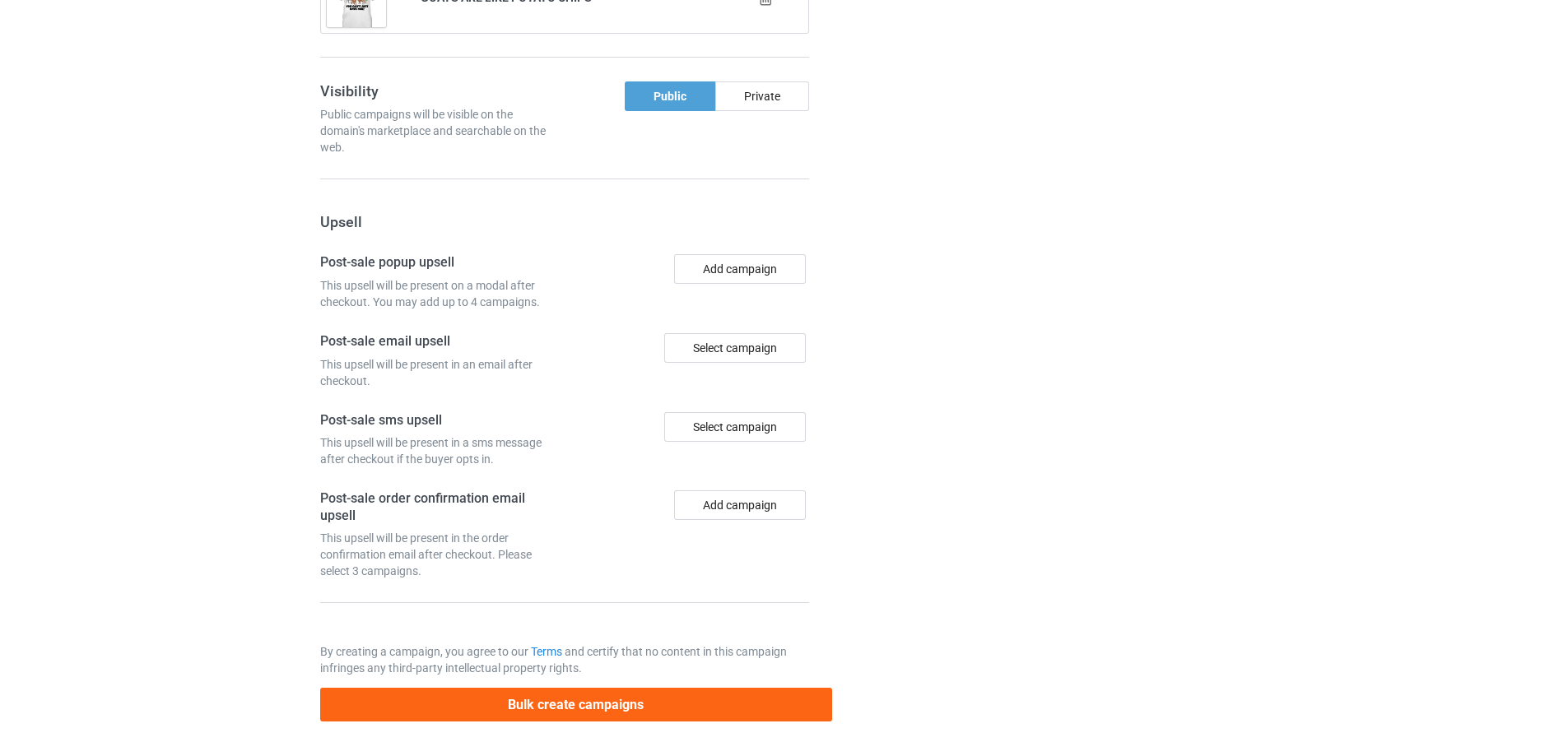
scroll to position [1343, 0]
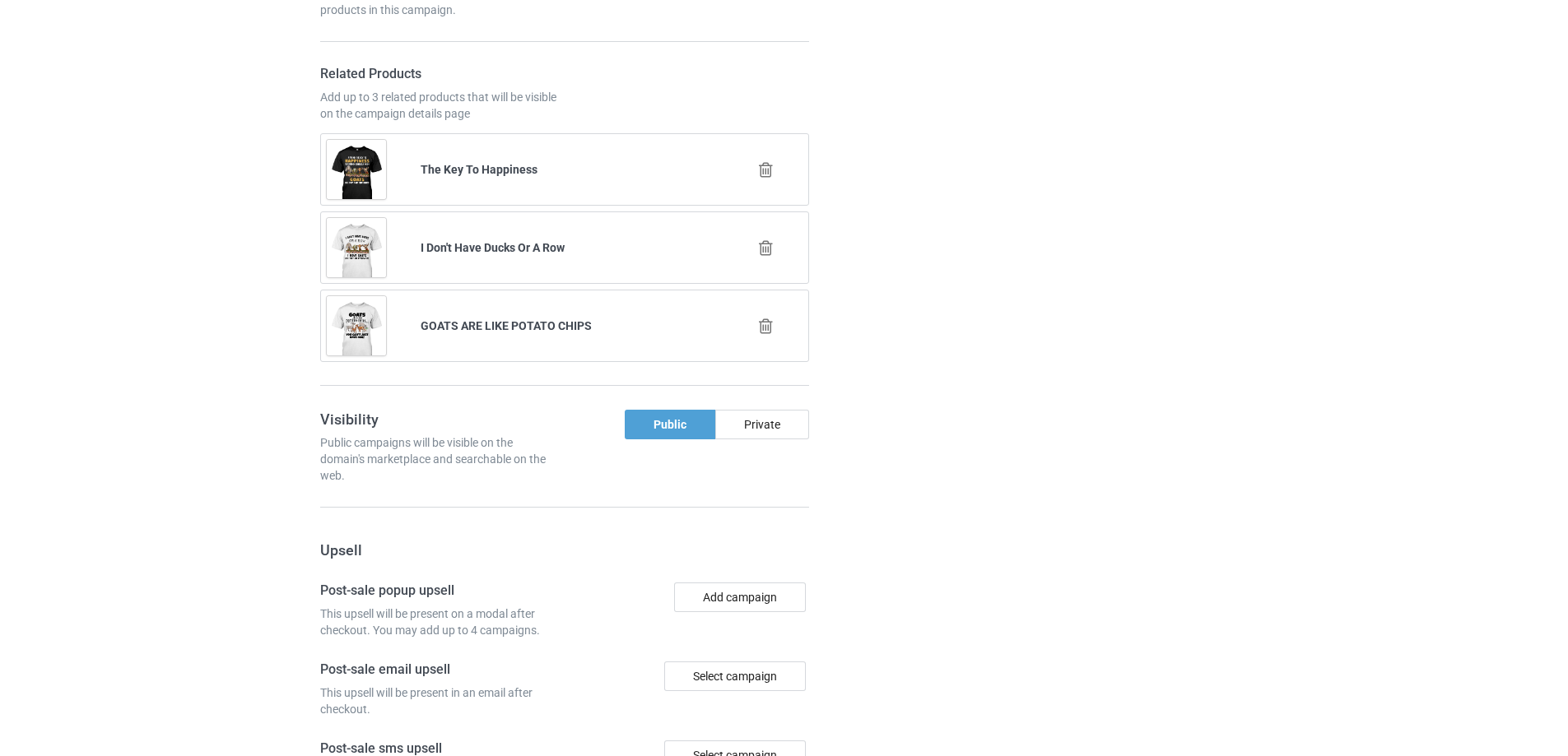
click at [769, 168] on icon at bounding box center [766, 170] width 21 height 17
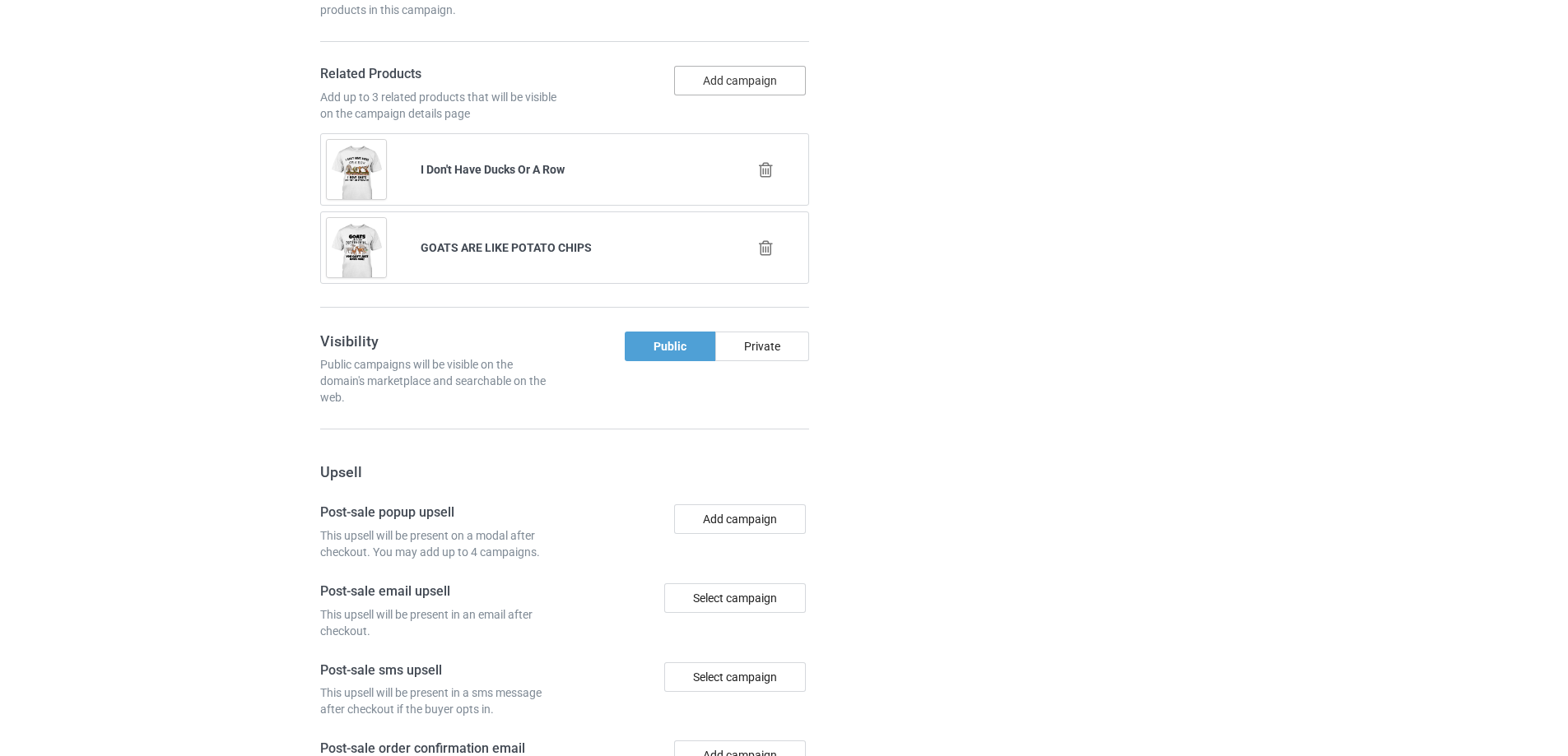
click at [740, 87] on button "Add campaign" at bounding box center [740, 81] width 132 height 30
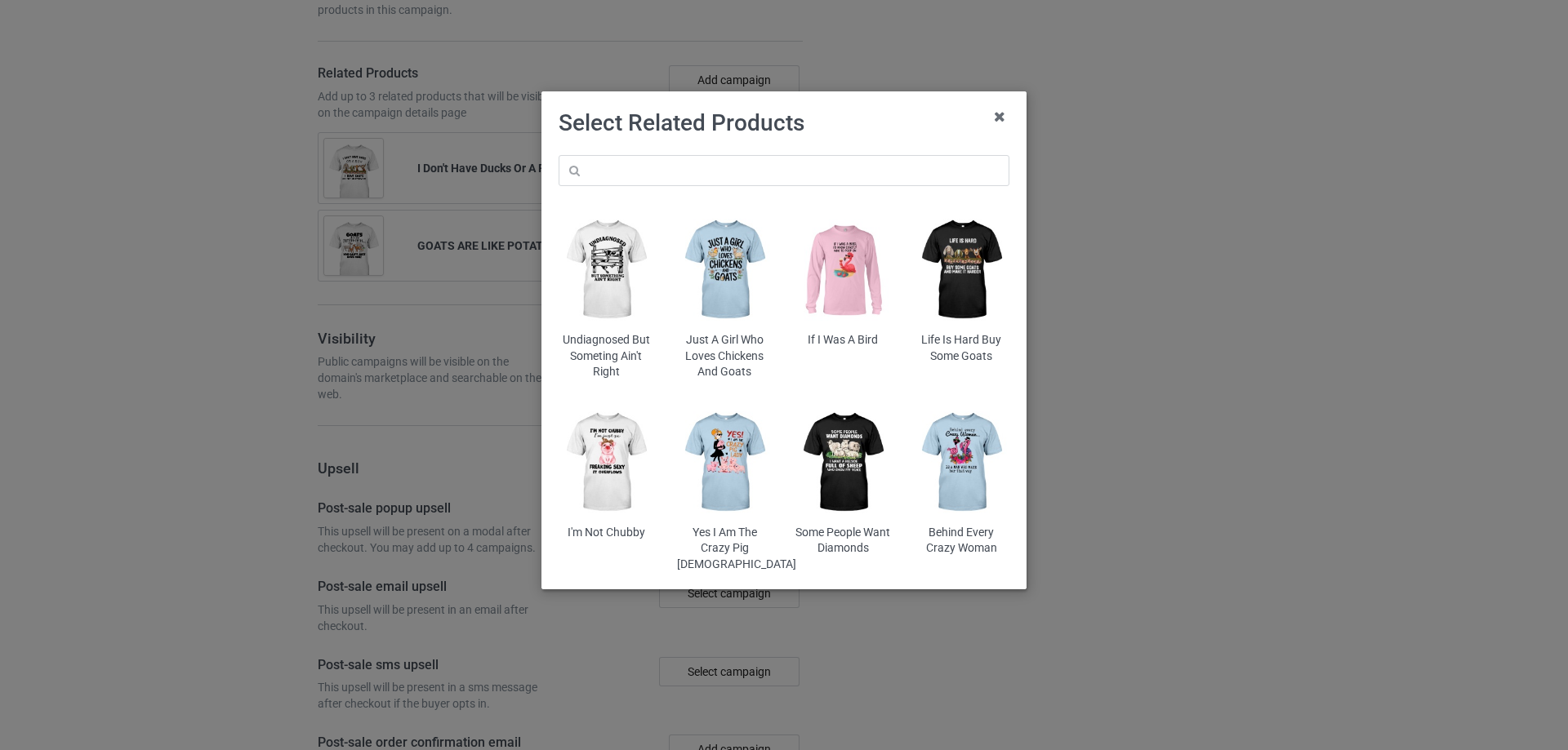
click at [735, 266] on img at bounding box center [725, 270] width 96 height 119
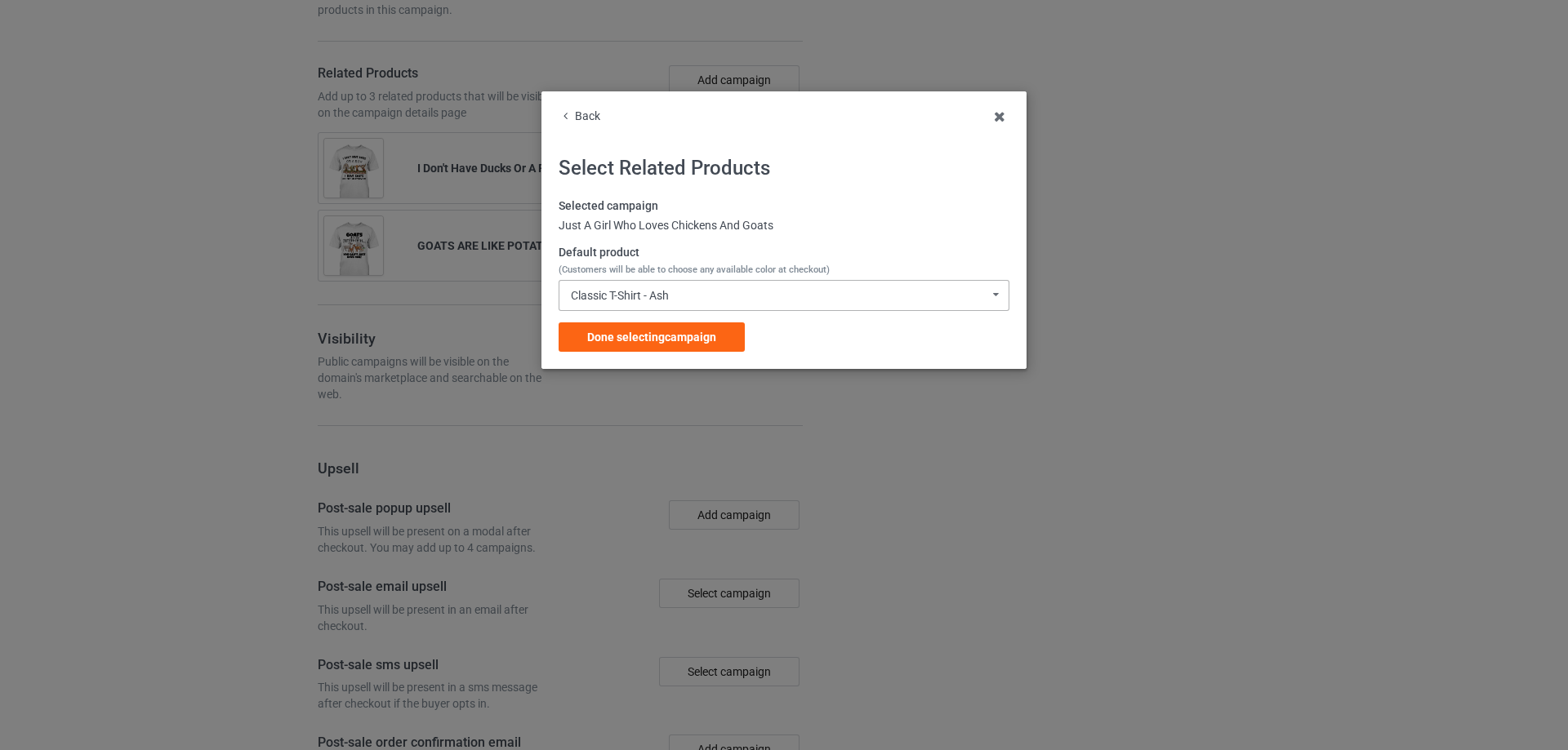
click at [680, 286] on div "Classic T-Shirt - Ash Classic T-Shirt - Ash Classic T-Shirt - Athletic Heather …" at bounding box center [783, 295] width 450 height 31
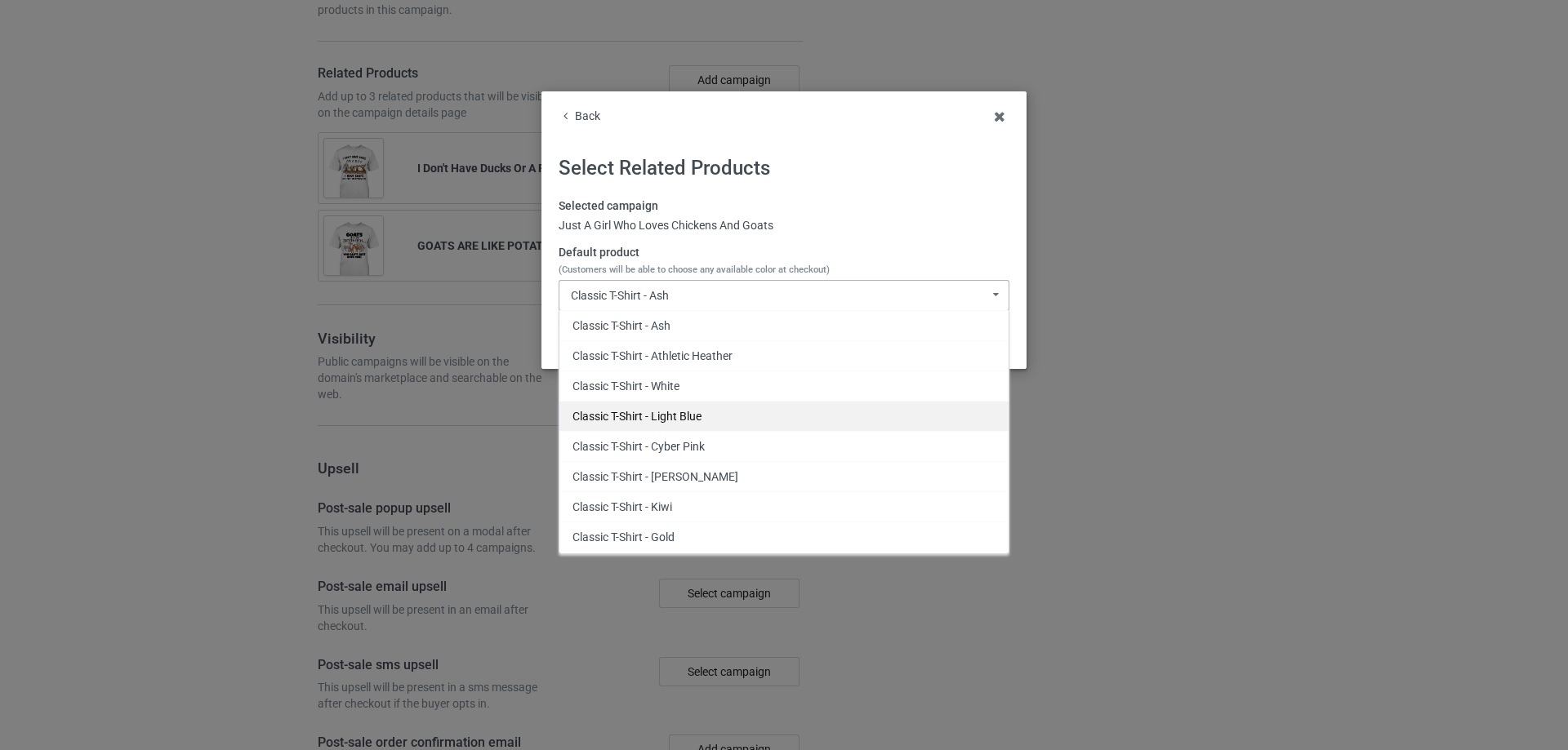
click at [686, 423] on div "Classic T-Shirt - Light Blue" at bounding box center [784, 416] width 449 height 31
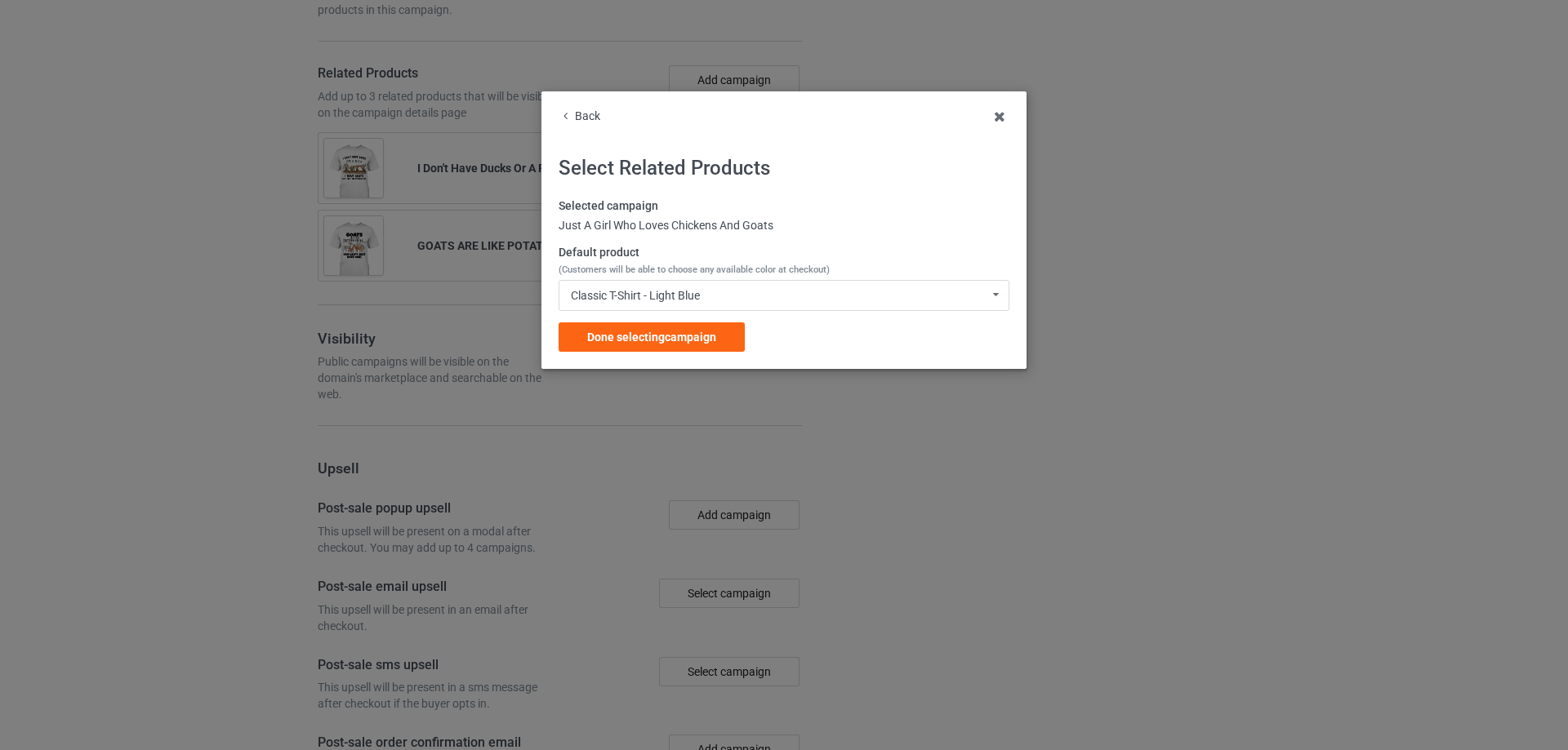
drag, startPoint x: 683, startPoint y: 328, endPoint x: 686, endPoint y: 336, distance: 8.5
click at [683, 327] on div "Done selecting campaign" at bounding box center [651, 337] width 186 height 30
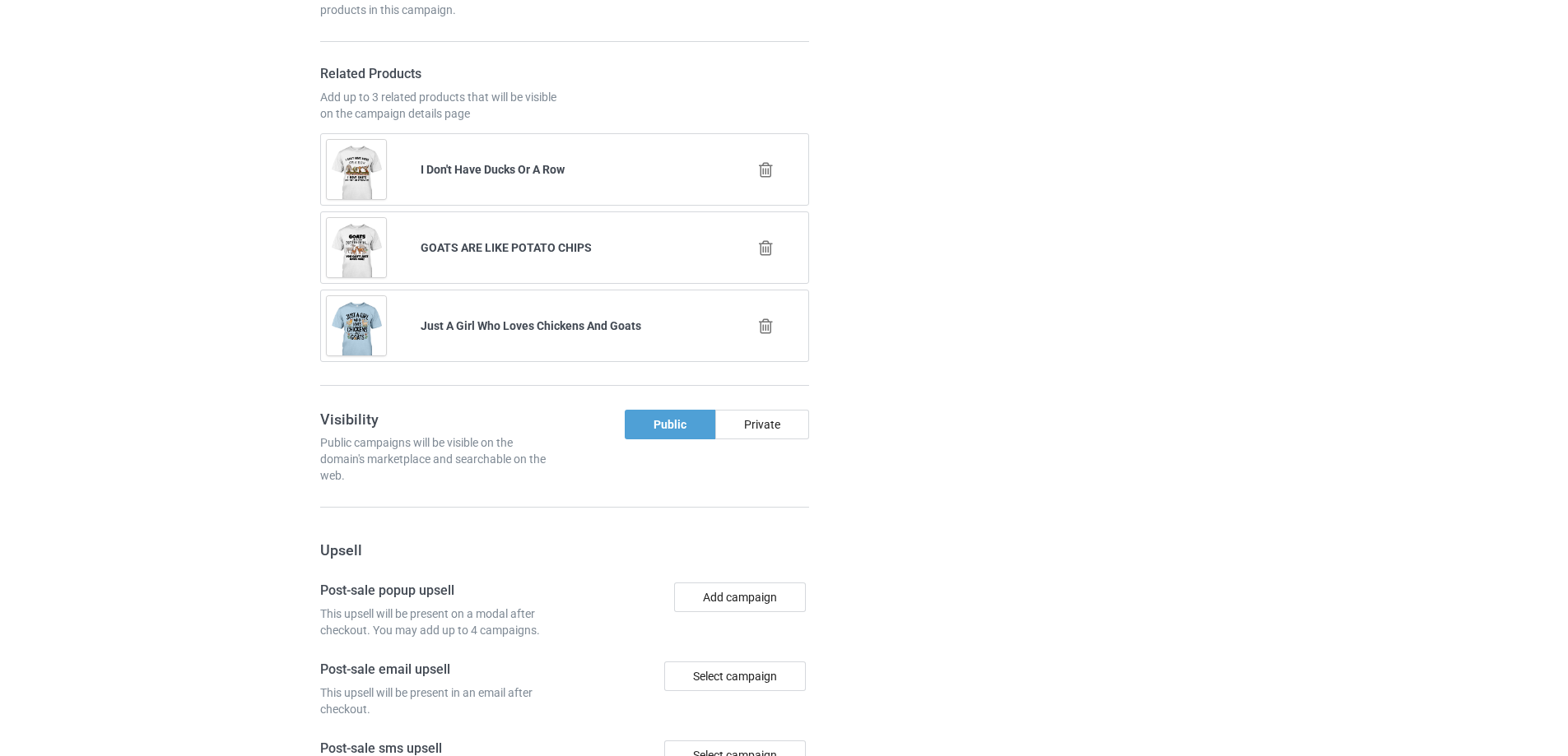
scroll to position [1673, 0]
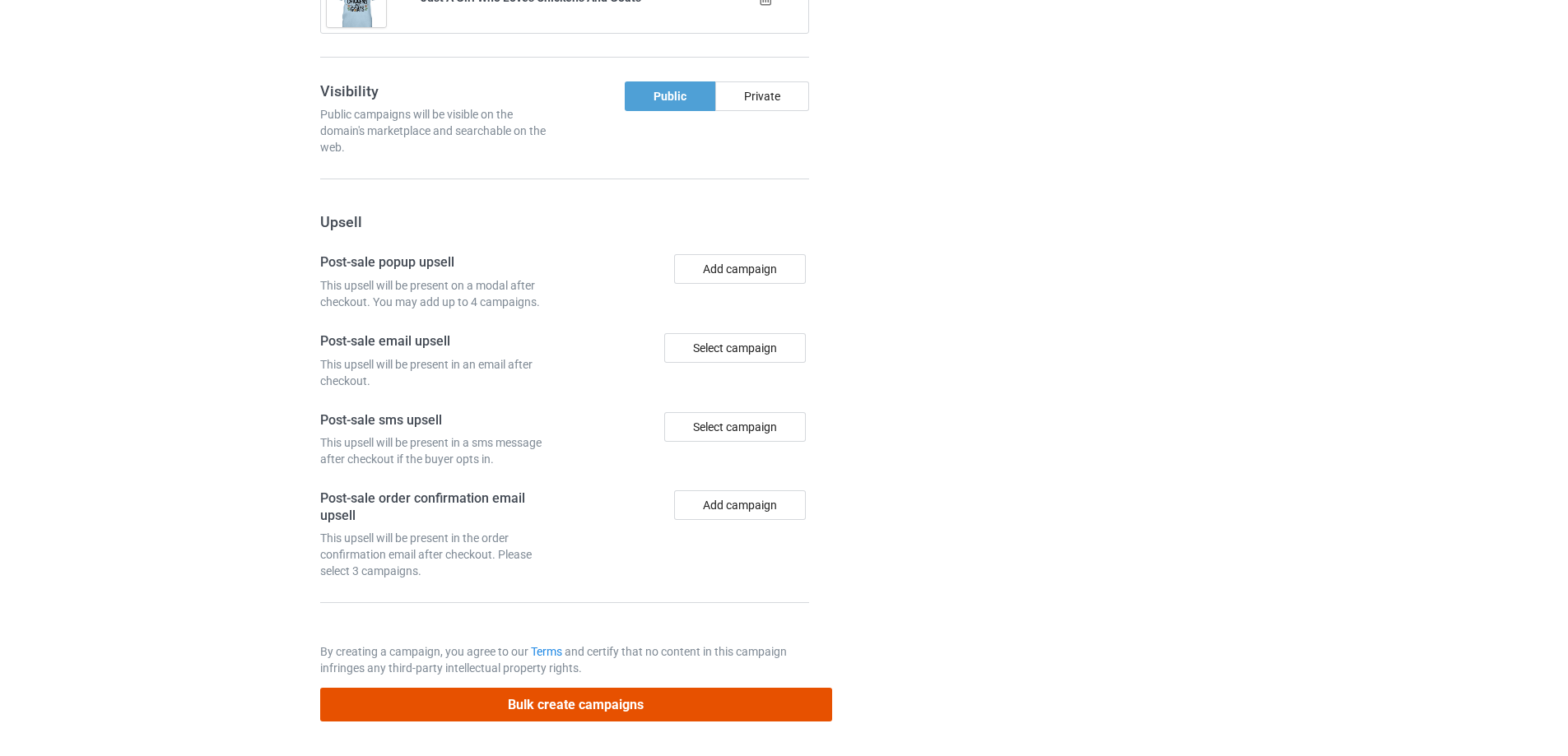
click at [590, 711] on button "Bulk create campaigns" at bounding box center [576, 705] width 512 height 34
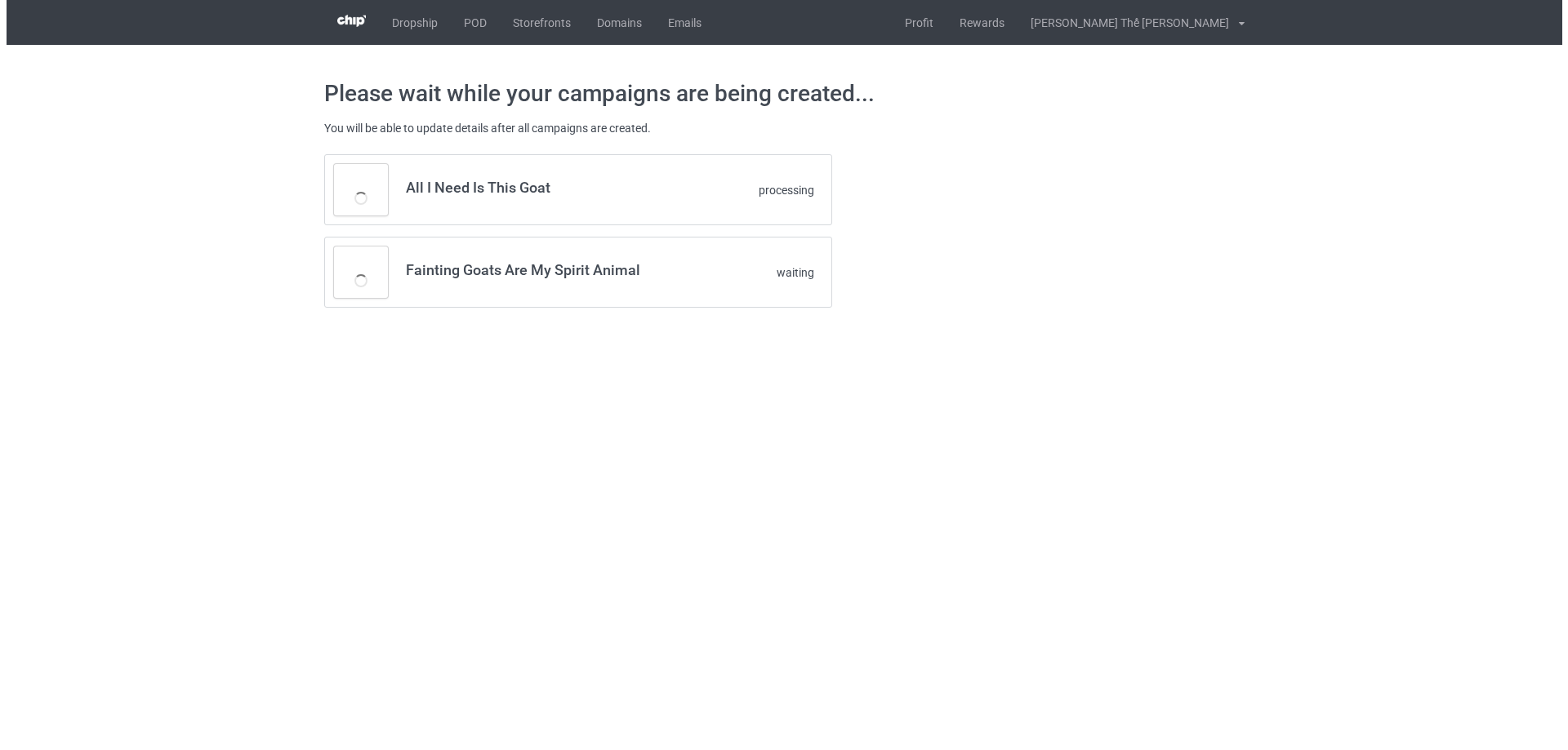
scroll to position [0, 0]
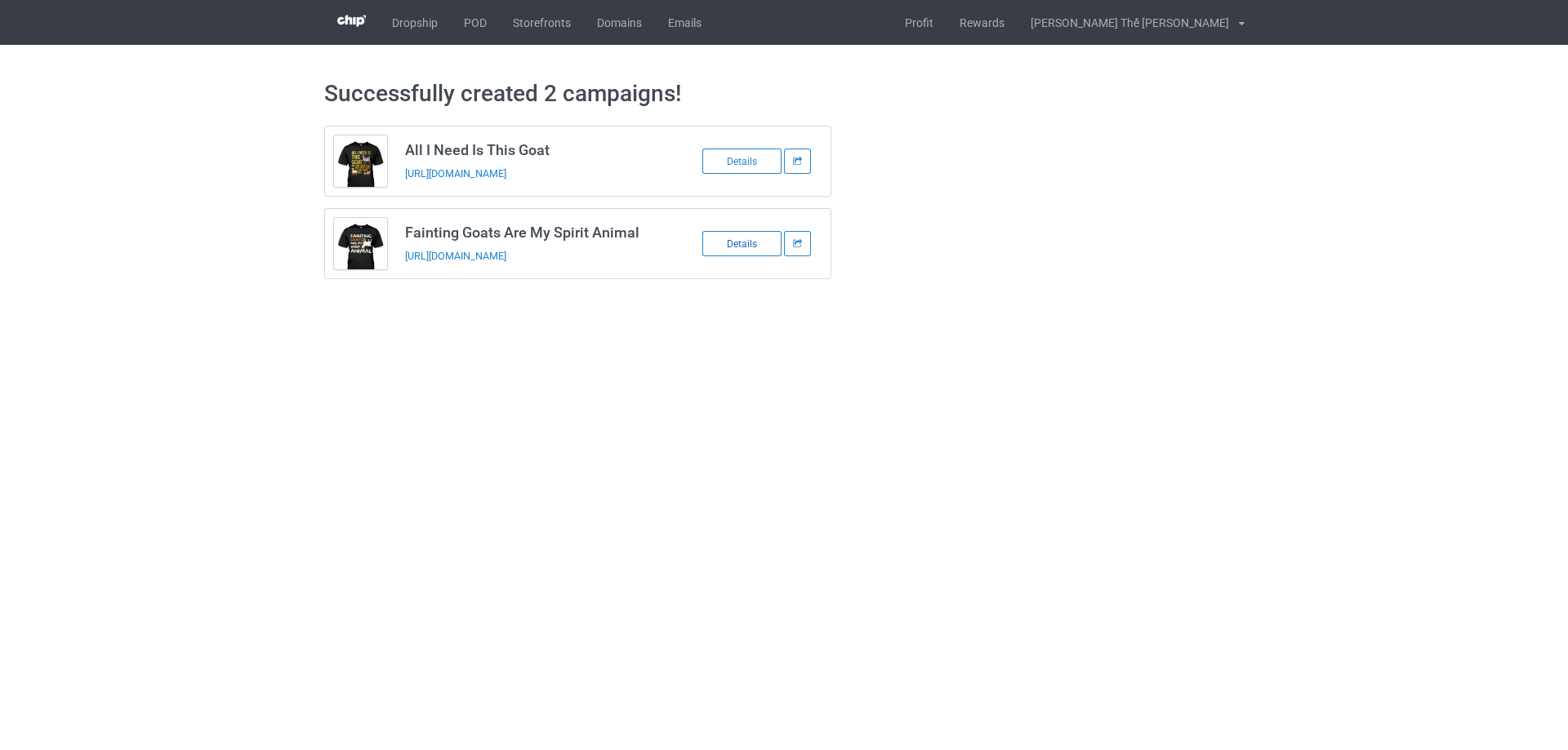
click at [743, 235] on div "Details" at bounding box center [742, 244] width 79 height 26
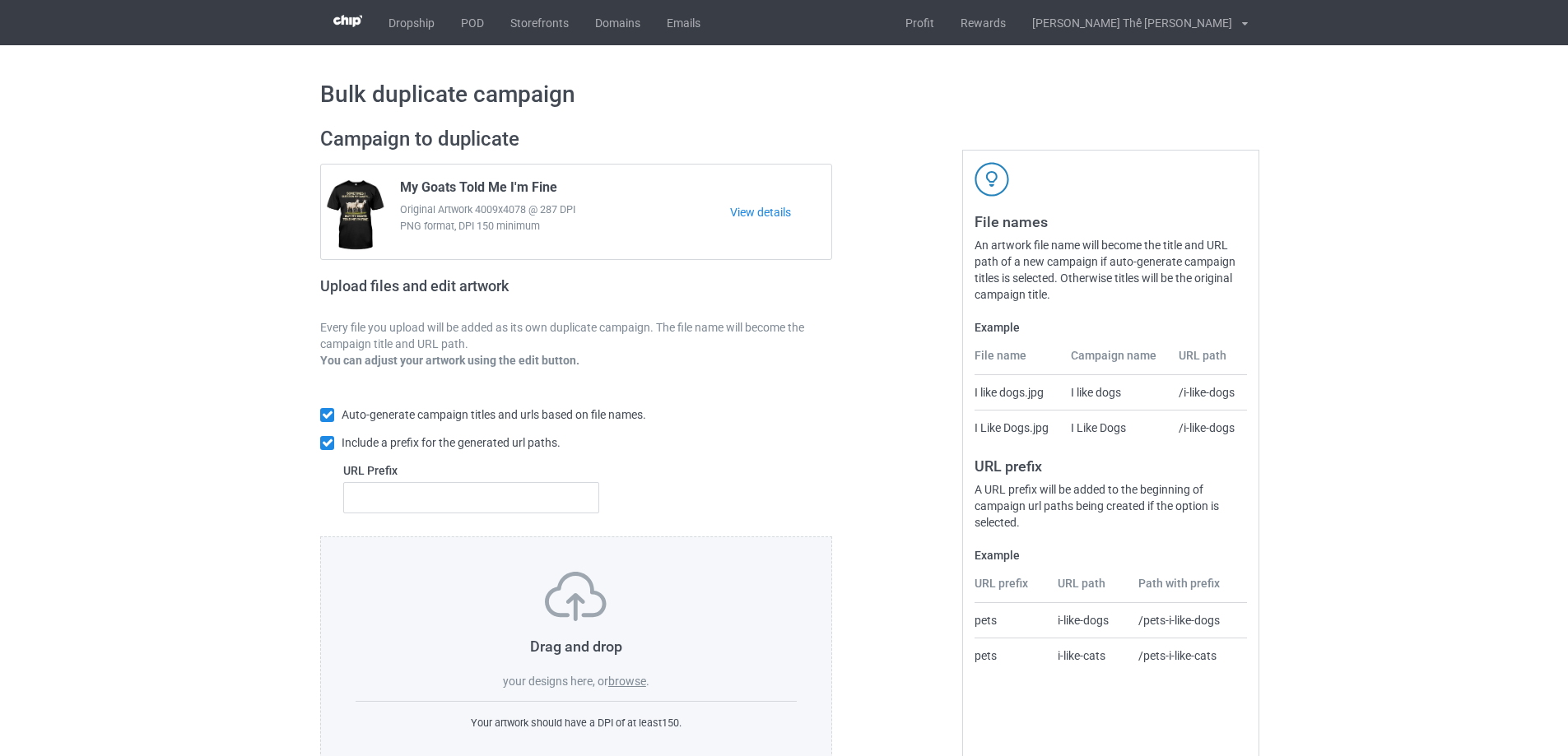
click at [631, 687] on label "browse" at bounding box center [627, 681] width 38 height 13
click at [0, 0] on input "browse" at bounding box center [0, 0] width 0 height 0
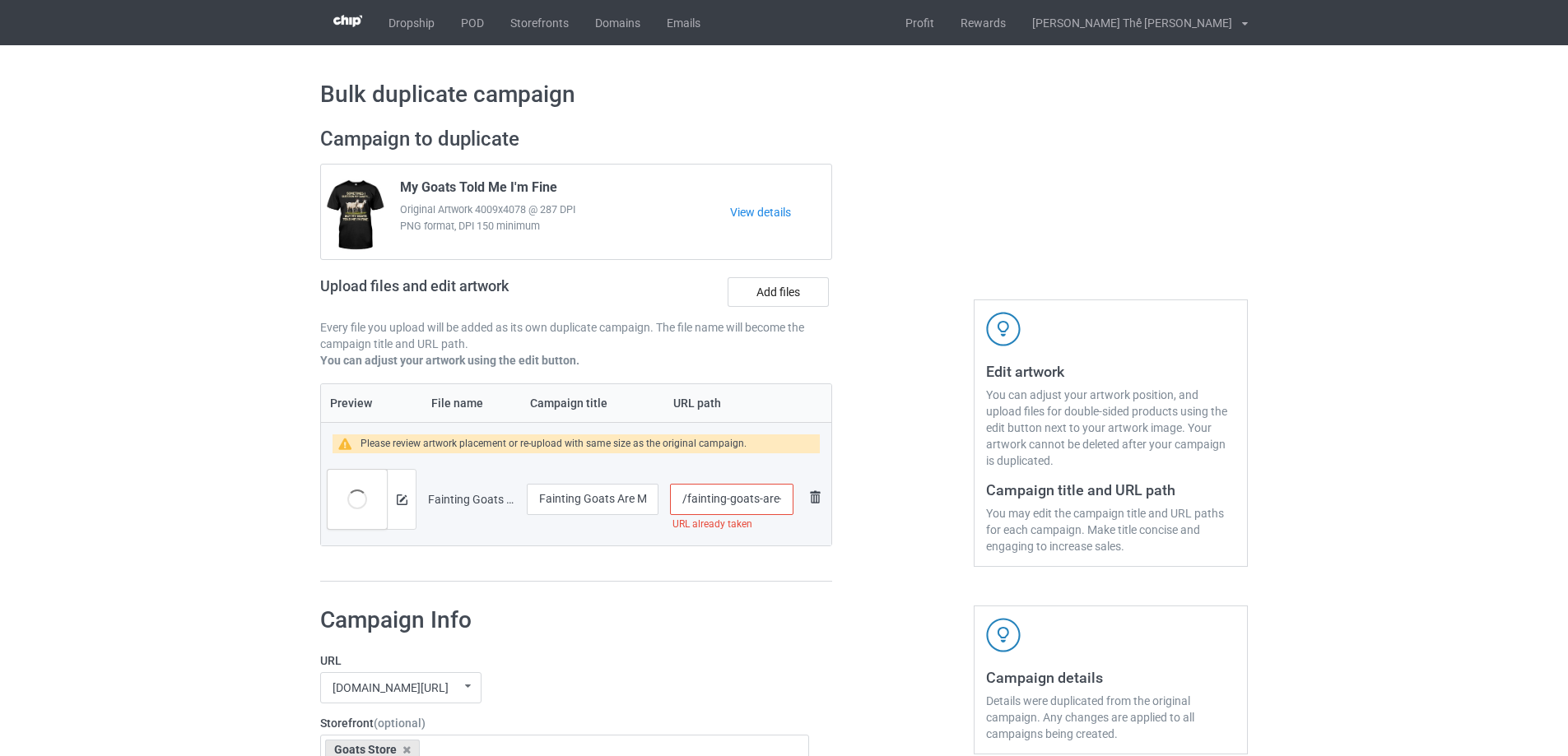
scroll to position [0, 81]
drag, startPoint x: 685, startPoint y: 503, endPoint x: 820, endPoint y: 501, distance: 135.0
click at [820, 501] on tr "Preview and edit artwork Fainting Goats Are My Spirit Animal.png Fainting Goats…" at bounding box center [577, 500] width 511 height 92
type input "/g0314"
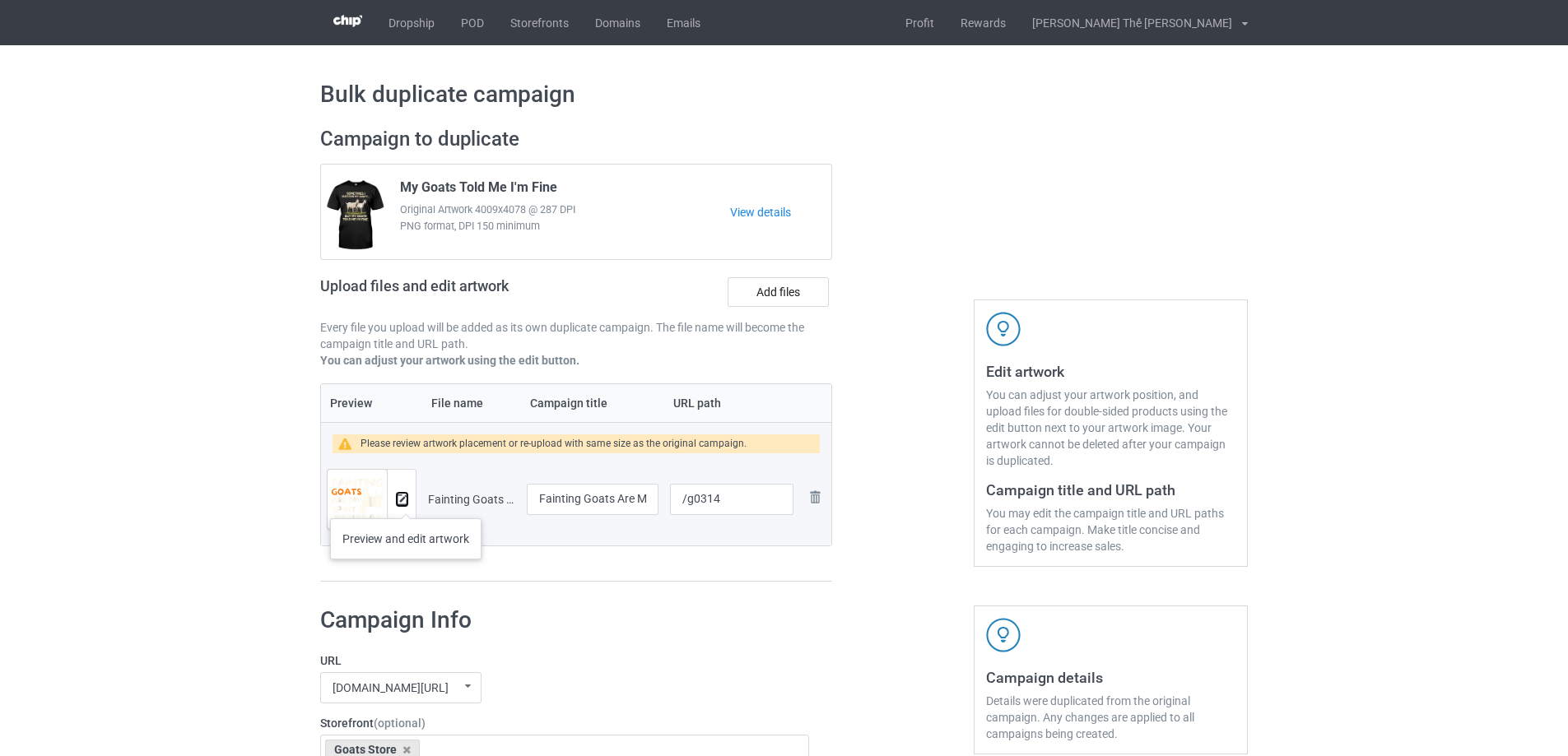
click at [406, 502] on img at bounding box center [402, 500] width 11 height 11
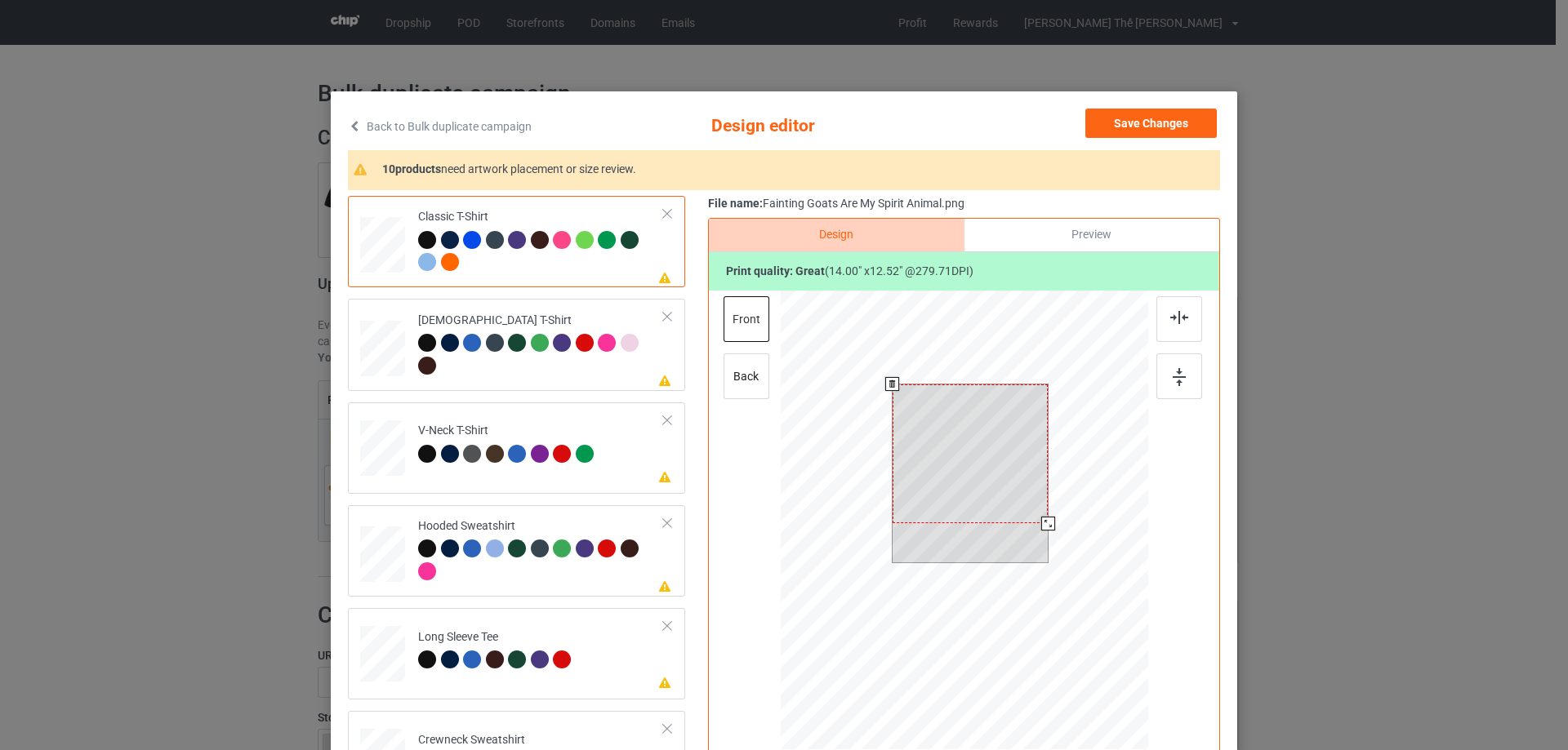
click at [974, 439] on div at bounding box center [971, 454] width 156 height 139
click at [1038, 518] on div at bounding box center [1042, 518] width 14 height 14
click at [1014, 491] on div at bounding box center [970, 463] width 146 height 130
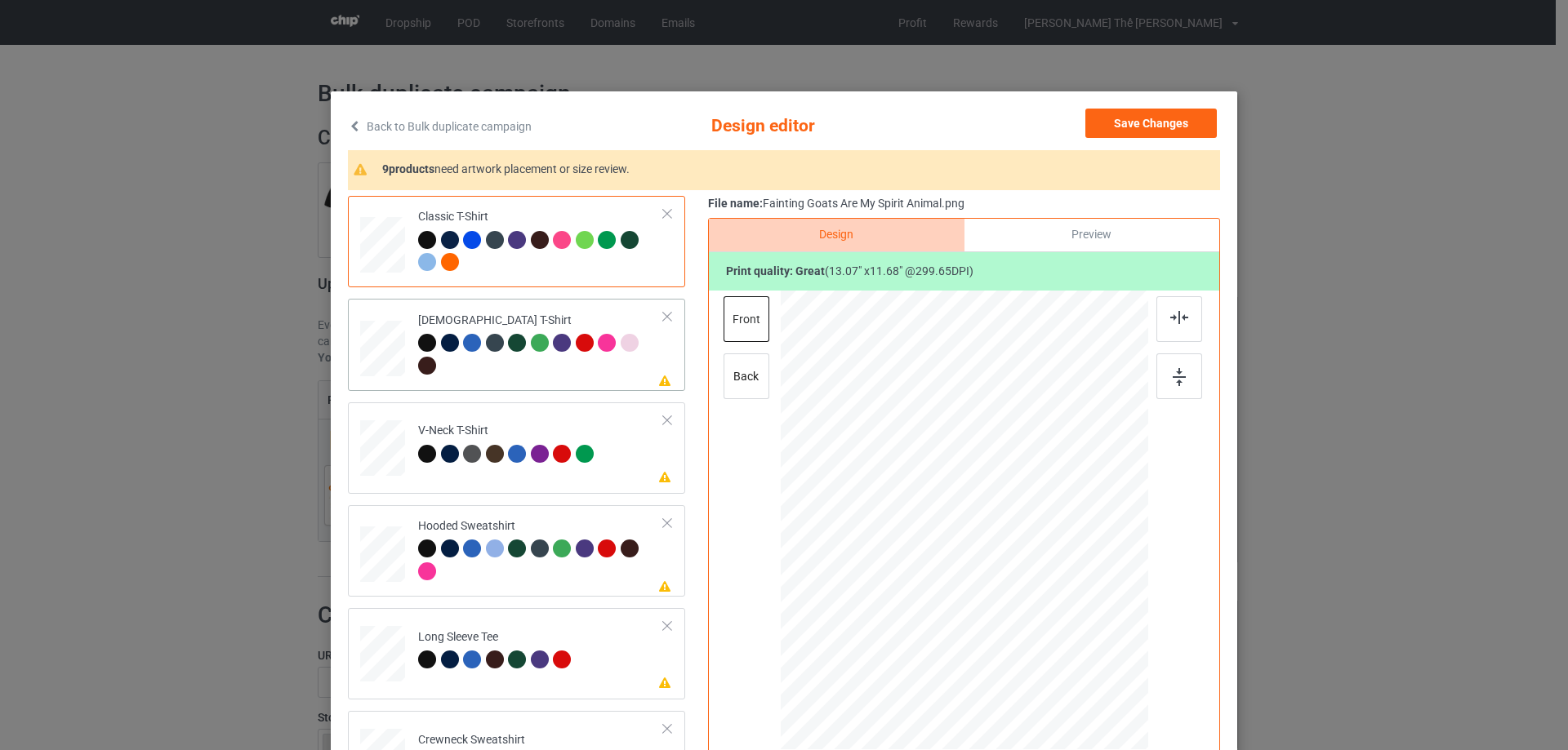
click at [548, 384] on td "Please review artwork placement [DEMOGRAPHIC_DATA] T-Shirt" at bounding box center [540, 344] width 264 height 78
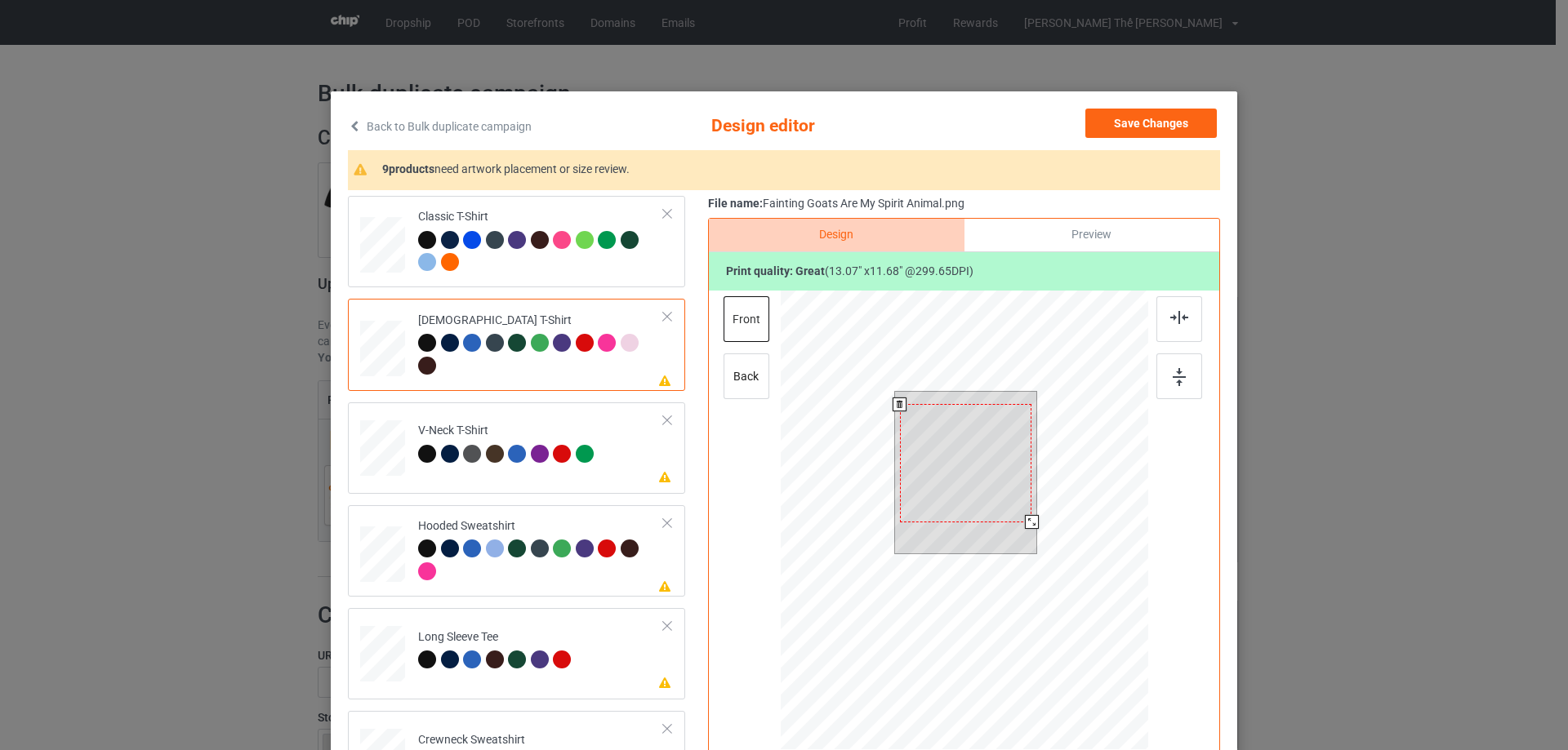
click at [965, 465] on div at bounding box center [966, 463] width 133 height 119
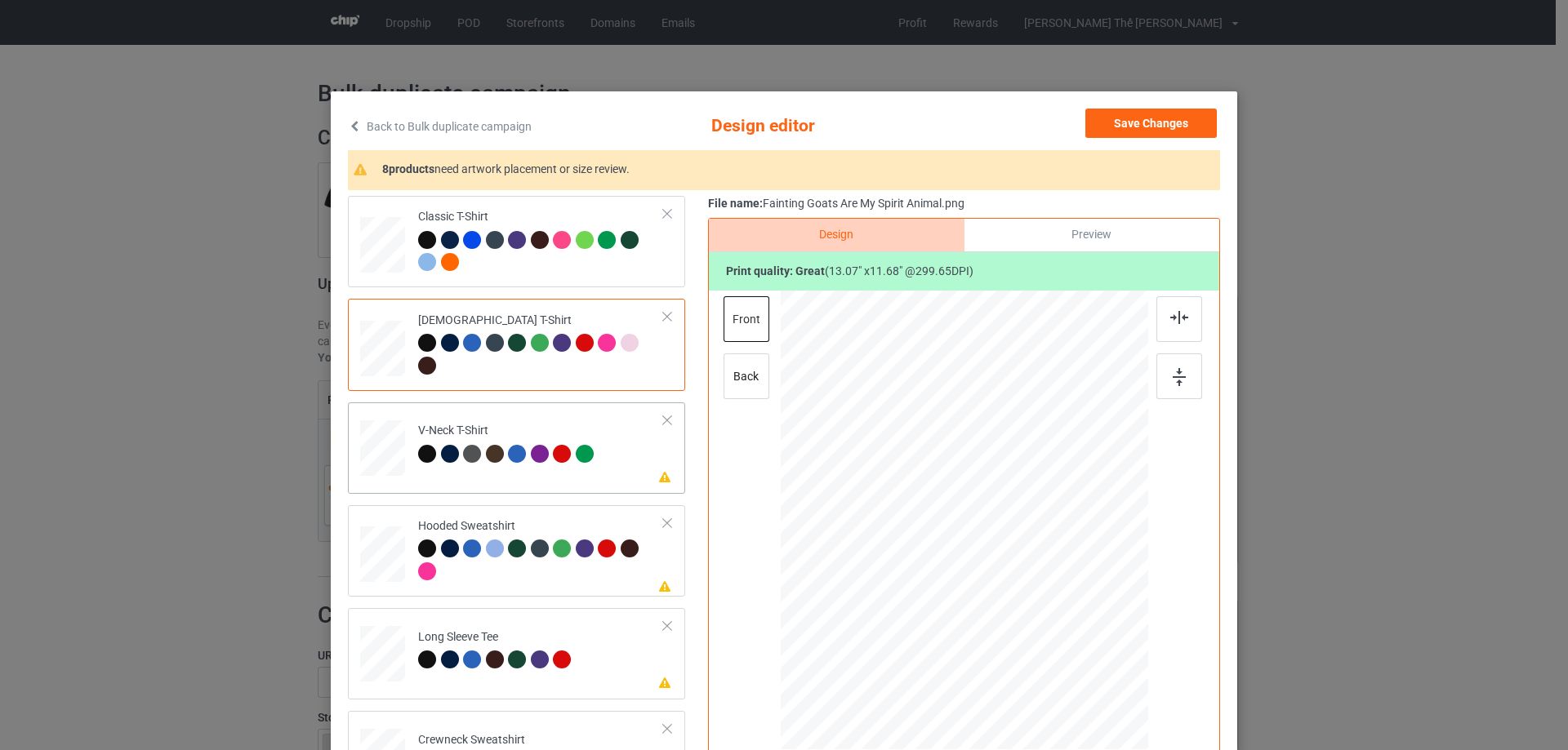
click at [567, 471] on td "Please review artwork placement V-Neck T-Shirt" at bounding box center [540, 444] width 264 height 72
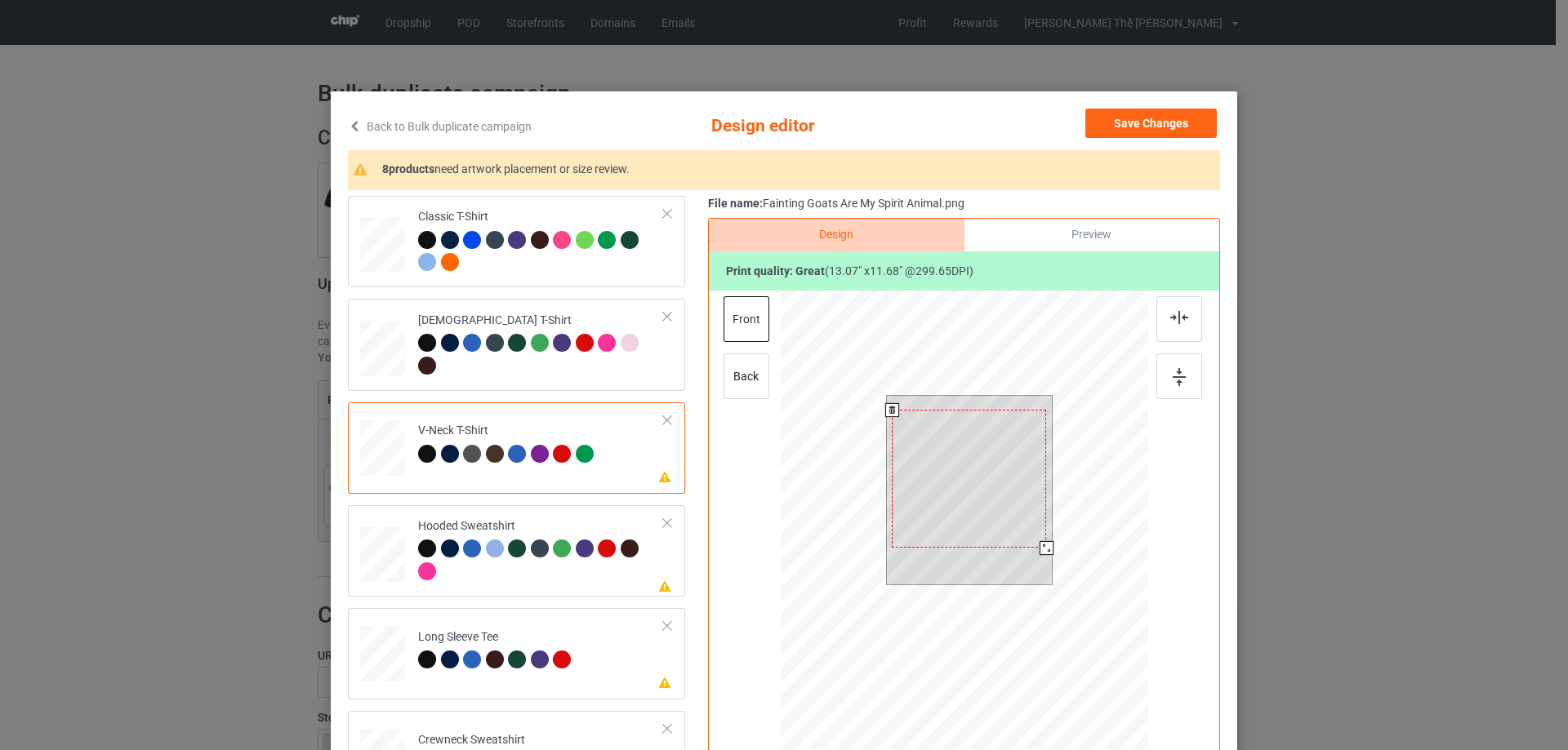
click at [985, 482] on div at bounding box center [969, 478] width 154 height 138
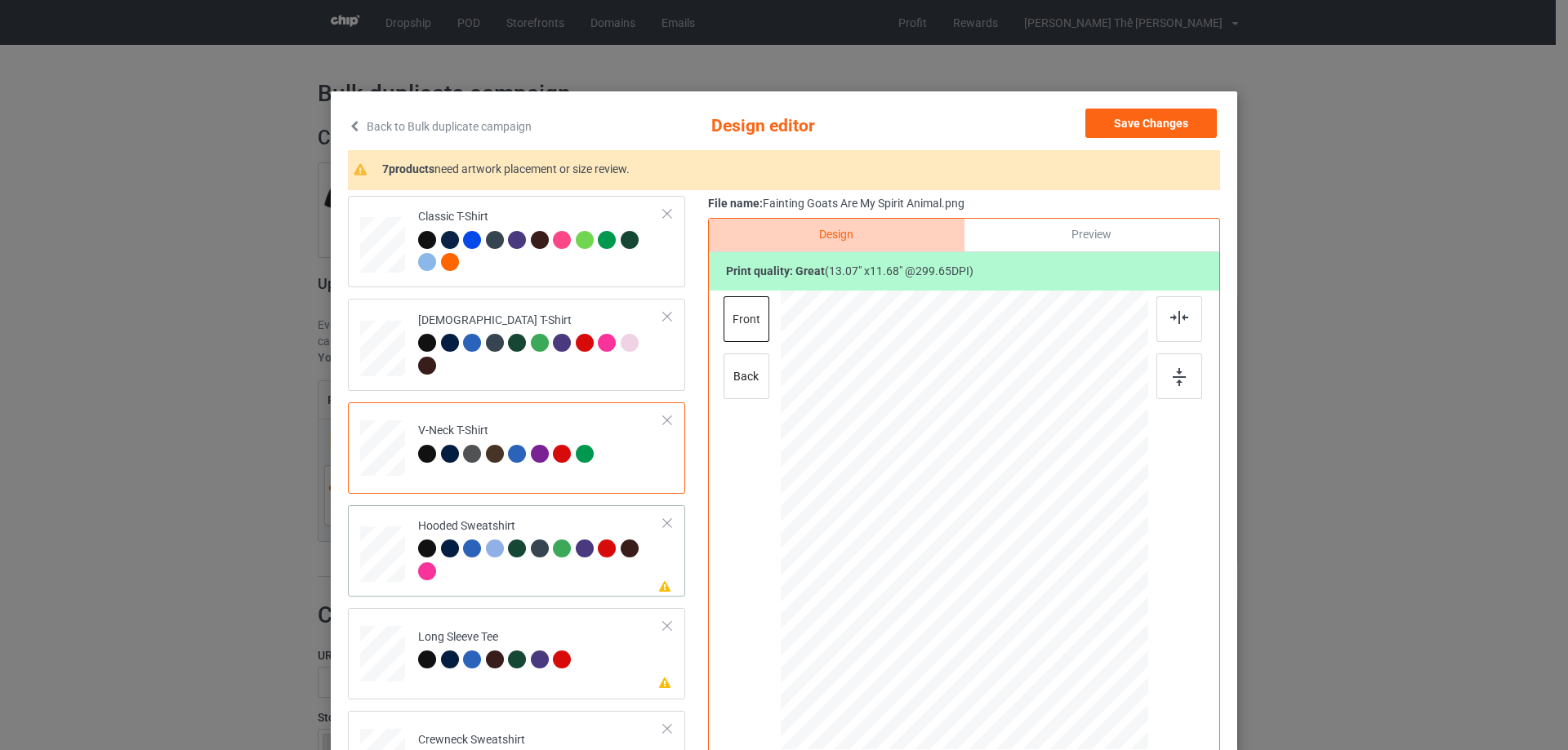
click at [534, 582] on div at bounding box center [540, 561] width 245 height 45
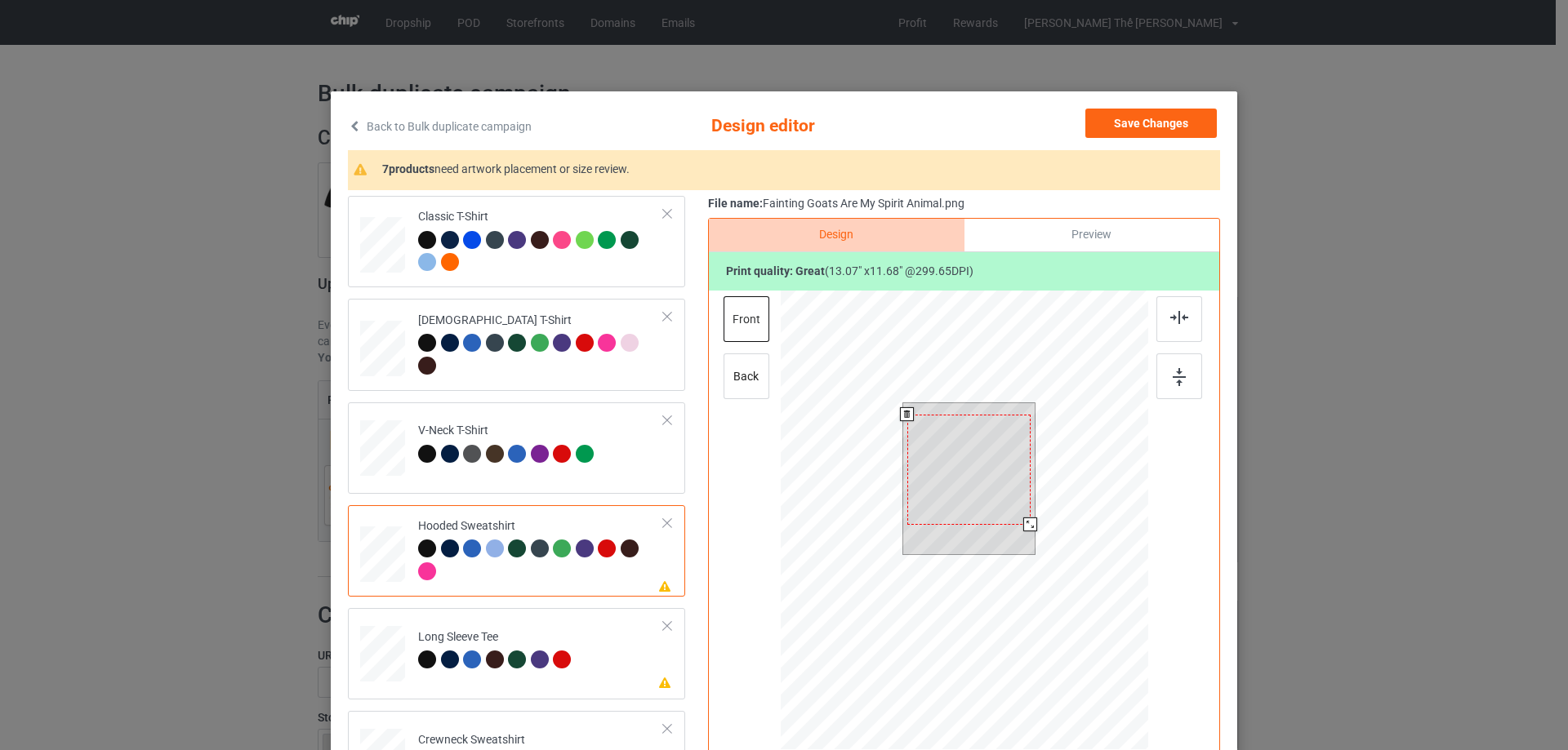
click at [946, 513] on div at bounding box center [969, 469] width 124 height 110
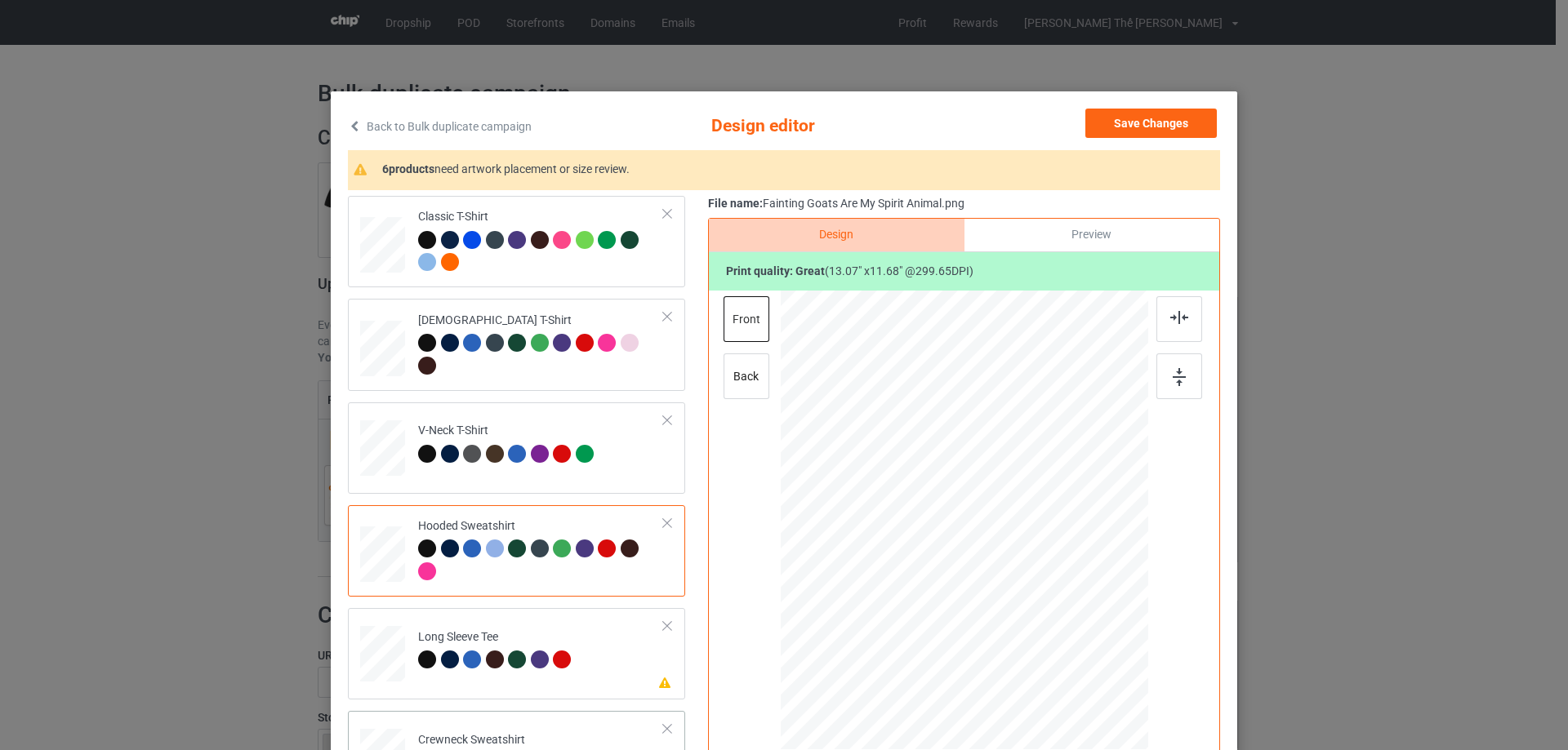
scroll to position [327, 0]
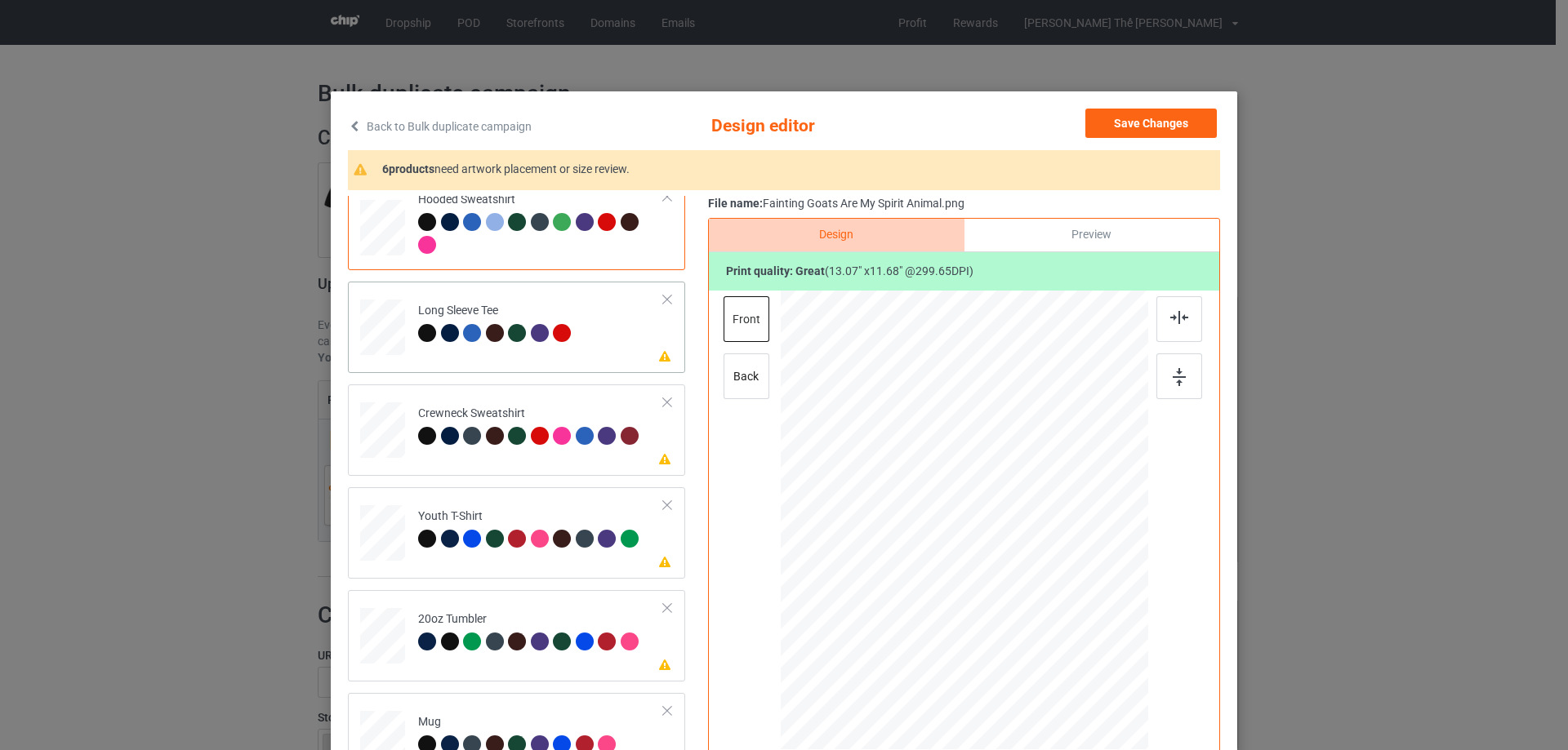
click at [553, 357] on td "Please review artwork placement Long Sleeve Tee" at bounding box center [540, 324] width 264 height 72
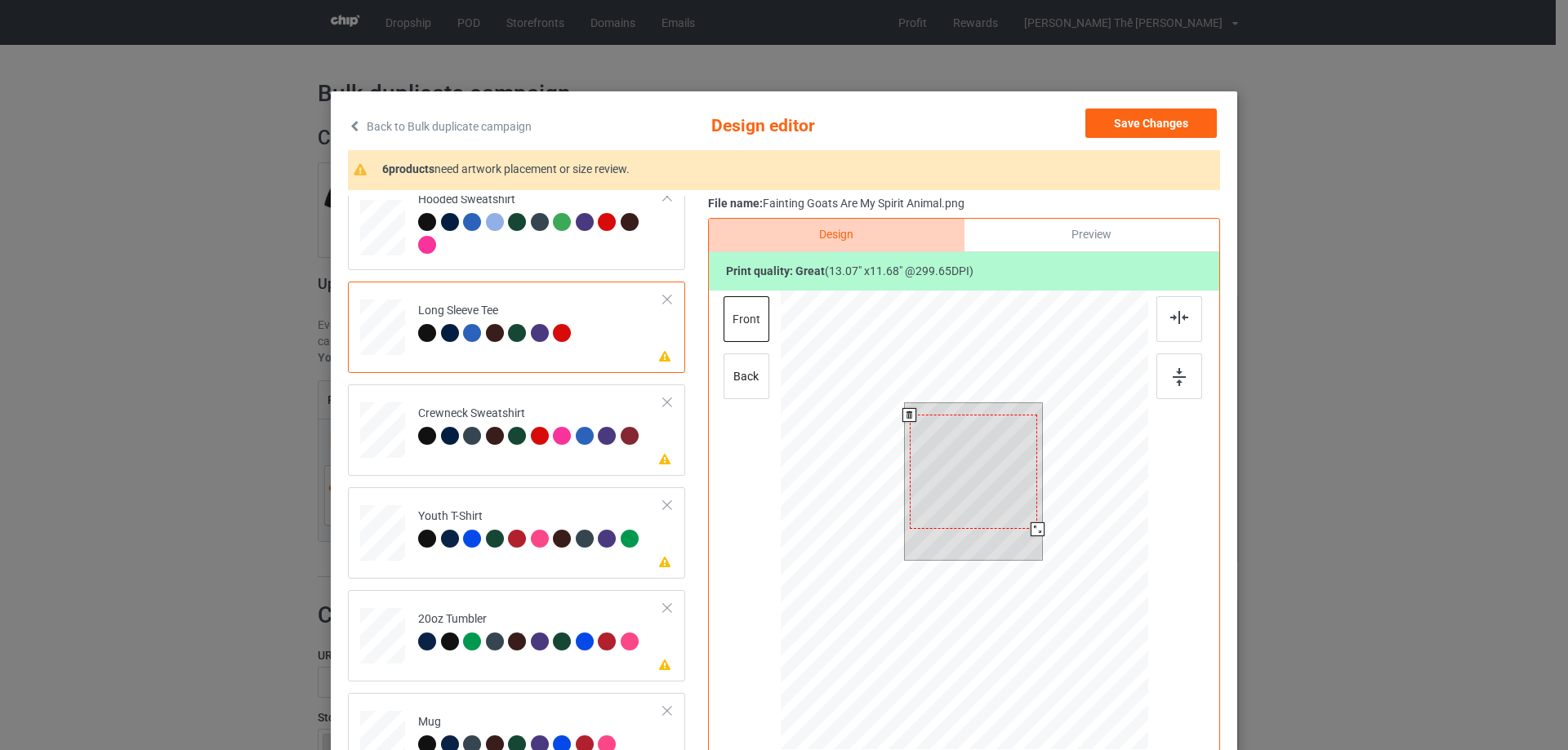
click at [953, 470] on div at bounding box center [974, 472] width 129 height 115
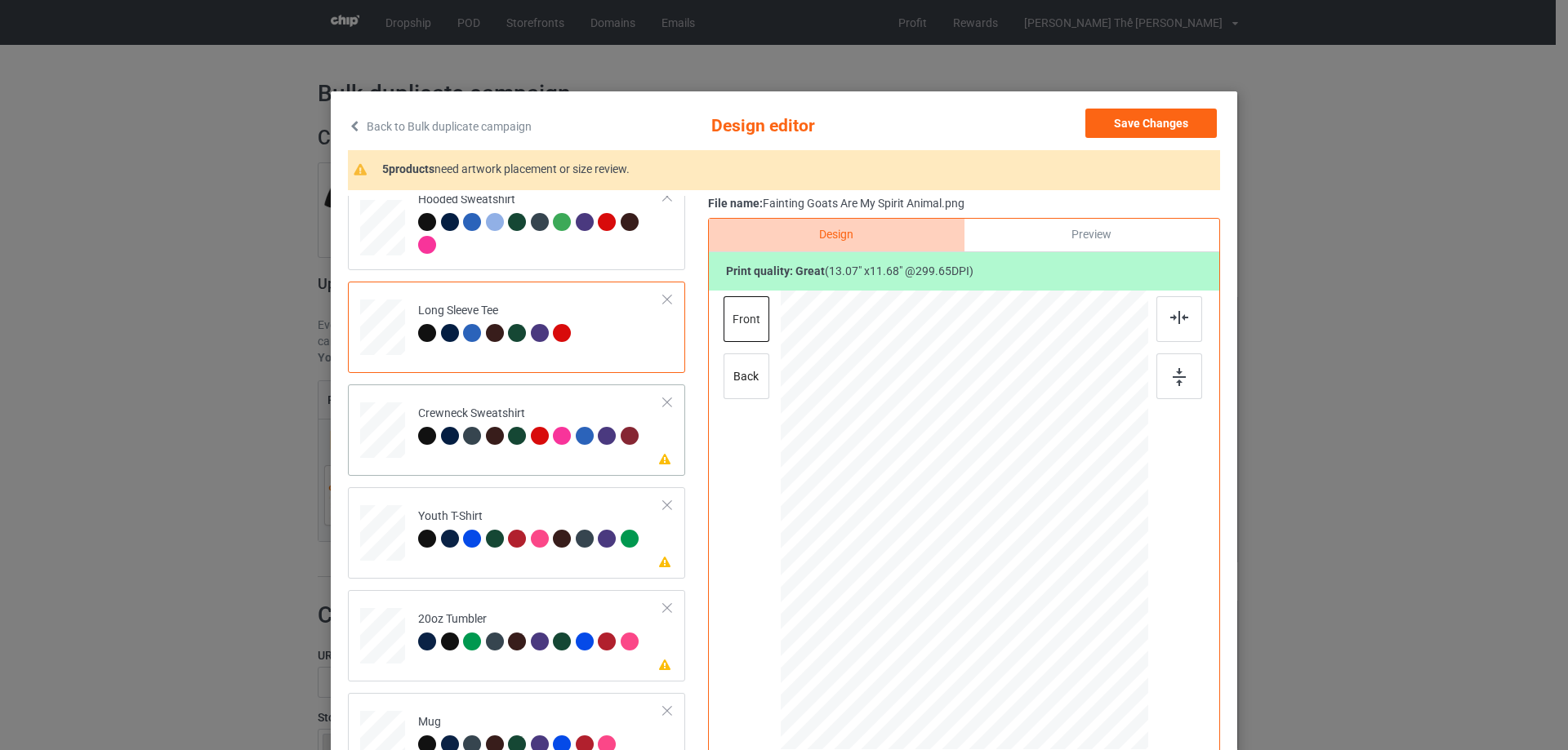
click at [549, 472] on div "Please review artwork placement Crewneck Sweatshirt" at bounding box center [517, 430] width 338 height 91
click at [1002, 507] on div at bounding box center [970, 473] width 151 height 136
click at [515, 568] on div "Please review artwork placement Youth T-Shirt" at bounding box center [517, 533] width 338 height 91
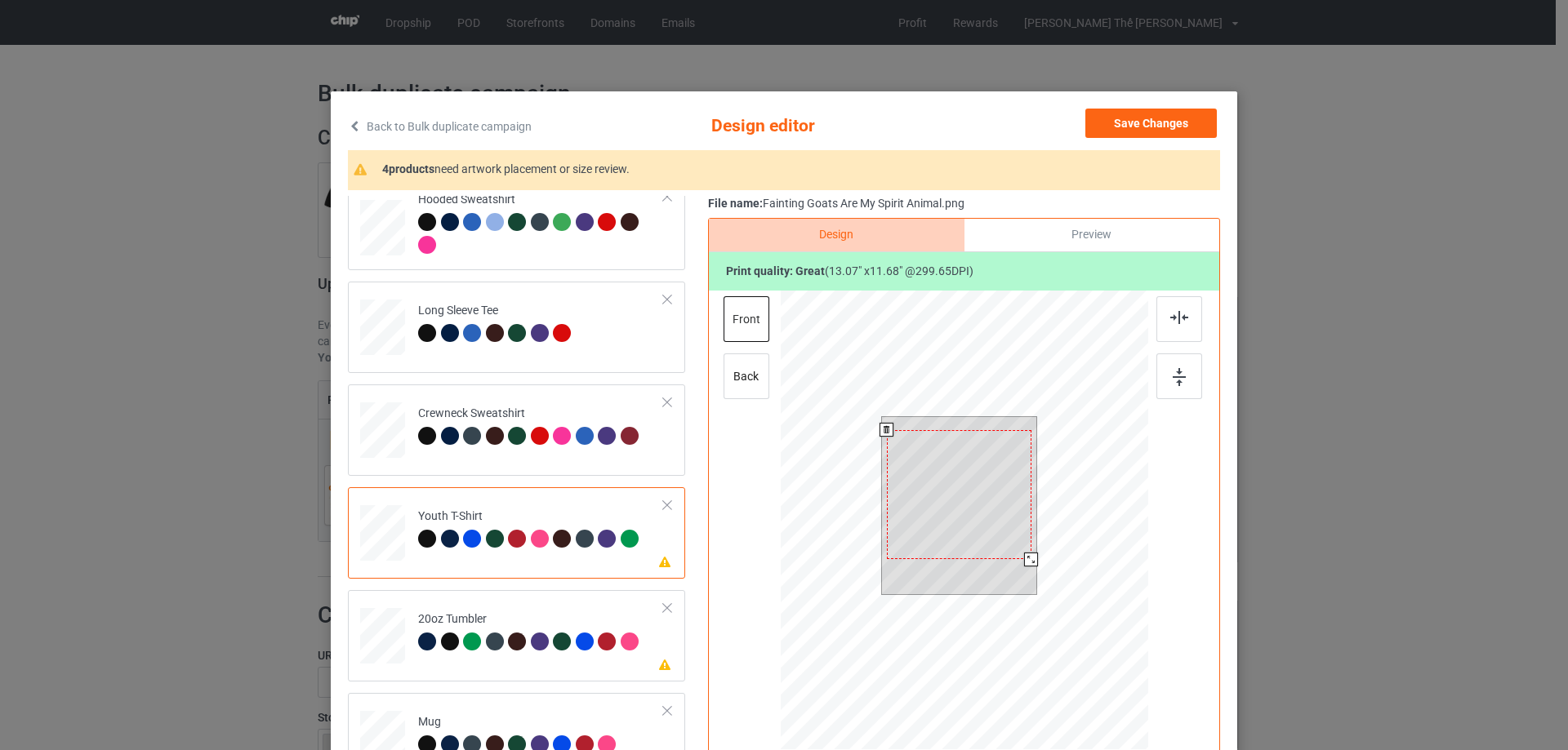
click at [1009, 503] on div at bounding box center [959, 495] width 145 height 129
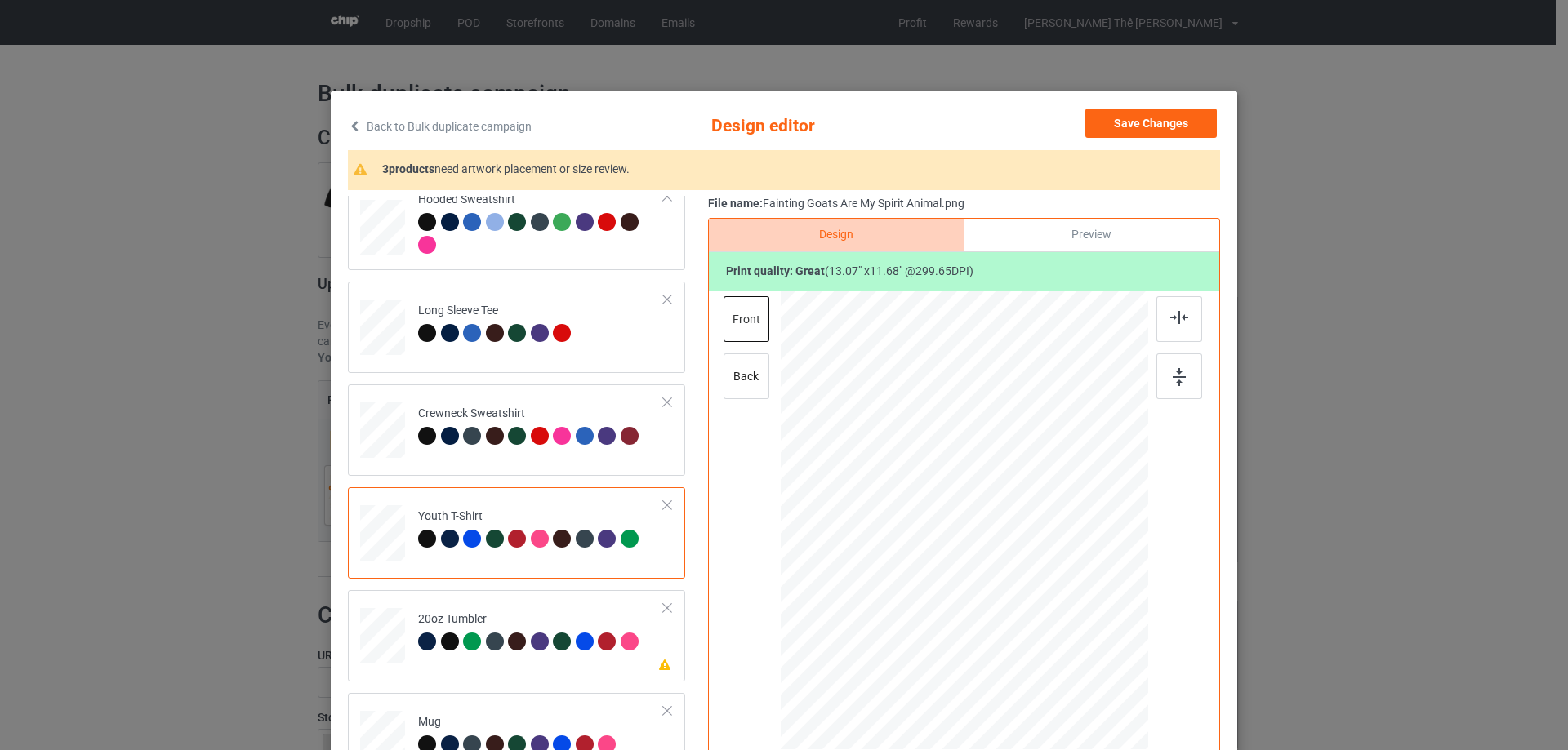
scroll to position [381, 0]
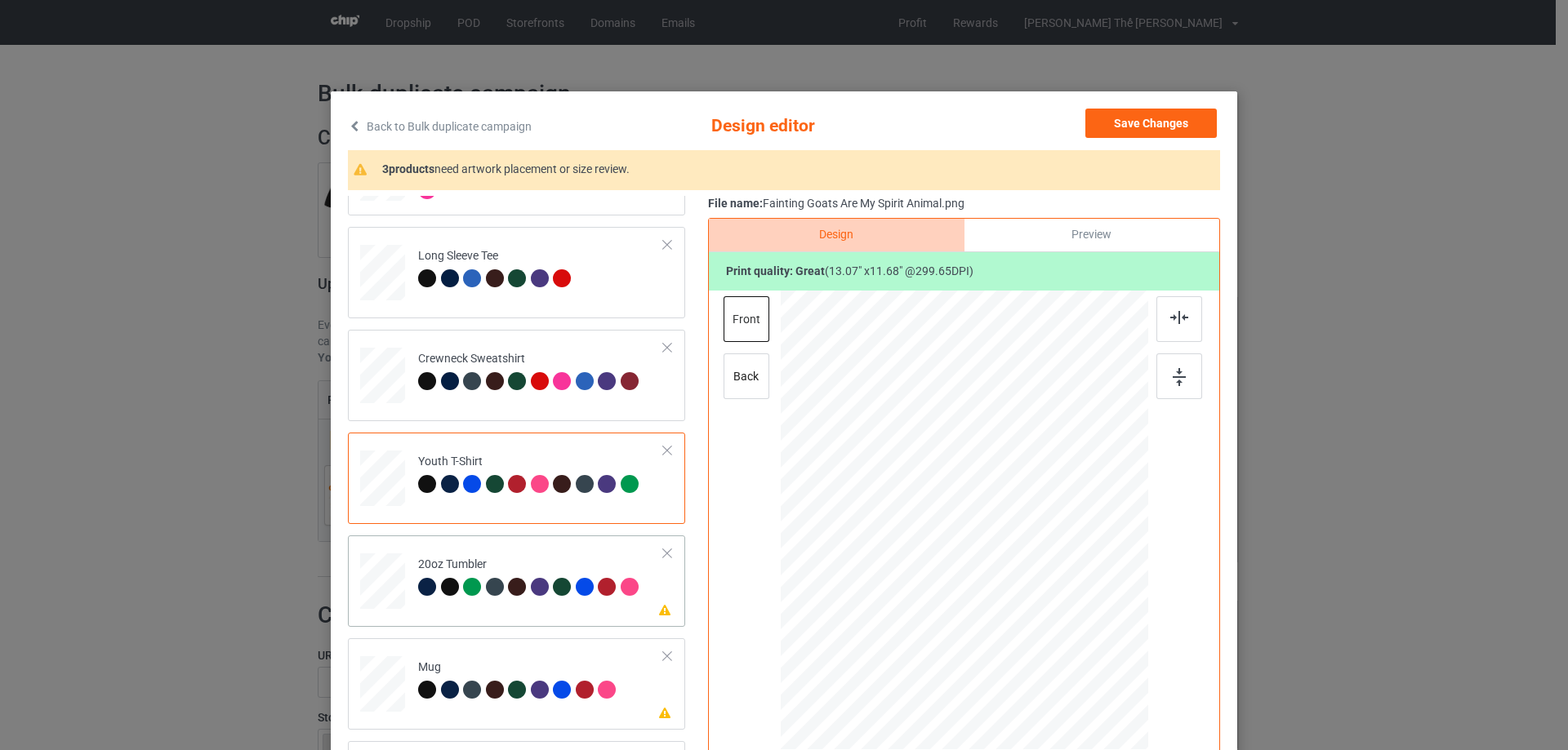
click at [493, 609] on td "Please review artwork placement 20oz Tumbler" at bounding box center [540, 578] width 264 height 72
drag, startPoint x: 1064, startPoint y: 612, endPoint x: 1015, endPoint y: 554, distance: 75.9
click at [1015, 554] on div at bounding box center [964, 519] width 348 height 211
drag, startPoint x: 918, startPoint y: 498, endPoint x: 909, endPoint y: 484, distance: 16.6
click at [909, 484] on div at bounding box center [877, 475] width 97 height 86
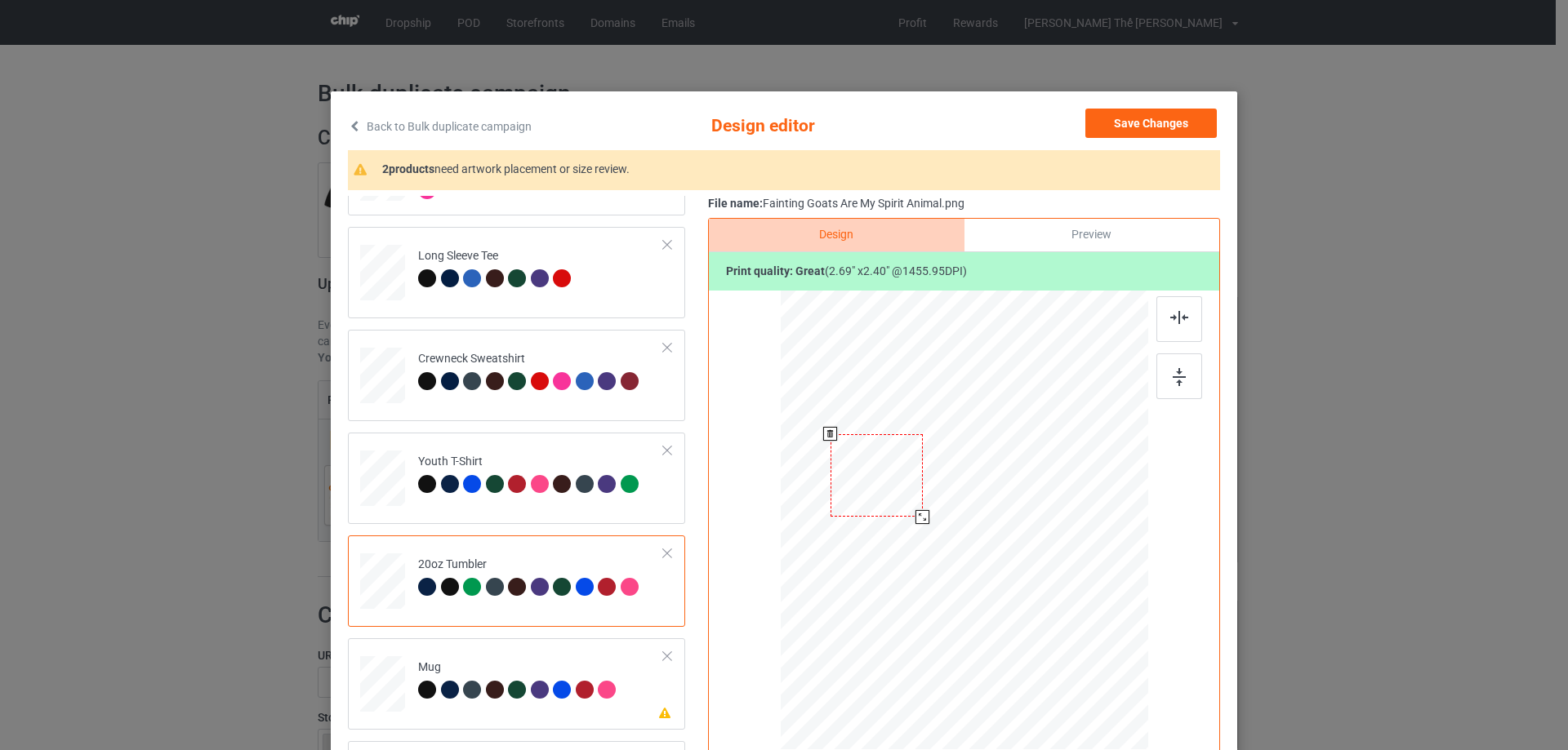
click at [919, 513] on div at bounding box center [923, 517] width 14 height 14
click at [907, 494] on div at bounding box center [876, 475] width 92 height 82
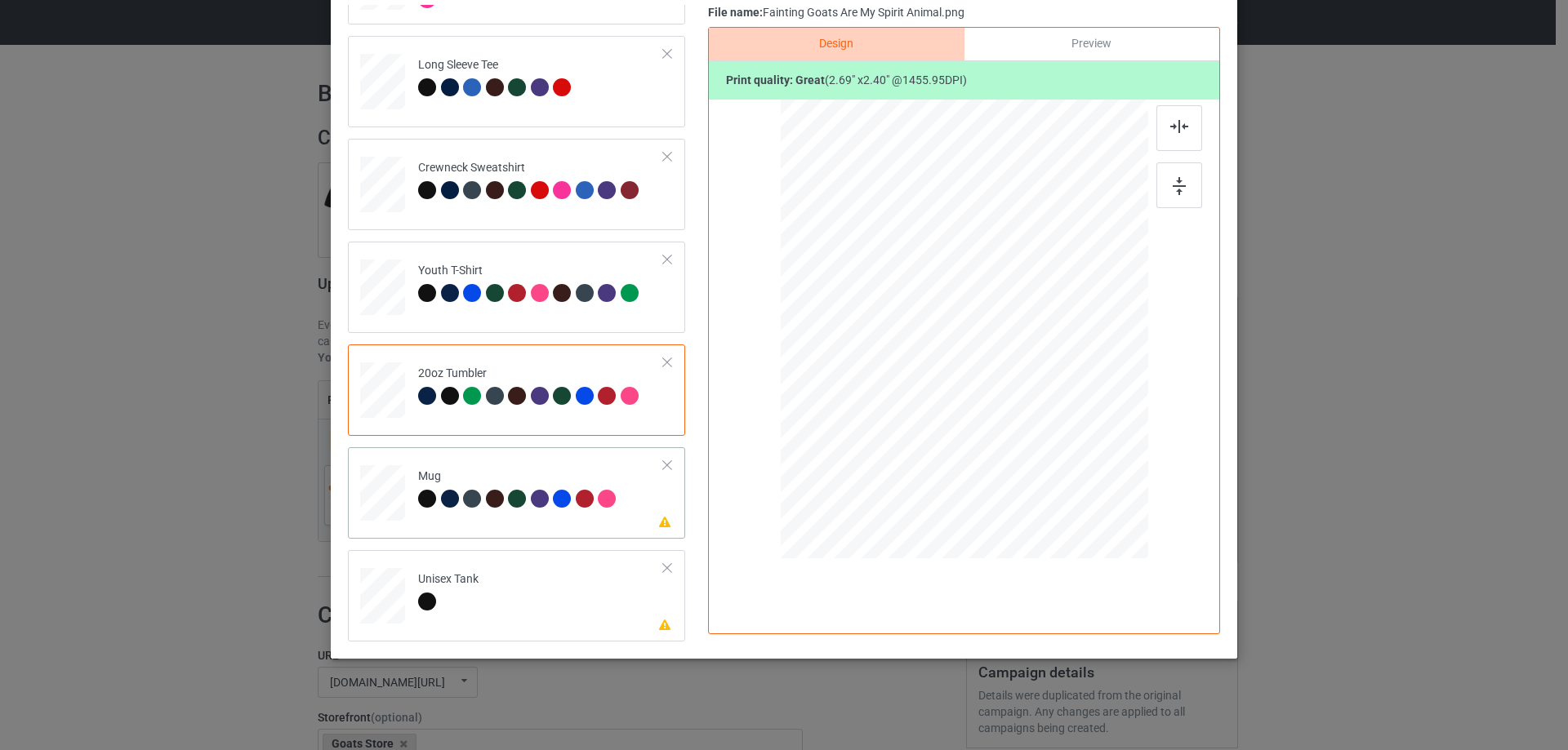
drag, startPoint x: 530, startPoint y: 523, endPoint x: 765, endPoint y: 484, distance: 238.2
click at [530, 524] on td "Please review artwork placement Mug" at bounding box center [540, 490] width 264 height 72
click at [950, 350] on div at bounding box center [964, 328] width 221 height 197
drag, startPoint x: 1068, startPoint y: 427, endPoint x: 1025, endPoint y: 359, distance: 80.5
click at [1025, 359] on div at bounding box center [964, 328] width 367 height 152
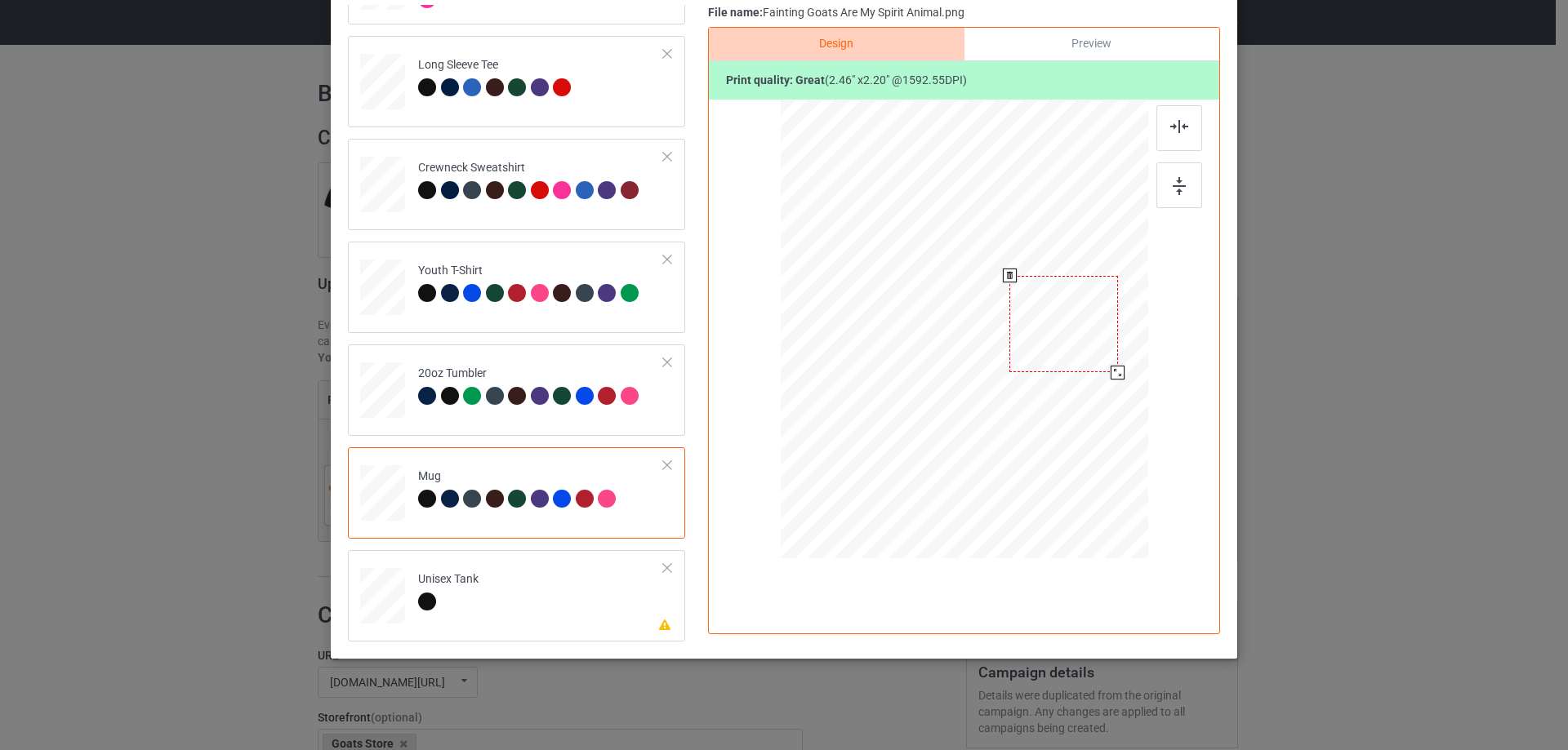
drag, startPoint x: 1061, startPoint y: 337, endPoint x: 1091, endPoint y: 333, distance: 30.3
click at [1091, 333] on div at bounding box center [1063, 324] width 108 height 96
click at [514, 590] on td "Please review artwork placement Unisex Tank" at bounding box center [540, 593] width 264 height 72
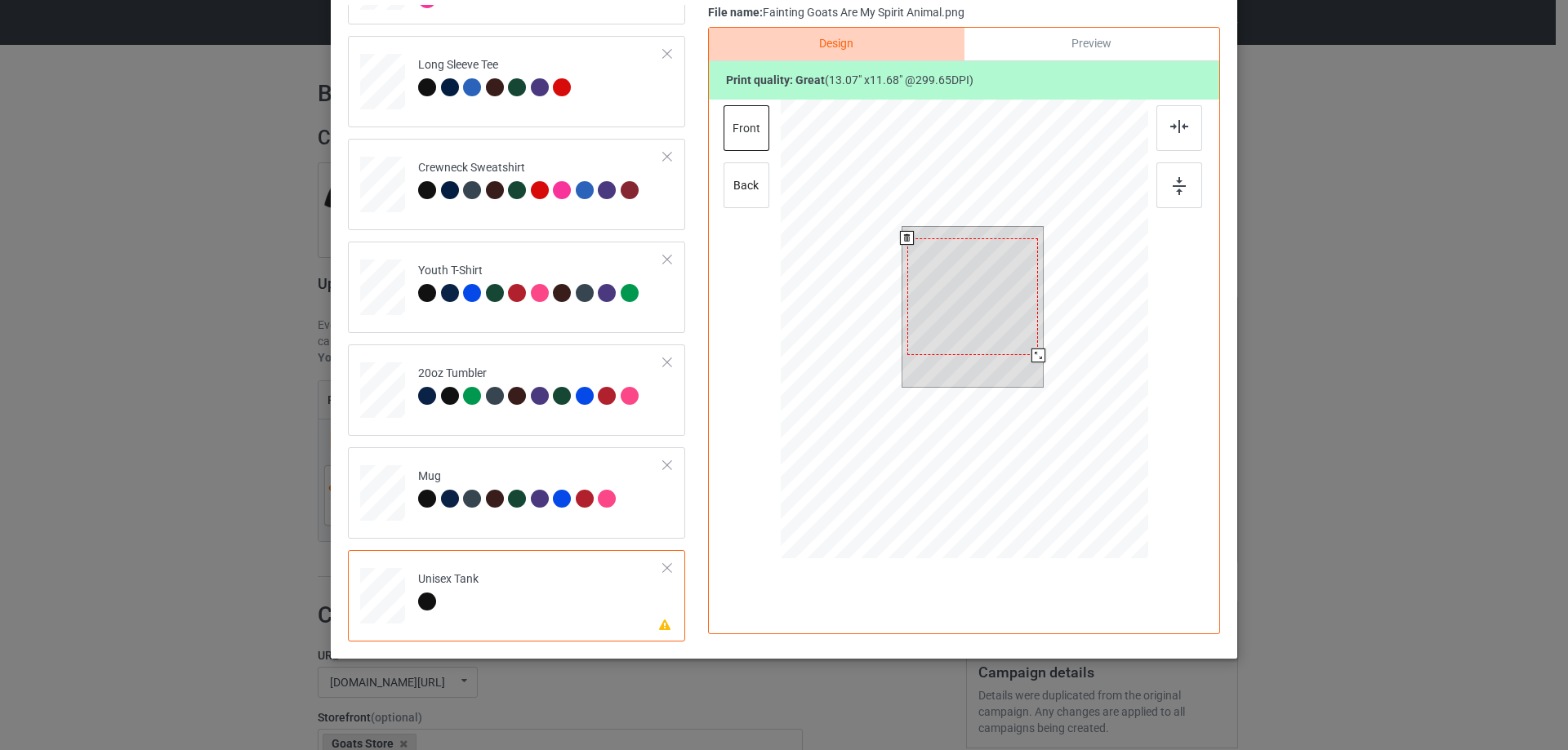
click at [953, 333] on div at bounding box center [973, 297] width 132 height 118
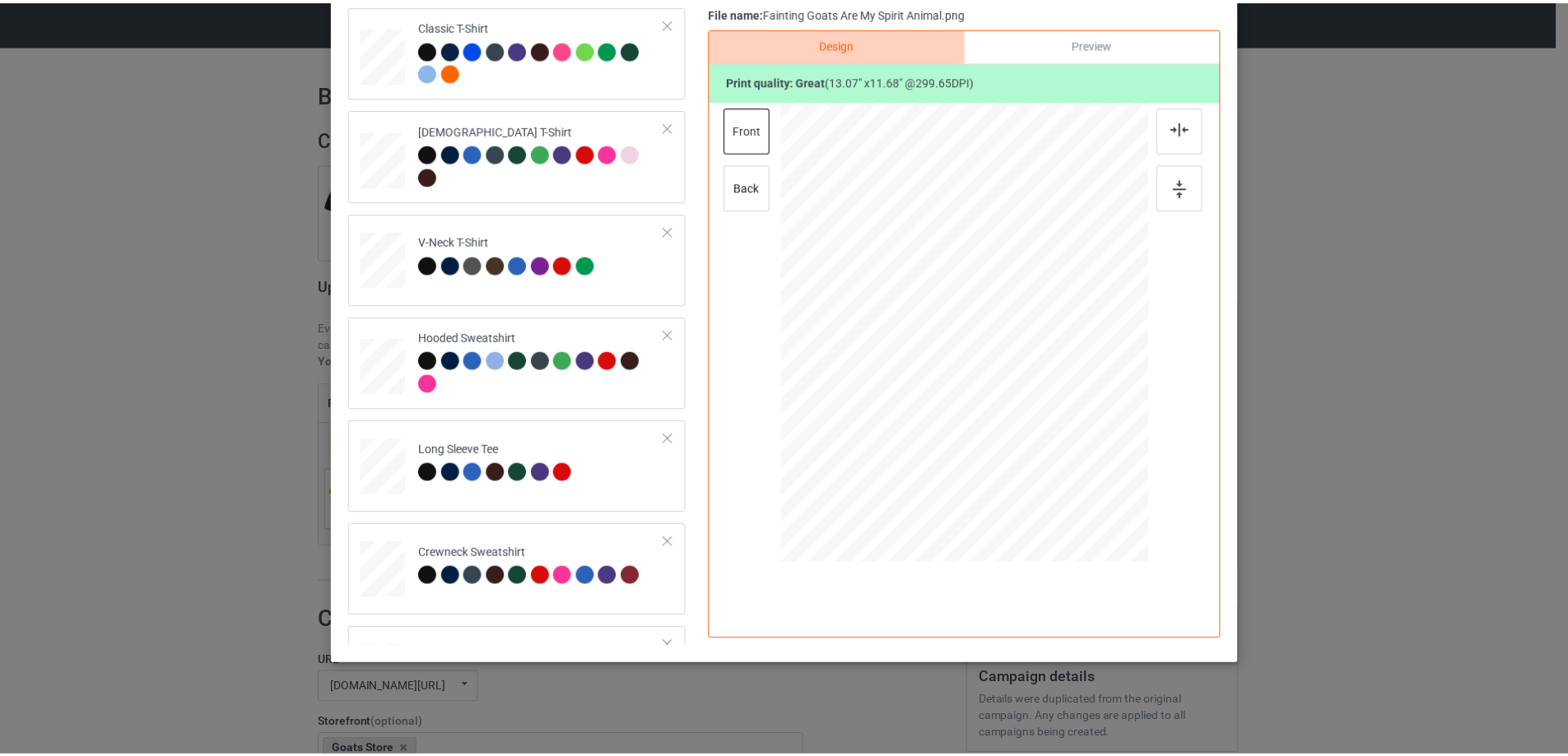
scroll to position [0, 0]
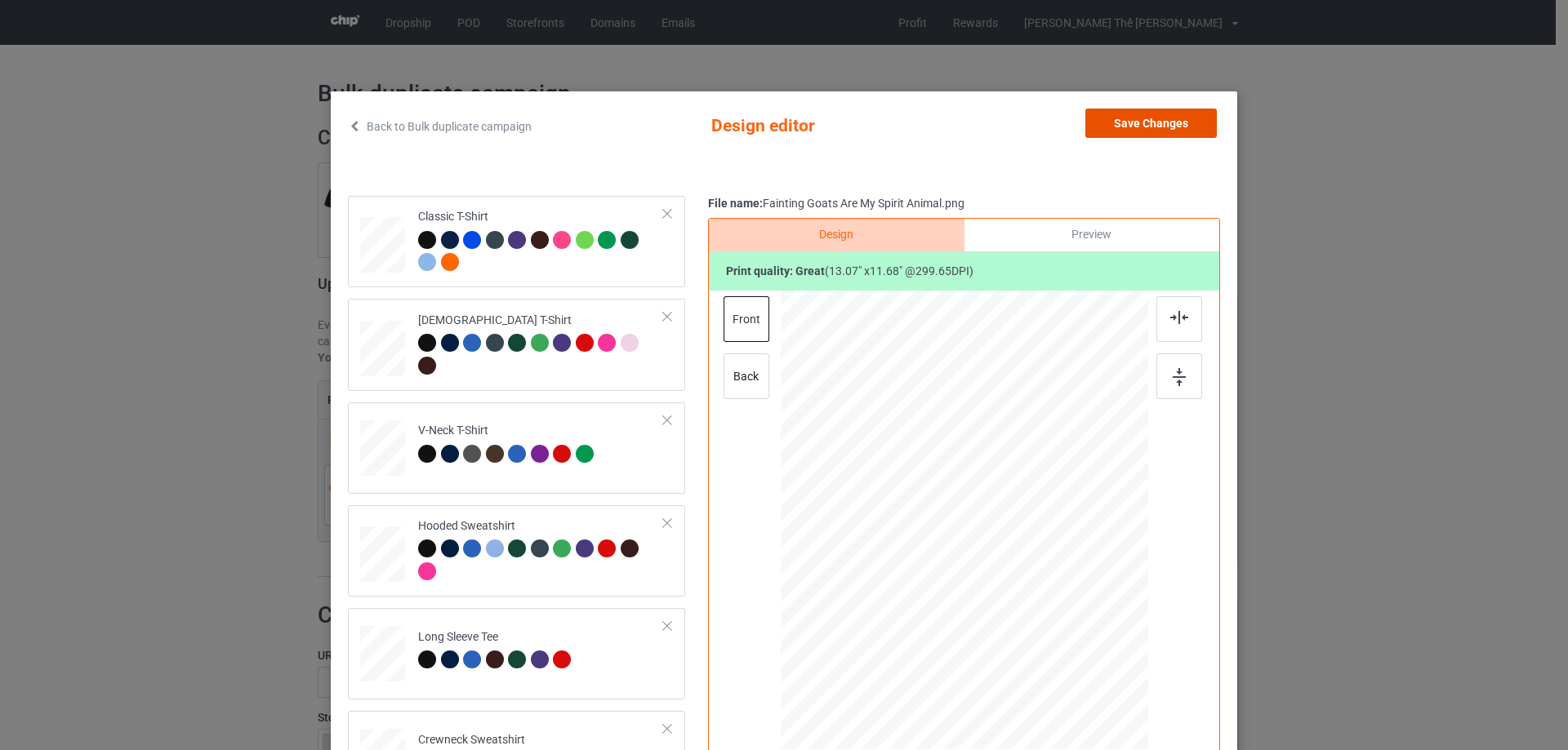
click at [1176, 128] on button "Save Changes" at bounding box center [1151, 124] width 132 height 30
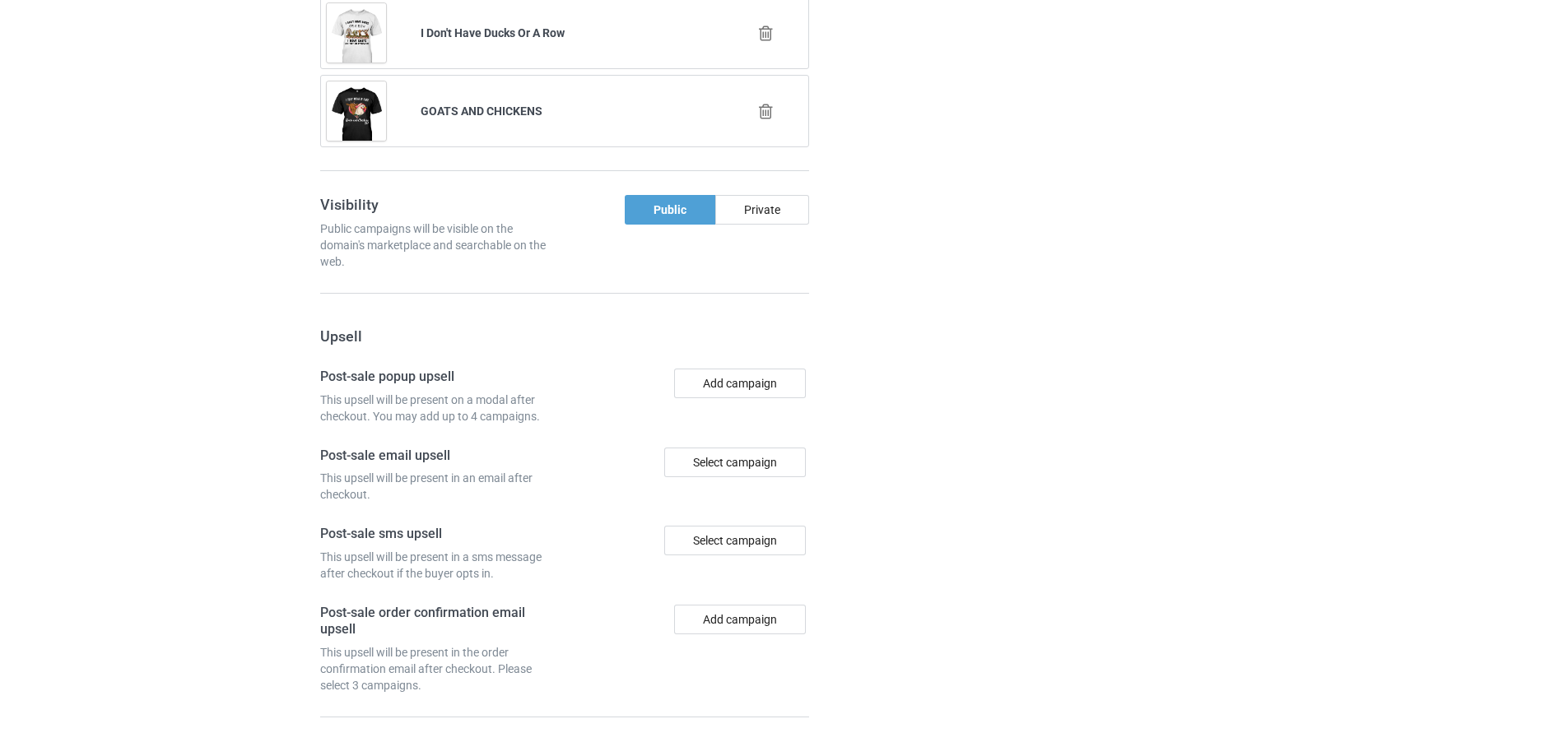
scroll to position [1598, 0]
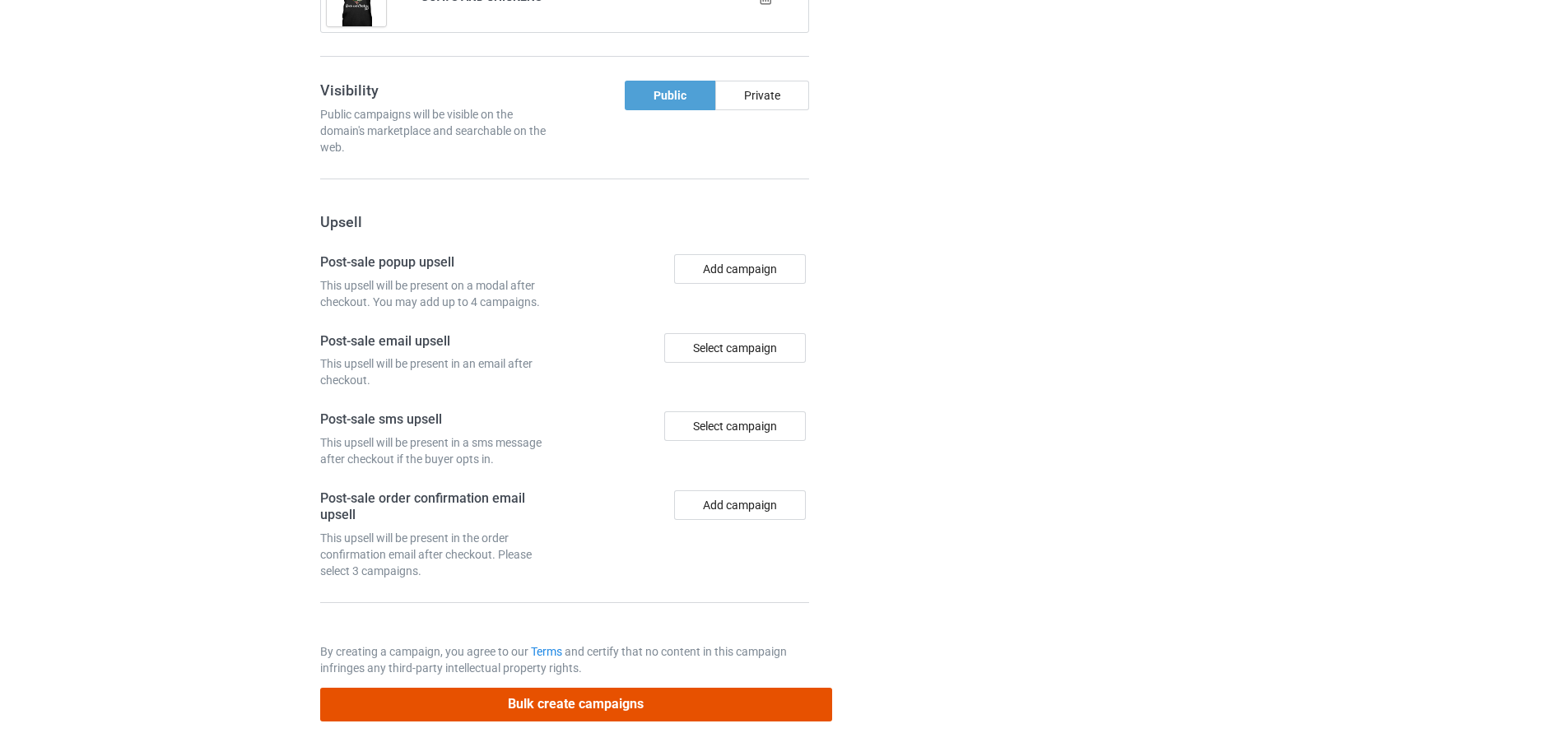
click at [519, 700] on button "Bulk create campaigns" at bounding box center [576, 705] width 512 height 34
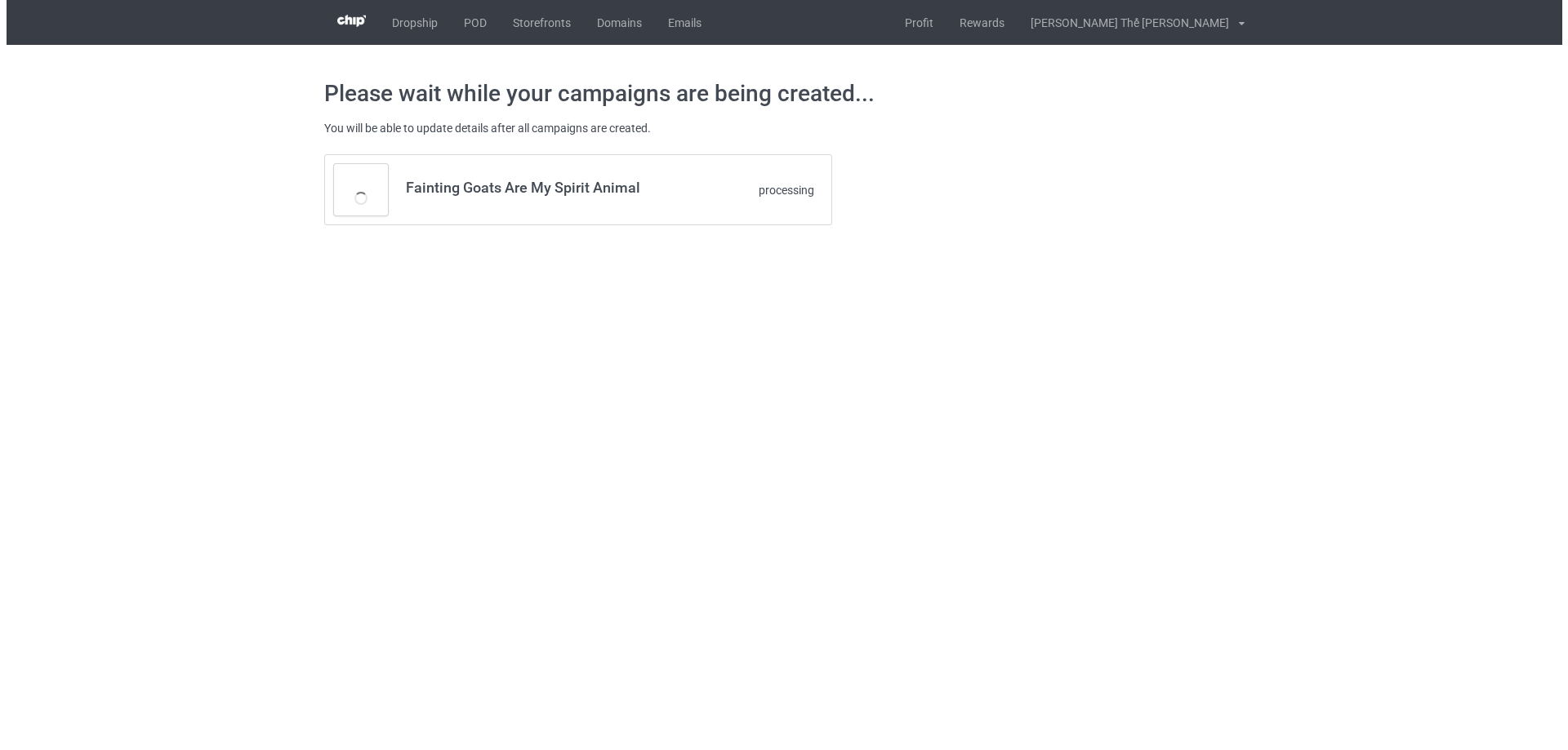
scroll to position [0, 0]
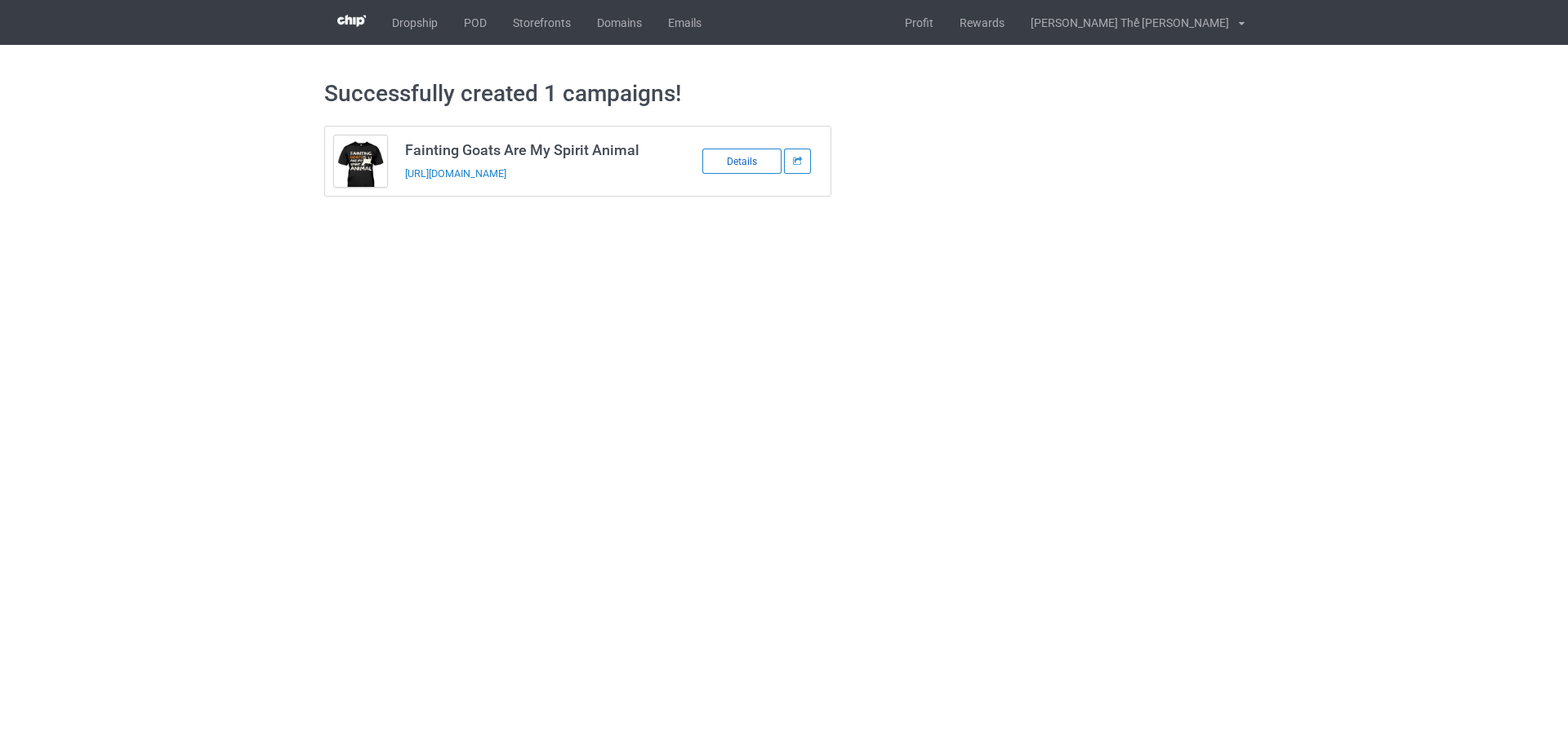
click at [747, 168] on div "Details" at bounding box center [742, 161] width 79 height 26
